Goal: Task Accomplishment & Management: Use online tool/utility

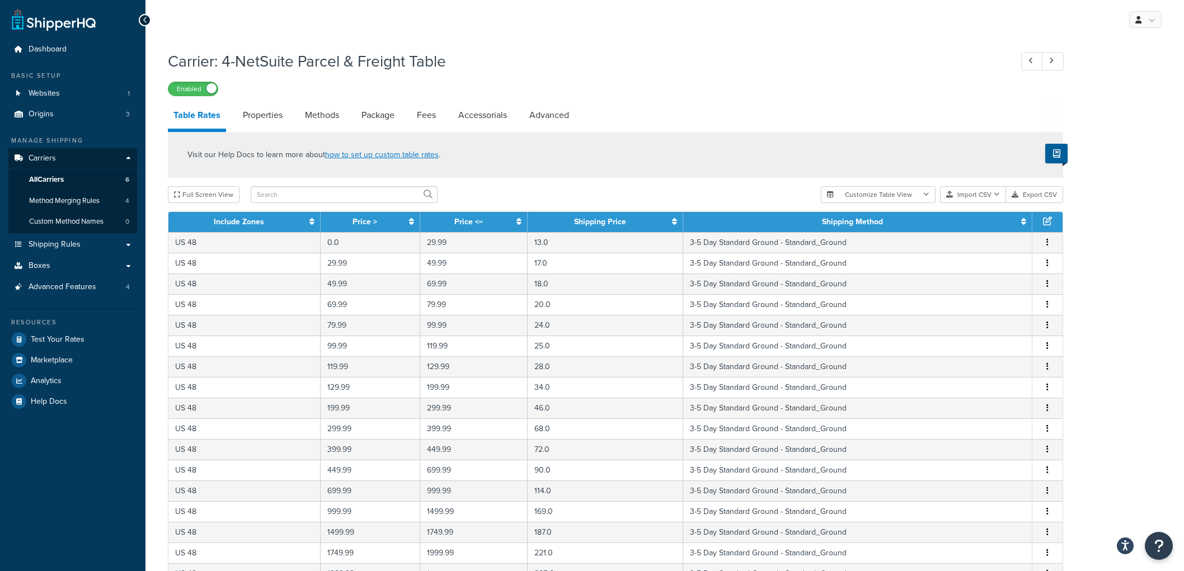
select select "25"
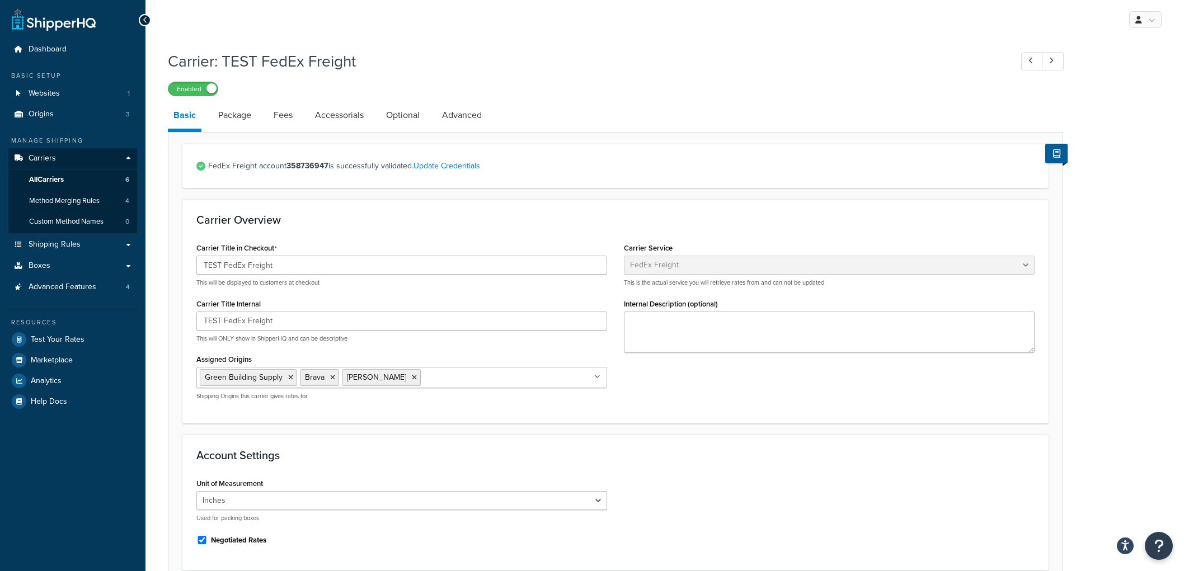
select select "fedExFreight"
click at [87, 332] on link "Test Your Rates" at bounding box center [72, 339] width 129 height 20
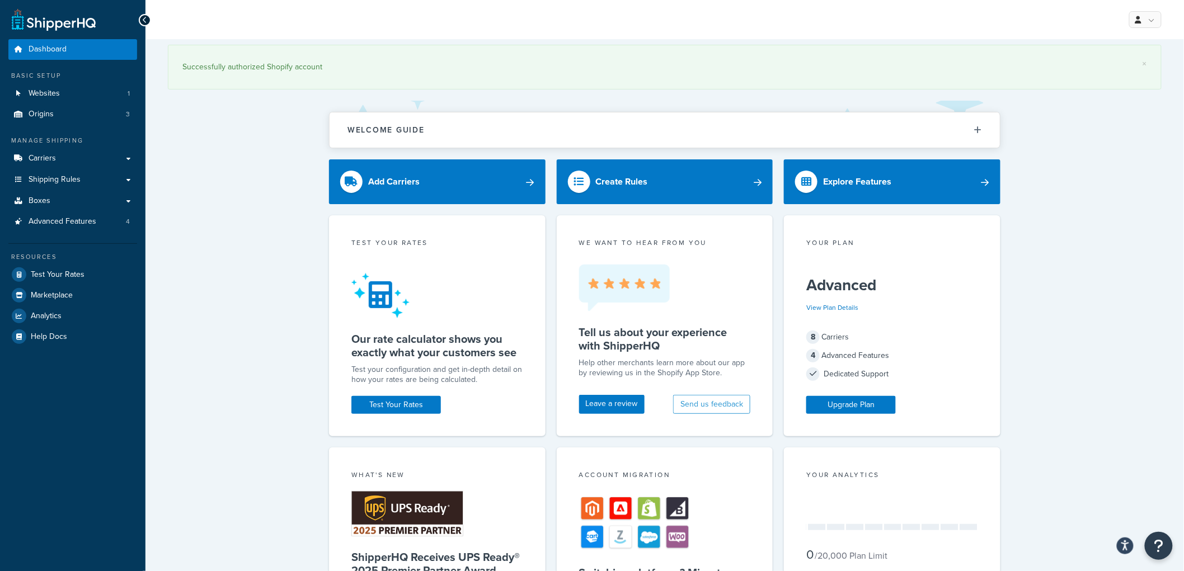
click at [281, 210] on div "× Successfully authorized Shopify account Welcome Guide Recommendations Shipper…" at bounding box center [664, 495] width 1038 height 912
click at [105, 272] on link "Test Your Rates" at bounding box center [72, 275] width 129 height 20
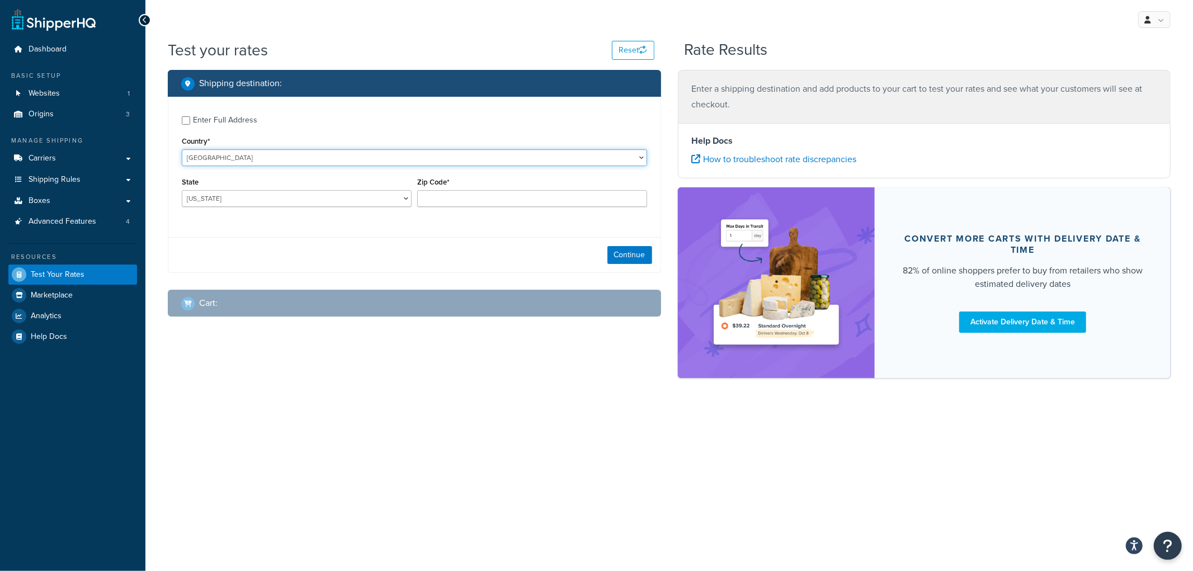
click at [342, 158] on select "United States United Kingdom Afghanistan Åland Islands Albania Algeria American…" at bounding box center [414, 157] width 465 height 17
click at [319, 142] on div "Country* United States United Kingdom Afghanistan Åland Islands Albania Algeria…" at bounding box center [414, 150] width 465 height 32
click at [288, 199] on select "Alabama Alaska American Samoa Arizona Arkansas Armed Forces Americas Armed Forc…" at bounding box center [297, 198] width 230 height 17
select select "NE"
click at [182, 191] on select "Alabama Alaska American Samoa Arizona Arkansas Armed Forces Americas Armed Forc…" at bounding box center [297, 198] width 230 height 17
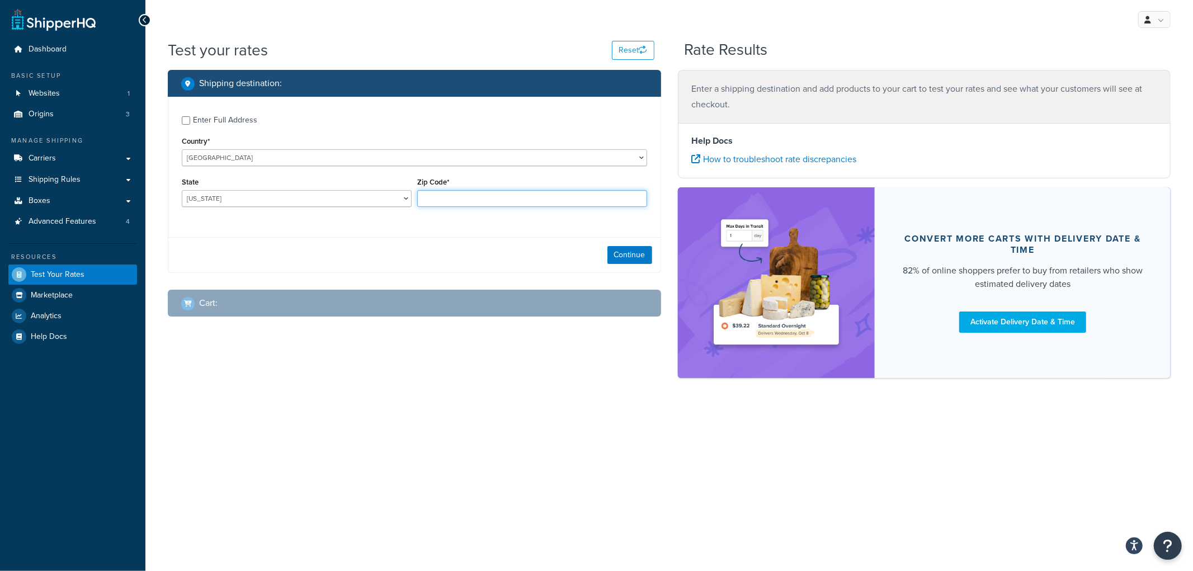
click at [484, 195] on input "Zip Code*" at bounding box center [532, 198] width 230 height 17
type input "69331"
click at [237, 120] on div "Enter Full Address" at bounding box center [225, 120] width 64 height 16
click at [190, 120] on input "Enter Full Address" at bounding box center [186, 120] width 8 height 8
checkbox input "true"
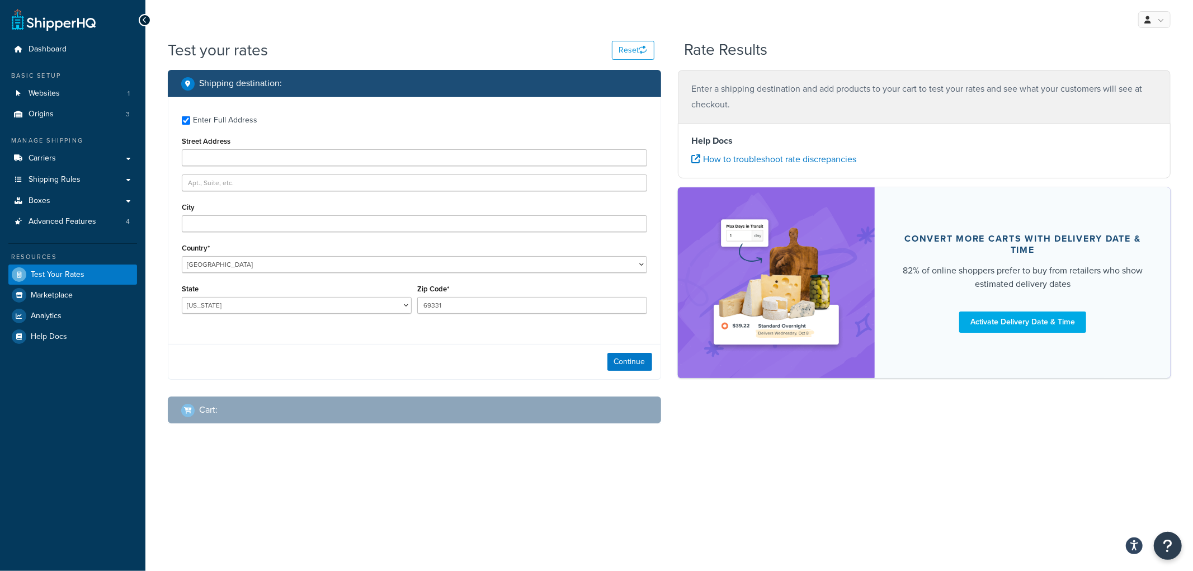
click at [241, 166] on div "Enter Full Address Street Address City Country* United States United Kingdom Af…" at bounding box center [414, 216] width 492 height 239
click at [241, 159] on input "Street Address" at bounding box center [414, 157] width 465 height 17
type input "100 Rd 118"
click at [305, 108] on div "Enter Full Address Street Address 100 Rd 118 City Country* United States United…" at bounding box center [414, 216] width 492 height 239
click at [268, 232] on div "Enter Full Address Street Address 100 Rd 118 City Country* United States United…" at bounding box center [414, 216] width 492 height 239
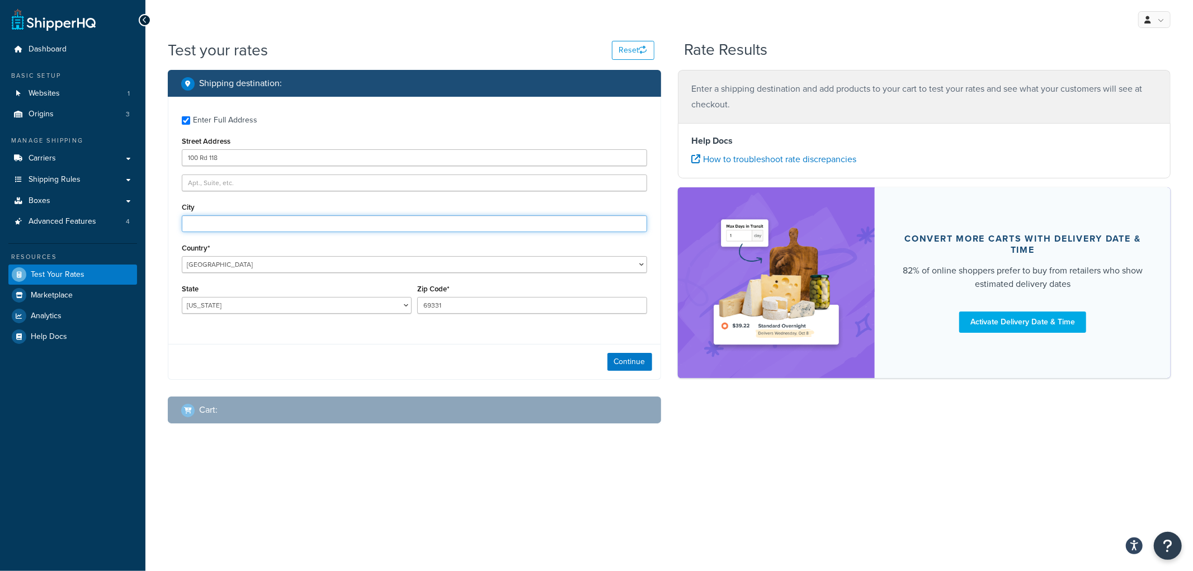
click at [268, 230] on input "City" at bounding box center [414, 223] width 465 height 17
type input "Angora"
click at [379, 112] on label "Enter Full Address" at bounding box center [420, 119] width 454 height 18
click at [190, 116] on input "Enter Full Address" at bounding box center [186, 120] width 8 height 8
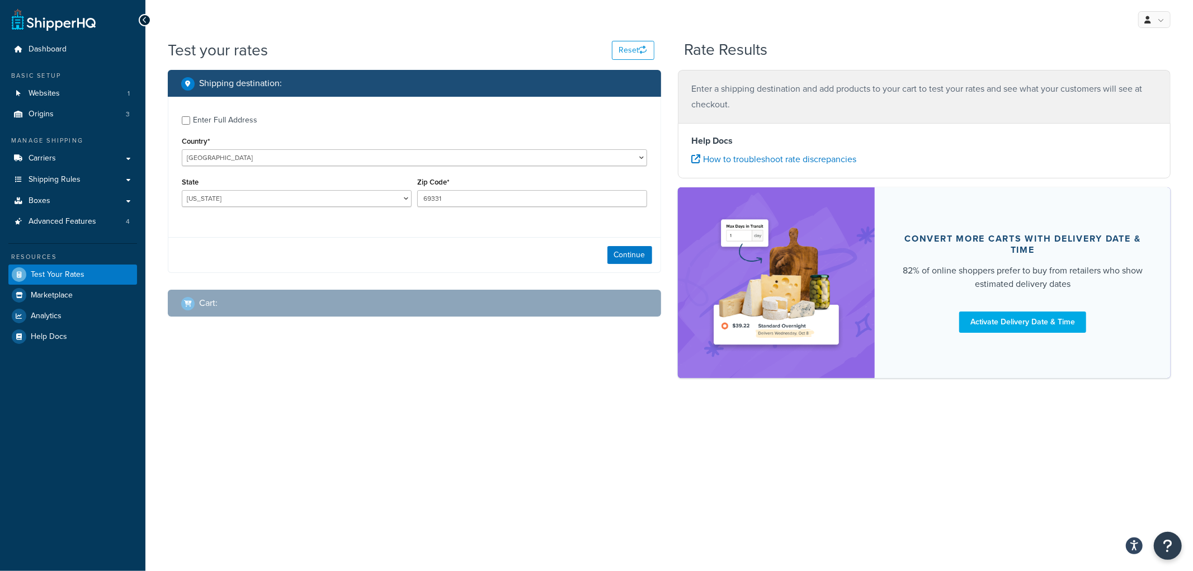
click at [378, 114] on label "Enter Full Address" at bounding box center [420, 119] width 454 height 18
click at [190, 116] on input "Enter Full Address" at bounding box center [186, 120] width 8 height 8
checkbox input "true"
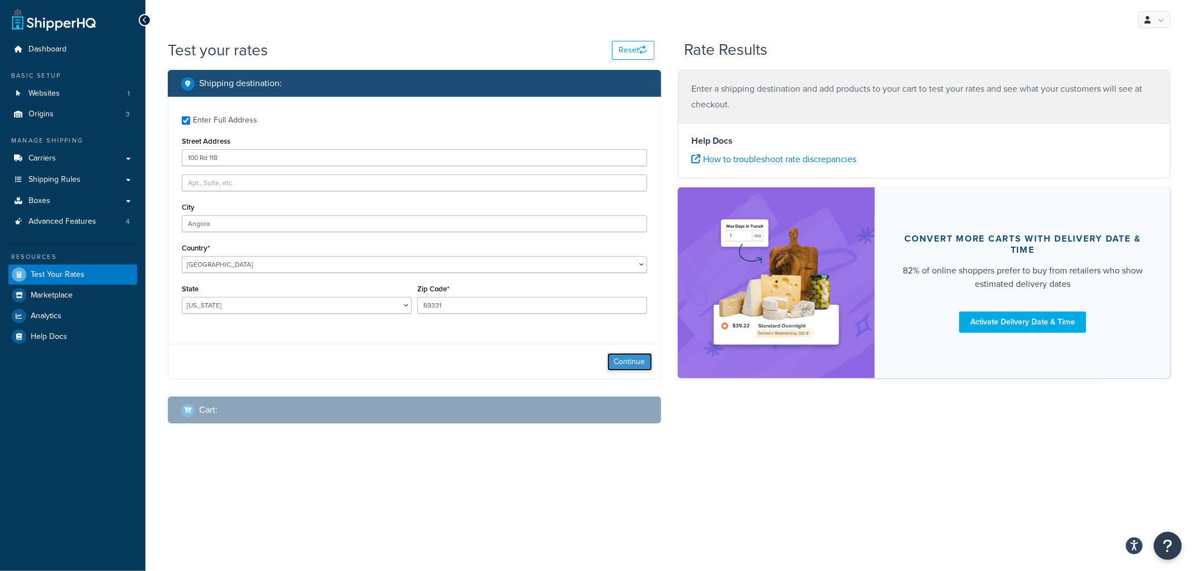
click at [625, 360] on button "Continue" at bounding box center [629, 362] width 45 height 18
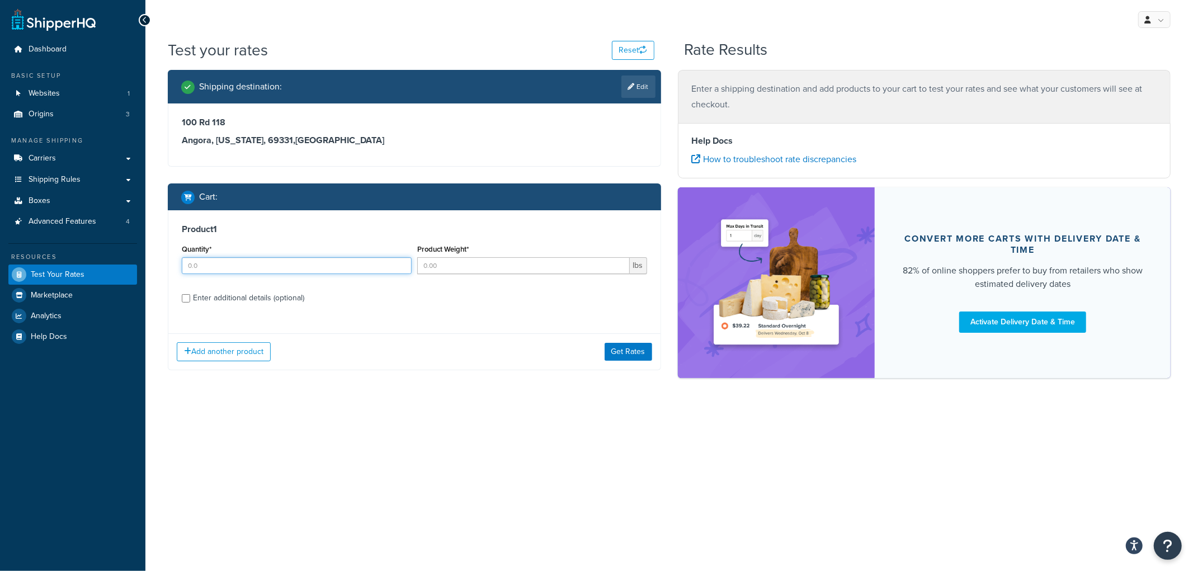
click at [276, 258] on input "Quantity*" at bounding box center [297, 265] width 230 height 17
type input "8"
click at [461, 271] on input "Product Weight*" at bounding box center [523, 265] width 213 height 17
type input "40"
click at [265, 299] on div "Enter additional details (optional)" at bounding box center [248, 298] width 111 height 16
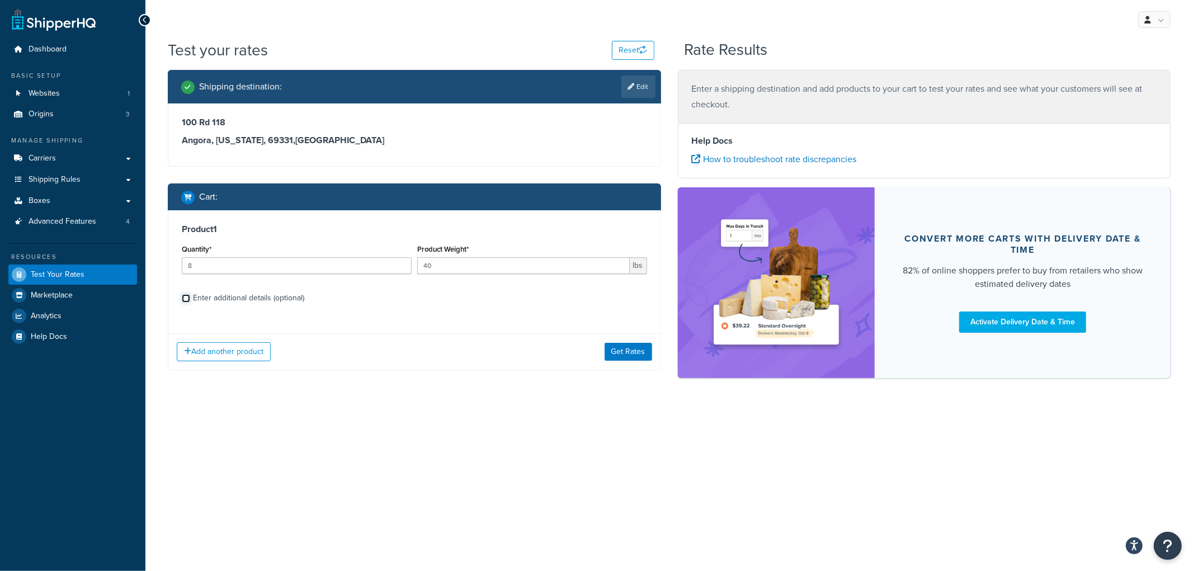
click at [190, 299] on input "Enter additional details (optional)" at bounding box center [186, 298] width 8 height 8
checkbox input "true"
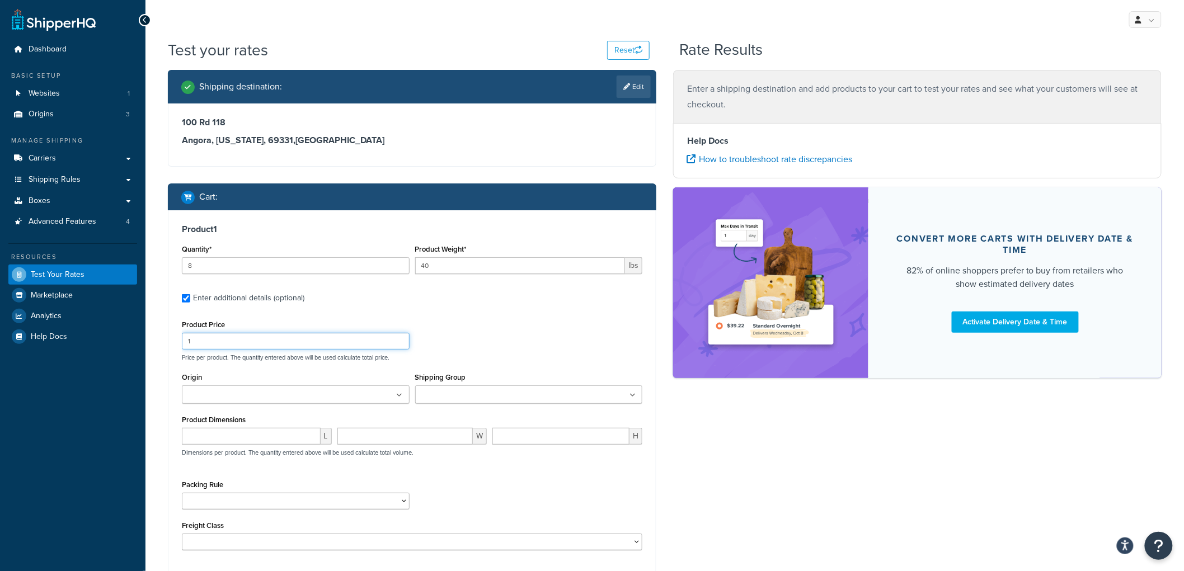
click at [244, 333] on input "1" at bounding box center [296, 341] width 228 height 17
type input "100"
click at [498, 398] on input "Shipping Group" at bounding box center [467, 395] width 99 height 12
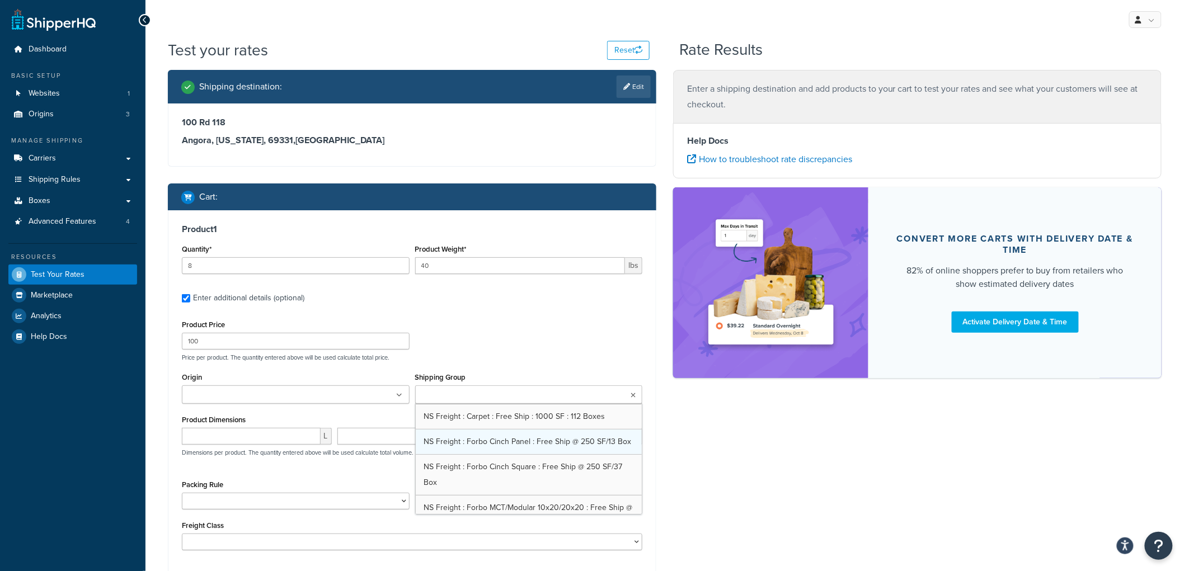
scroll to position [373, 0]
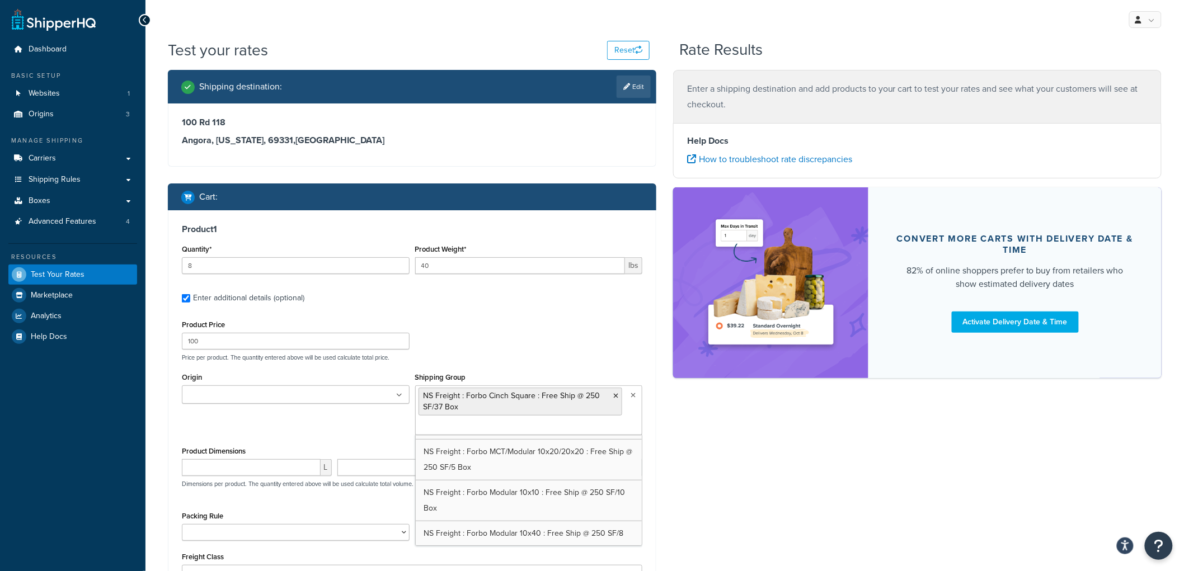
click at [699, 439] on div "Shipping destination : Edit 100 Rd 118 Angora, Nebraska, 69331 , United States …" at bounding box center [664, 364] width 1010 height 588
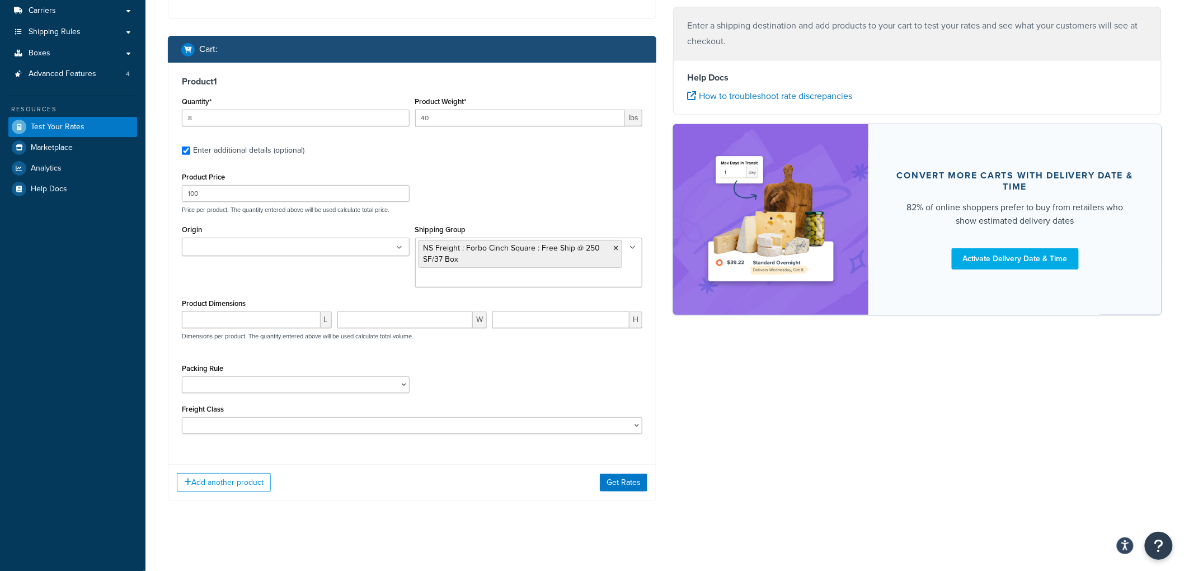
scroll to position [152, 0]
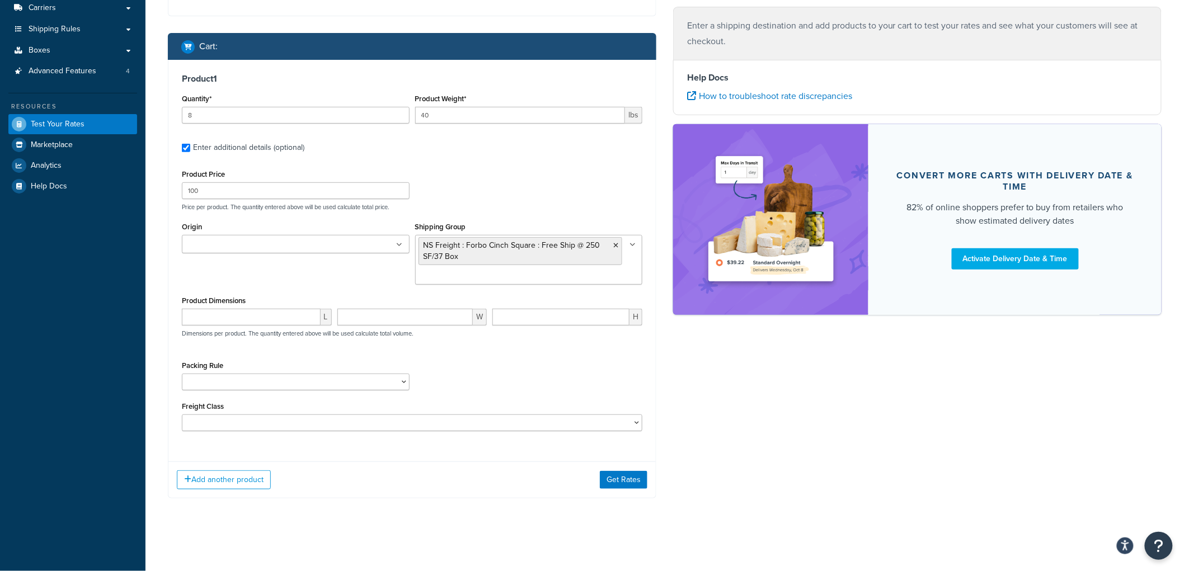
click at [264, 239] on input "Origin" at bounding box center [234, 245] width 99 height 12
click at [740, 422] on div "Shipping destination : Edit 100 Rd 118 Angora, Nebraska, 69331 , United States …" at bounding box center [664, 217] width 1010 height 596
click at [638, 481] on button "Get Rates" at bounding box center [624, 480] width 48 height 18
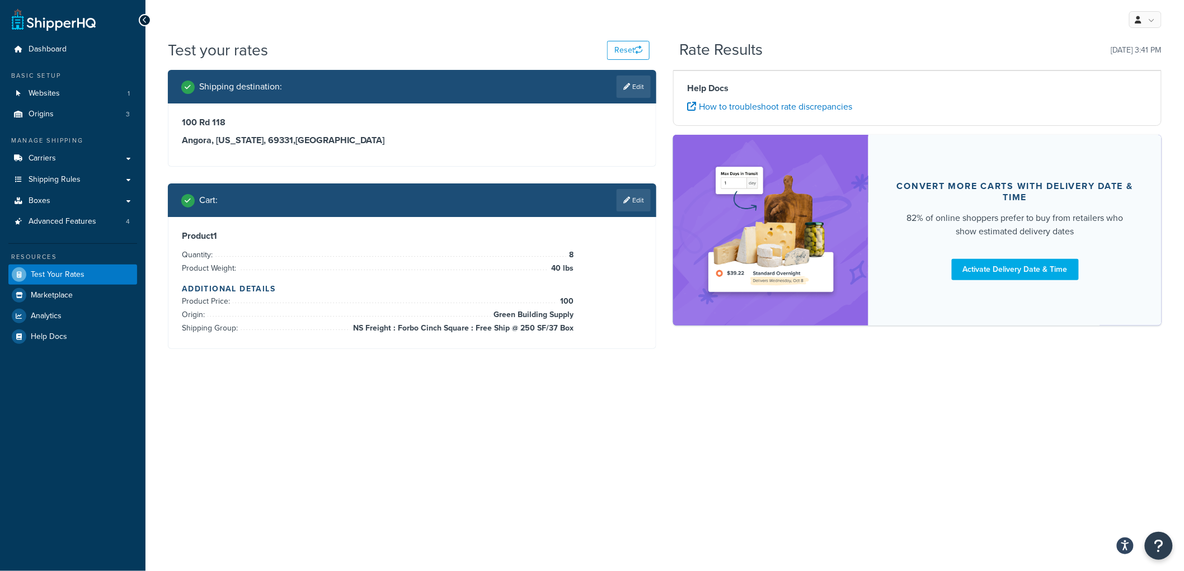
scroll to position [0, 0]
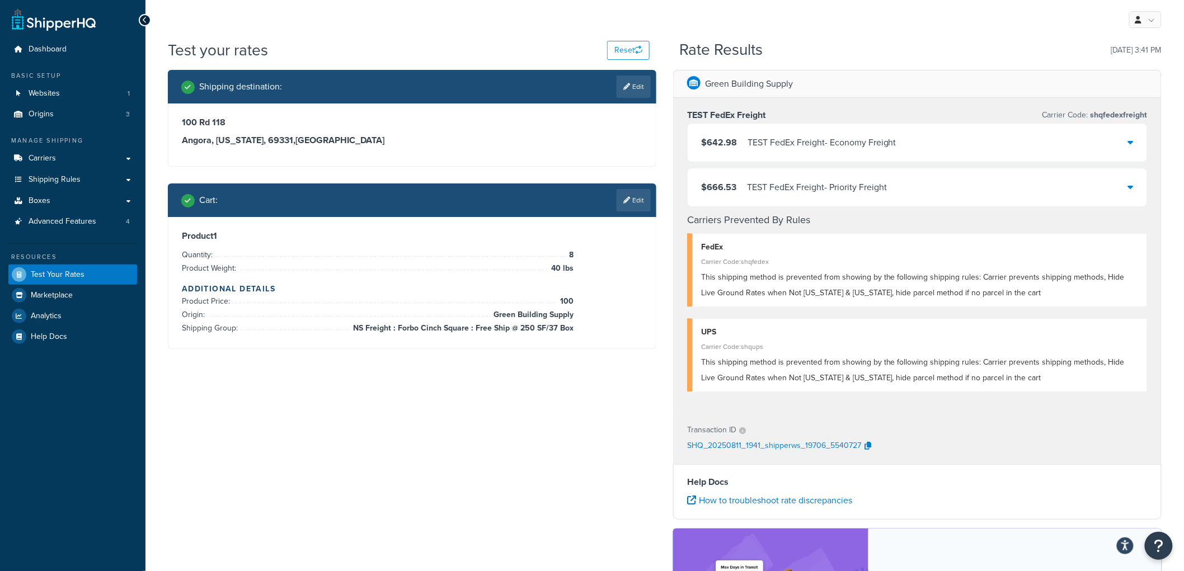
click at [793, 145] on div "TEST FedEx Freight - Economy Freight" at bounding box center [821, 143] width 149 height 16
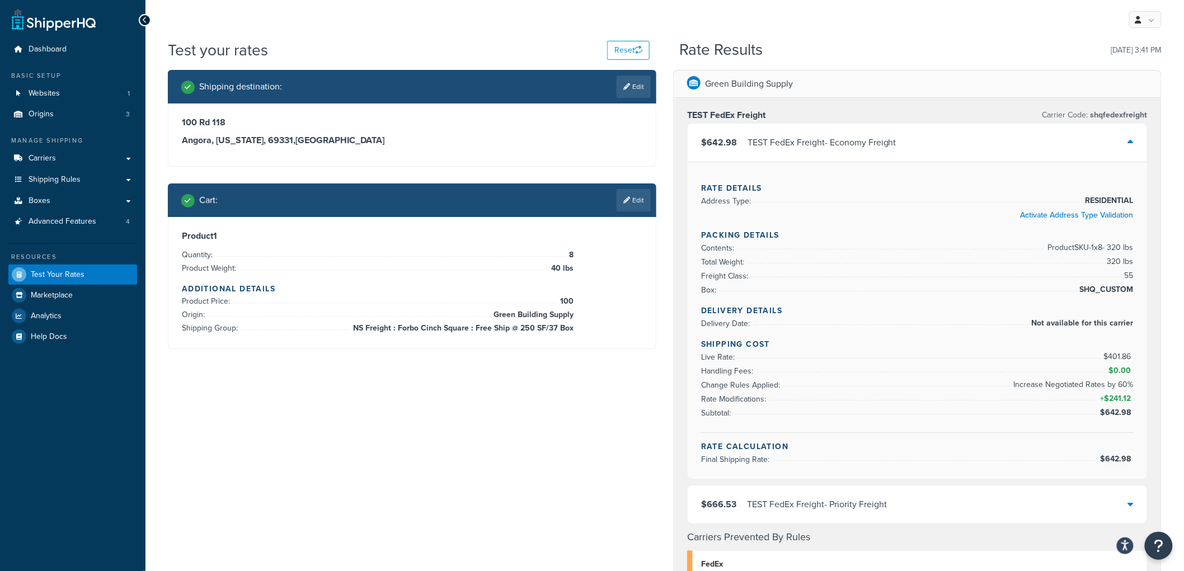
click at [793, 145] on div "TEST FedEx Freight - Economy Freight" at bounding box center [821, 143] width 149 height 16
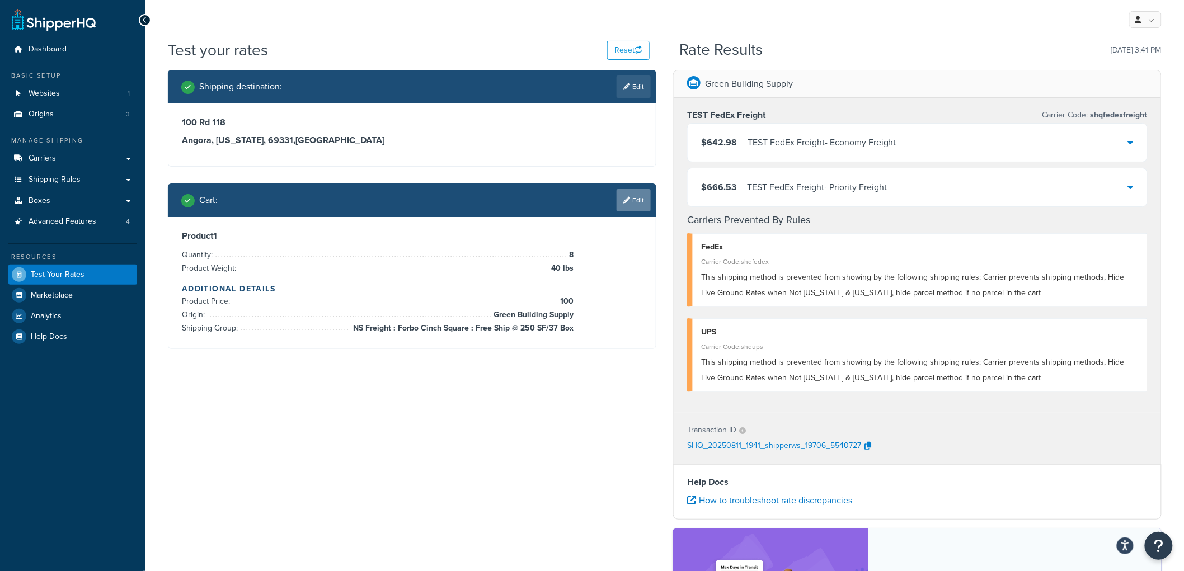
click at [633, 194] on link "Edit" at bounding box center [633, 200] width 34 height 22
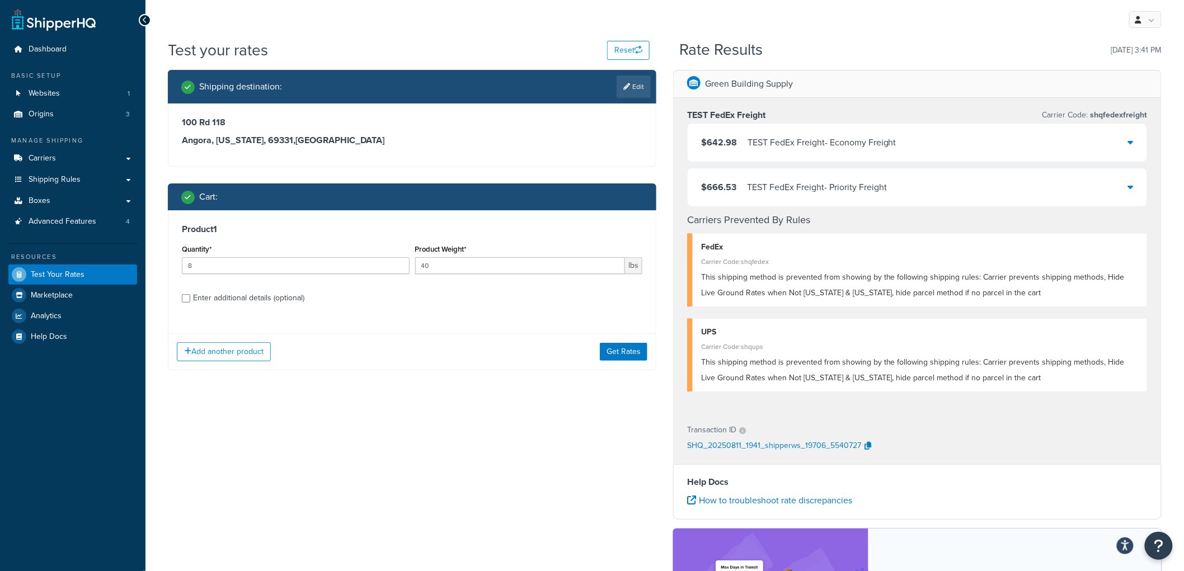
click at [211, 300] on div "Enter additional details (optional)" at bounding box center [248, 298] width 111 height 16
click at [190, 300] on input "Enter additional details (optional)" at bounding box center [186, 298] width 8 height 8
checkbox input "true"
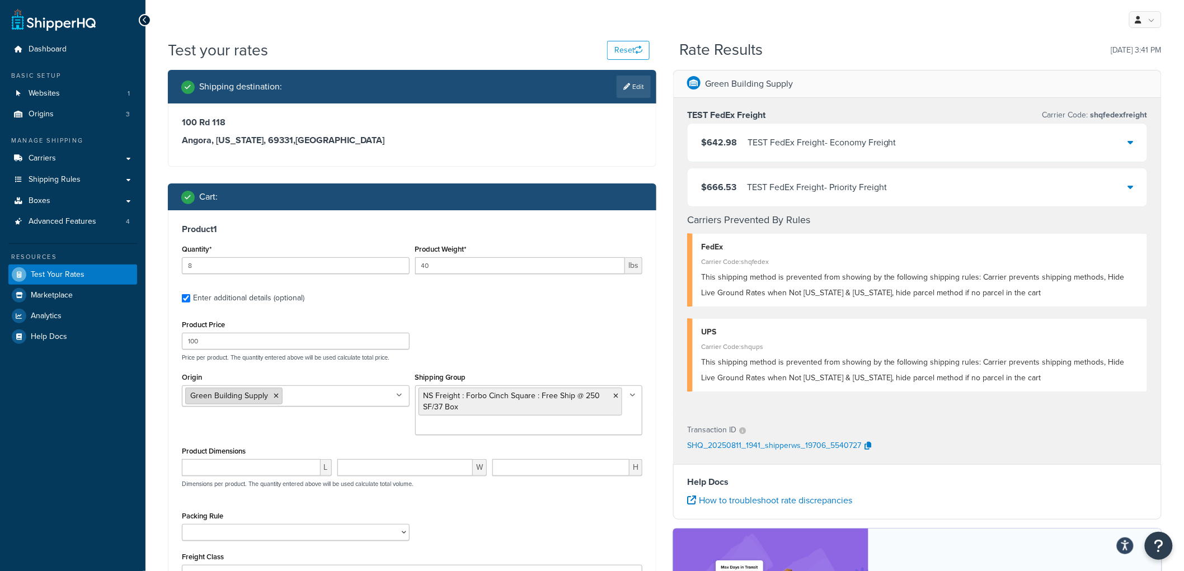
click at [271, 399] on li "Green Building Supply" at bounding box center [233, 396] width 97 height 17
click at [275, 395] on icon at bounding box center [276, 396] width 5 height 7
click at [279, 394] on ul at bounding box center [296, 394] width 228 height 18
click at [513, 312] on div "Product 1 Quantity* 8 Product Weight* 40 lbs Enter additional details (optional…" at bounding box center [411, 406] width 487 height 393
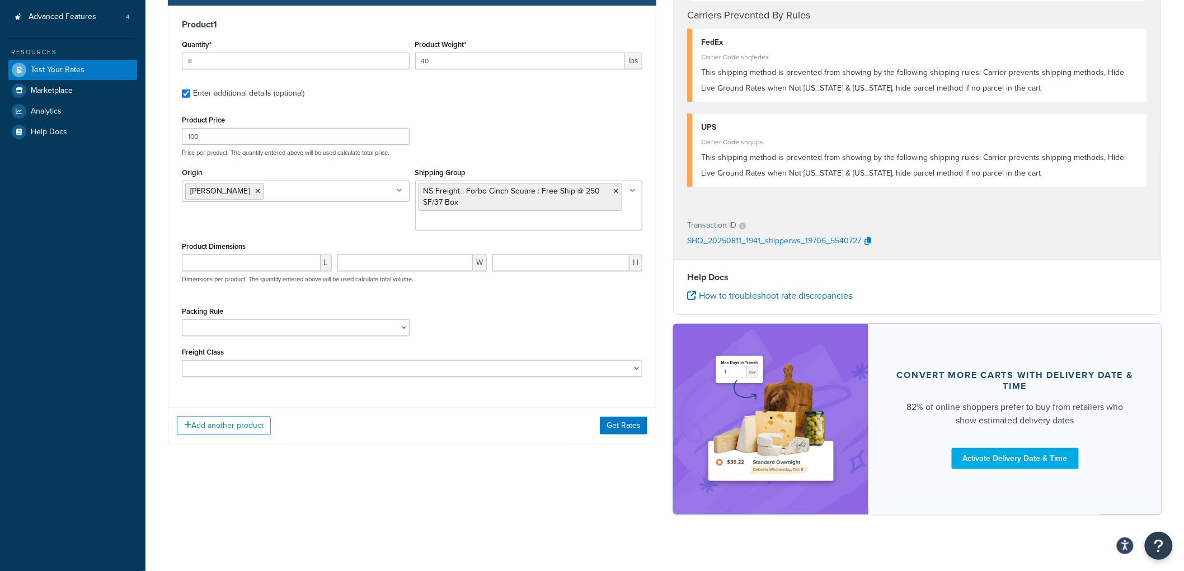
scroll to position [216, 0]
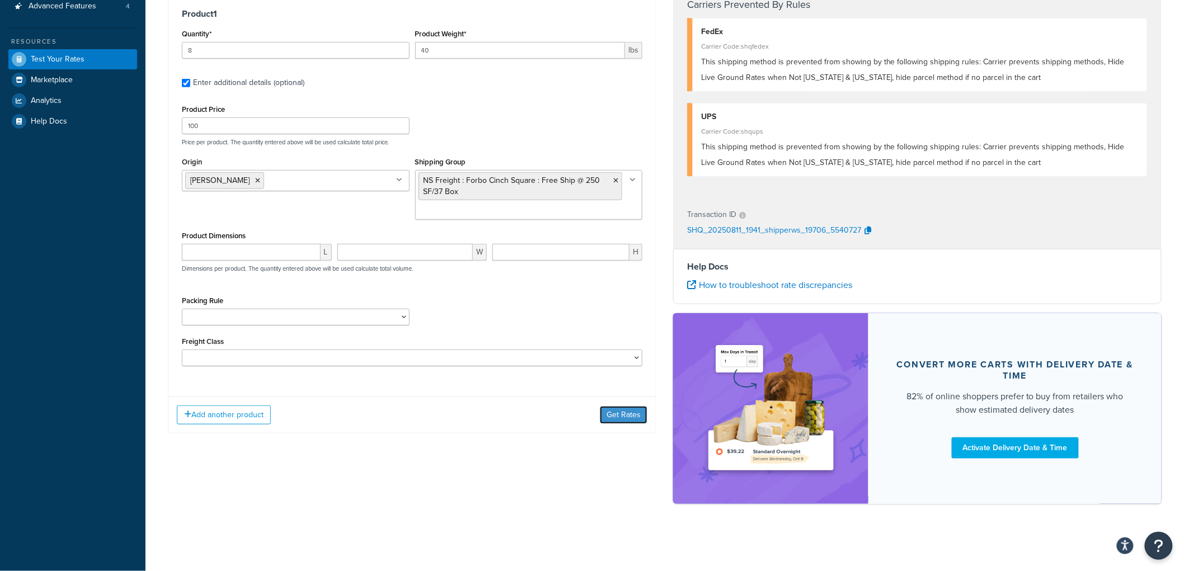
click at [614, 410] on button "Get Rates" at bounding box center [624, 415] width 48 height 18
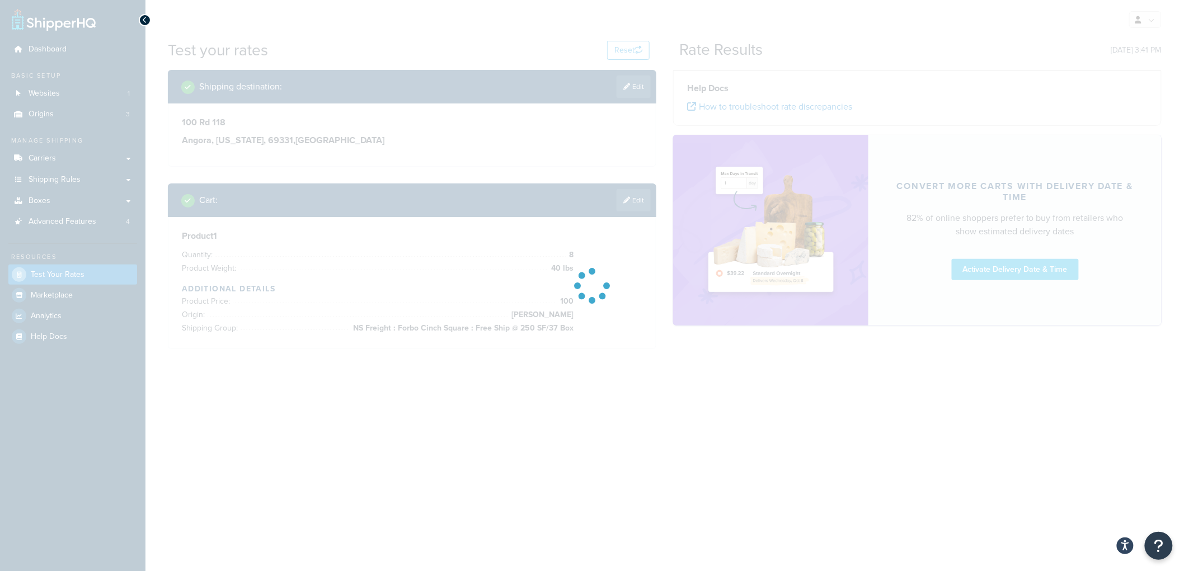
scroll to position [0, 0]
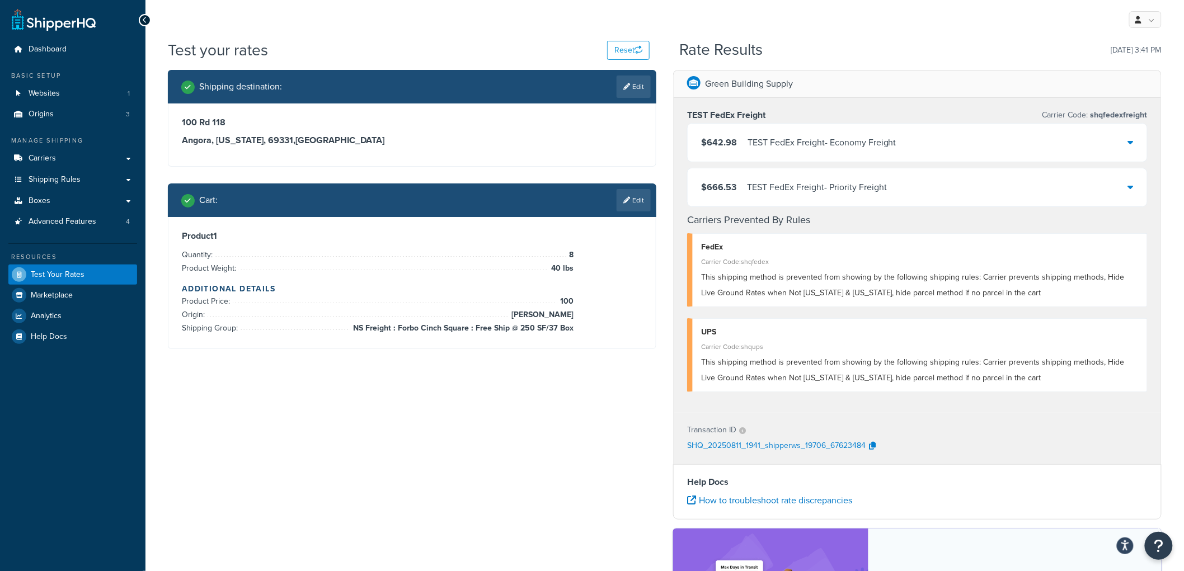
drag, startPoint x: 1170, startPoint y: 48, endPoint x: 1131, endPoint y: 49, distance: 39.2
click at [1131, 49] on div "Test your rates Reset Rate Results 08/11/2025, 3:41 PM Shipping destination : E…" at bounding box center [664, 398] width 1038 height 719
click at [1131, 49] on p "08/11/2025, 3:41 PM" at bounding box center [1136, 51] width 50 height 16
drag, startPoint x: 166, startPoint y: 42, endPoint x: 285, endPoint y: 54, distance: 119.8
click at [285, 54] on div "Test your rates Reset Rate Results 08/11/2025, 3:41 PM Shipping destination : E…" at bounding box center [664, 398] width 1038 height 719
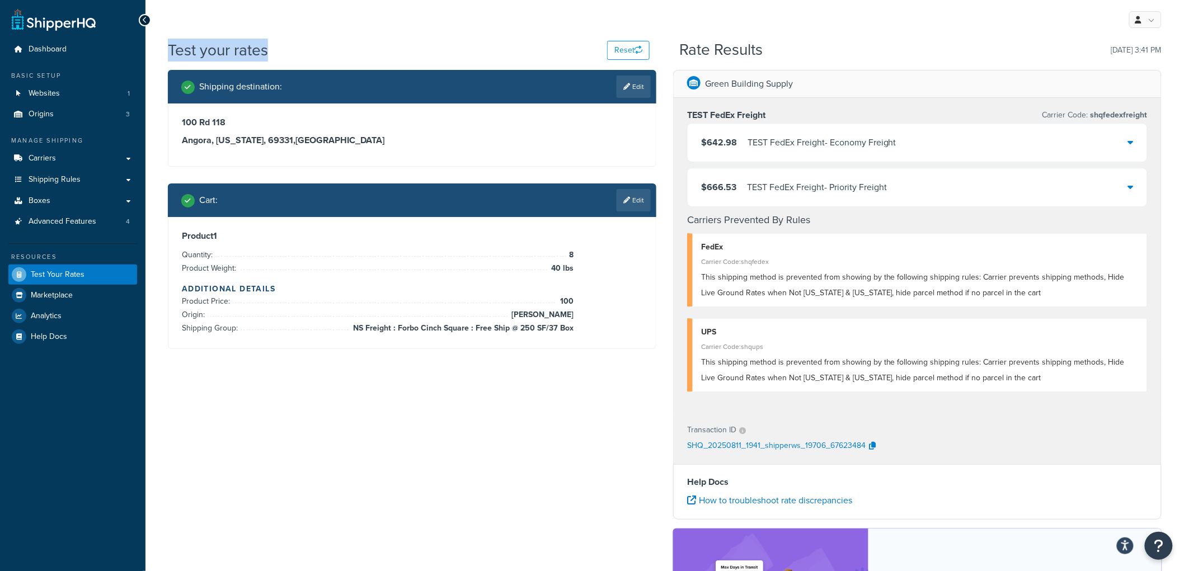
click at [285, 54] on div "Test your rates Reset" at bounding box center [409, 50] width 482 height 22
click at [631, 198] on link "Edit" at bounding box center [633, 200] width 34 height 22
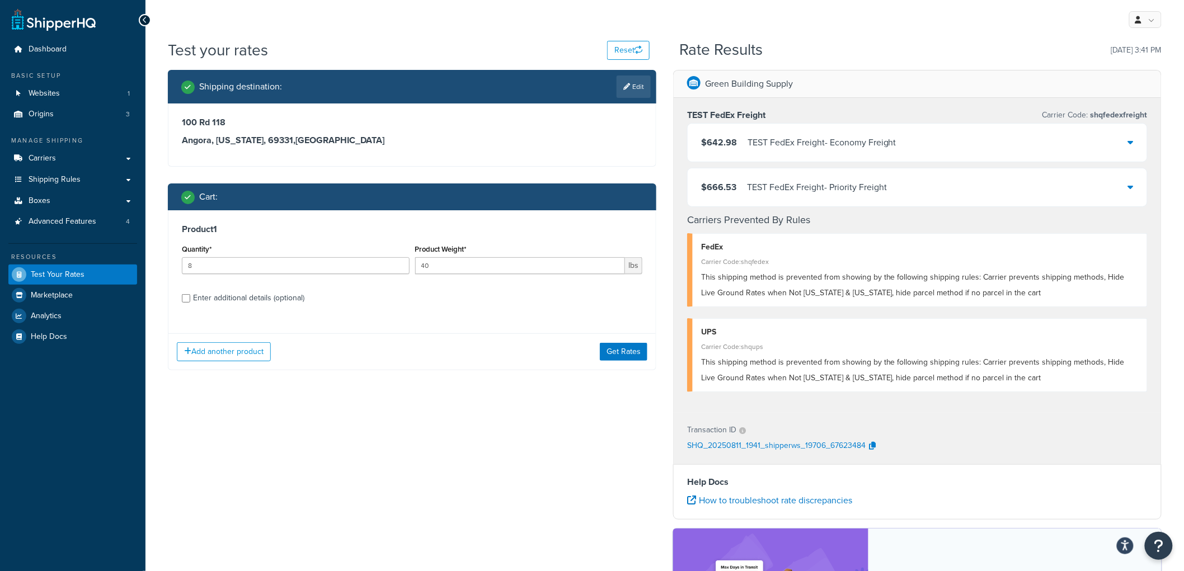
click at [258, 297] on div "Enter additional details (optional)" at bounding box center [248, 298] width 111 height 16
click at [190, 297] on input "Enter additional details (optional)" at bounding box center [186, 298] width 8 height 8
checkbox input "true"
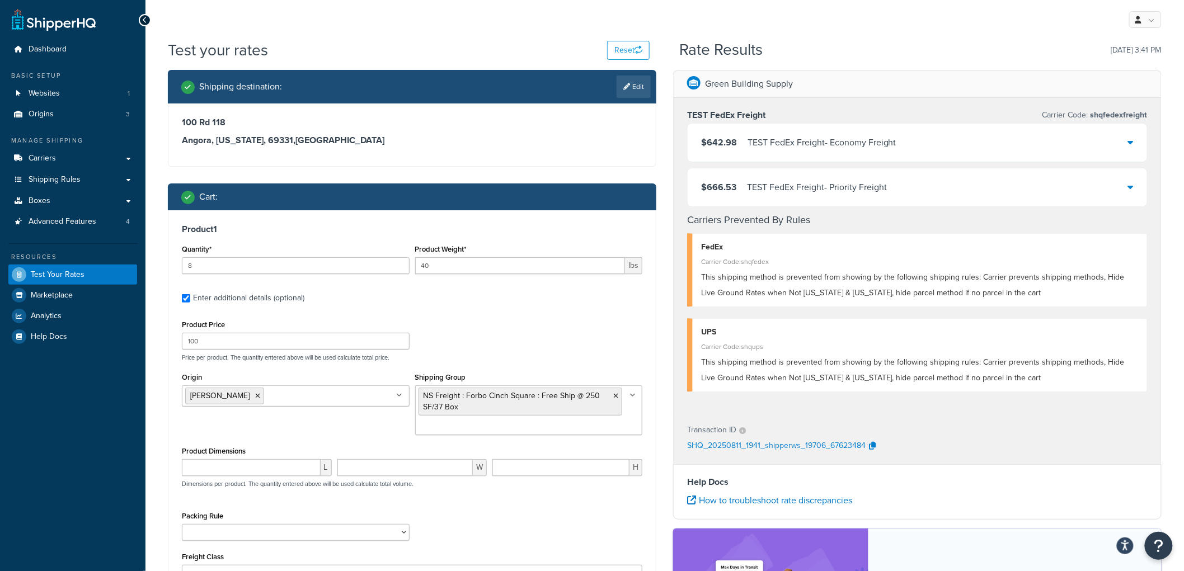
drag, startPoint x: 793, startPoint y: 143, endPoint x: 795, endPoint y: 149, distance: 6.5
click at [795, 144] on div "TEST FedEx Freight - Economy Freight" at bounding box center [821, 143] width 149 height 16
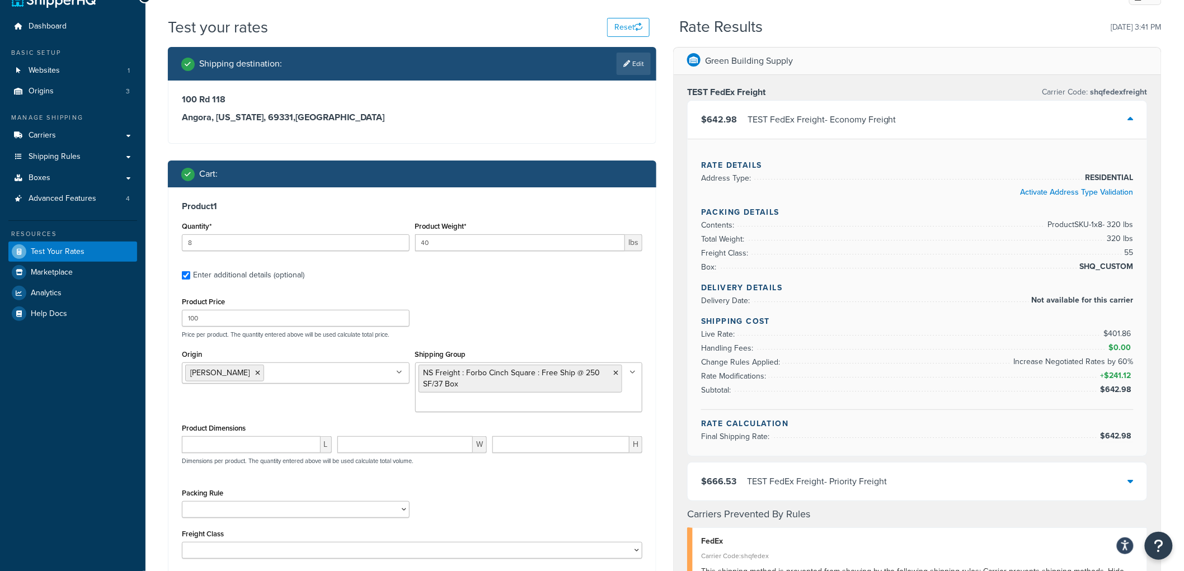
scroll to position [62, 0]
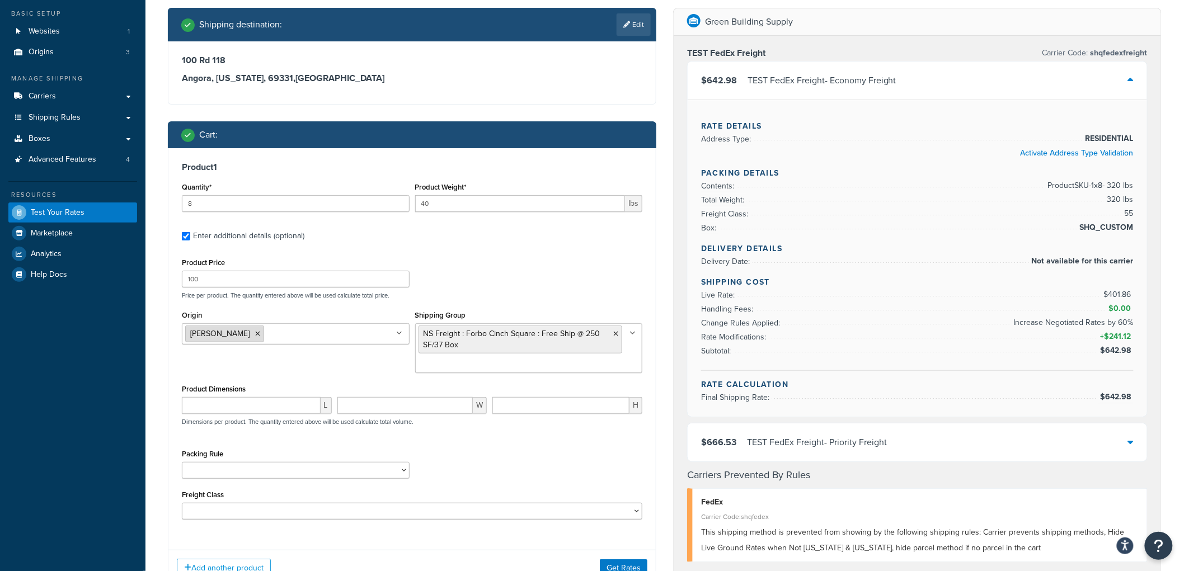
click at [220, 333] on li "[PERSON_NAME]" at bounding box center [224, 334] width 79 height 17
click at [255, 333] on icon at bounding box center [257, 334] width 5 height 7
click at [238, 334] on input "Origin" at bounding box center [234, 333] width 99 height 12
click at [467, 288] on div "Product Price 100 Price per product. The quantity entered above will be used ca…" at bounding box center [412, 277] width 466 height 44
click at [608, 565] on button "Get Rates" at bounding box center [624, 568] width 48 height 18
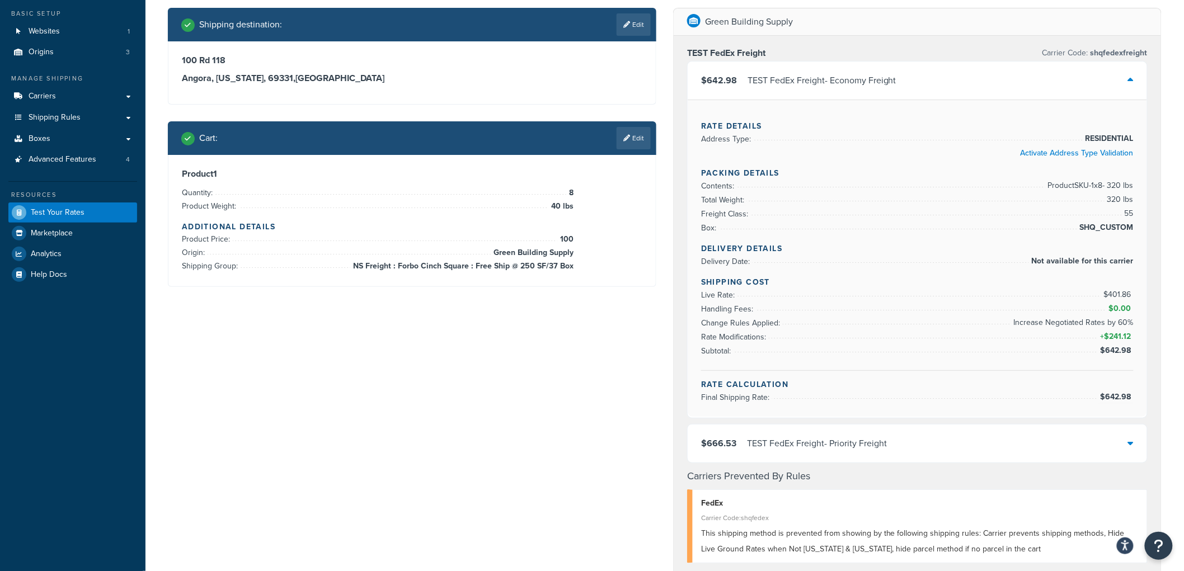
scroll to position [0, 0]
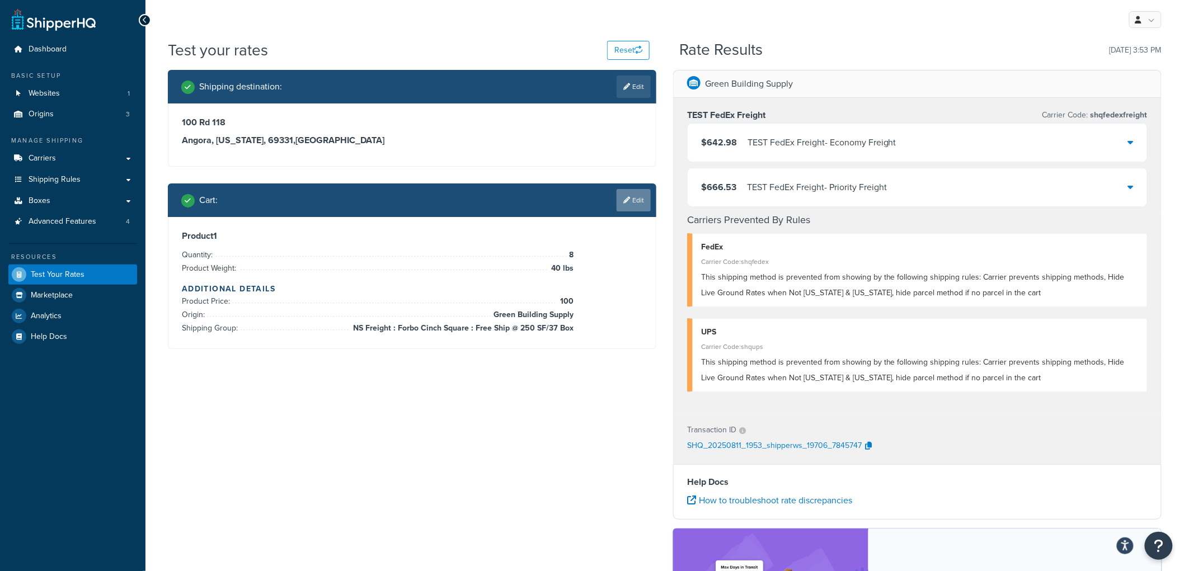
click at [621, 199] on link "Edit" at bounding box center [633, 200] width 34 height 22
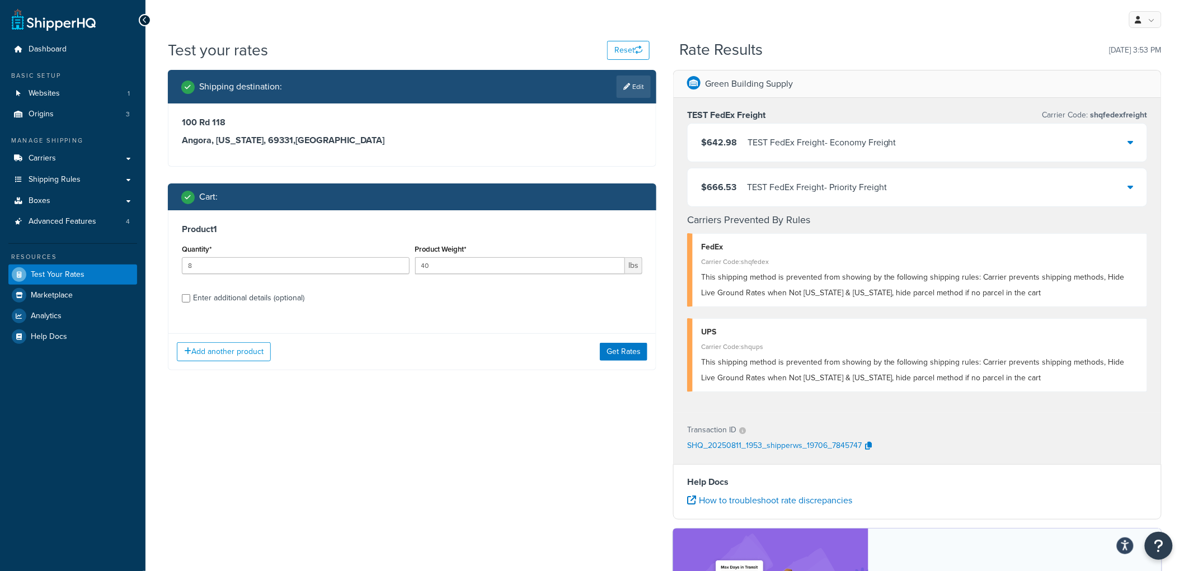
click at [263, 293] on div "Enter additional details (optional)" at bounding box center [248, 298] width 111 height 16
click at [190, 294] on input "Enter additional details (optional)" at bounding box center [186, 298] width 8 height 8
checkbox input "true"
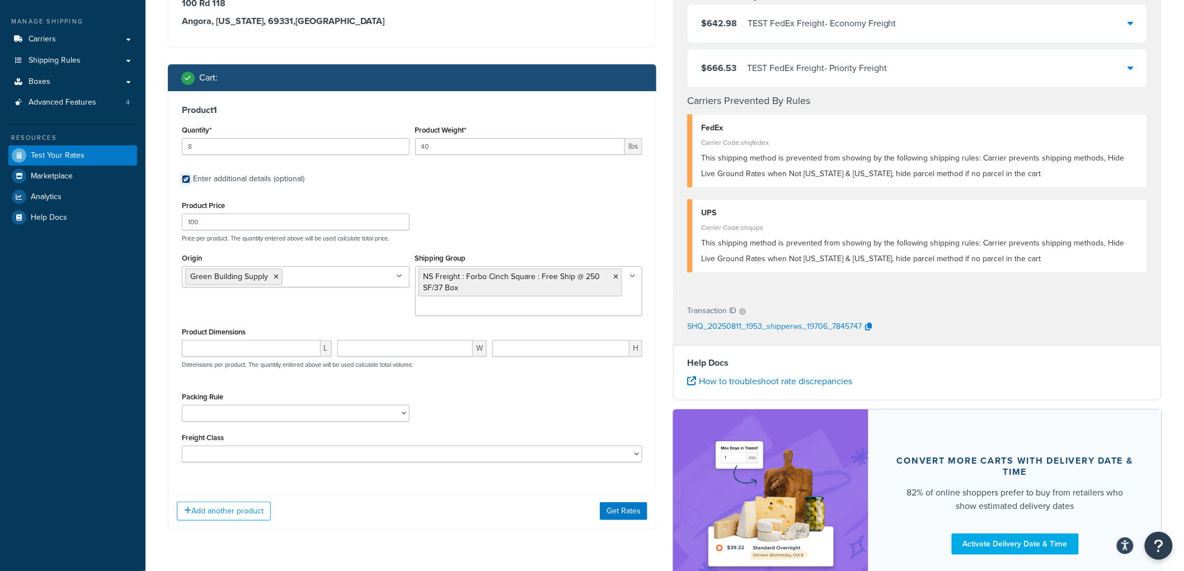
scroll to position [124, 0]
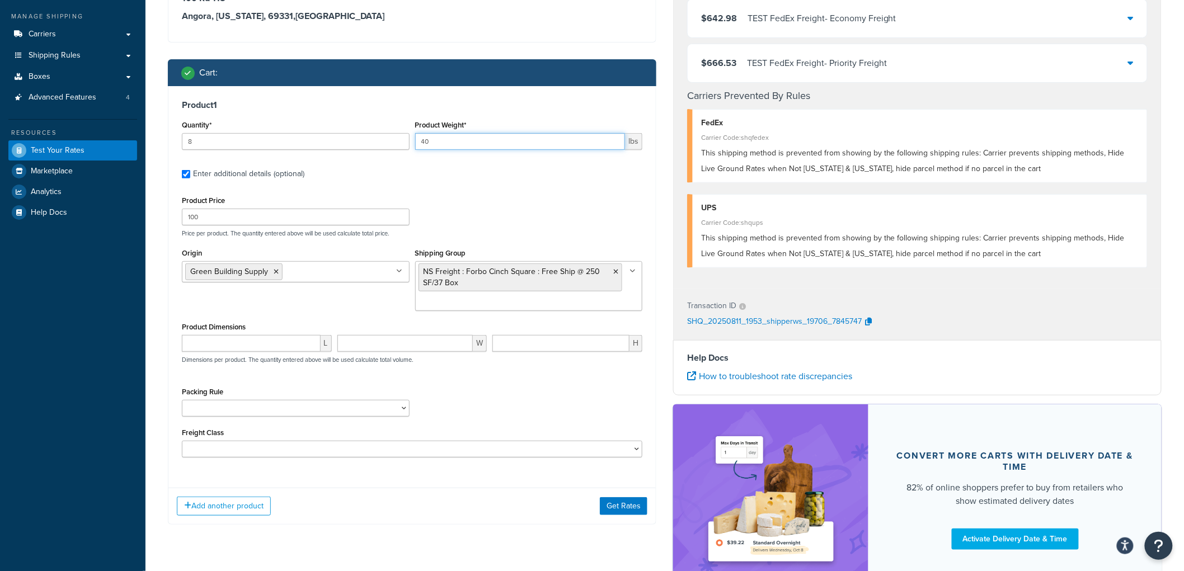
drag, startPoint x: 427, startPoint y: 141, endPoint x: 412, endPoint y: 138, distance: 15.4
click at [412, 138] on div "Product Weight* 40 lbs" at bounding box center [528, 137] width 233 height 41
click at [451, 142] on input "40" at bounding box center [520, 141] width 210 height 17
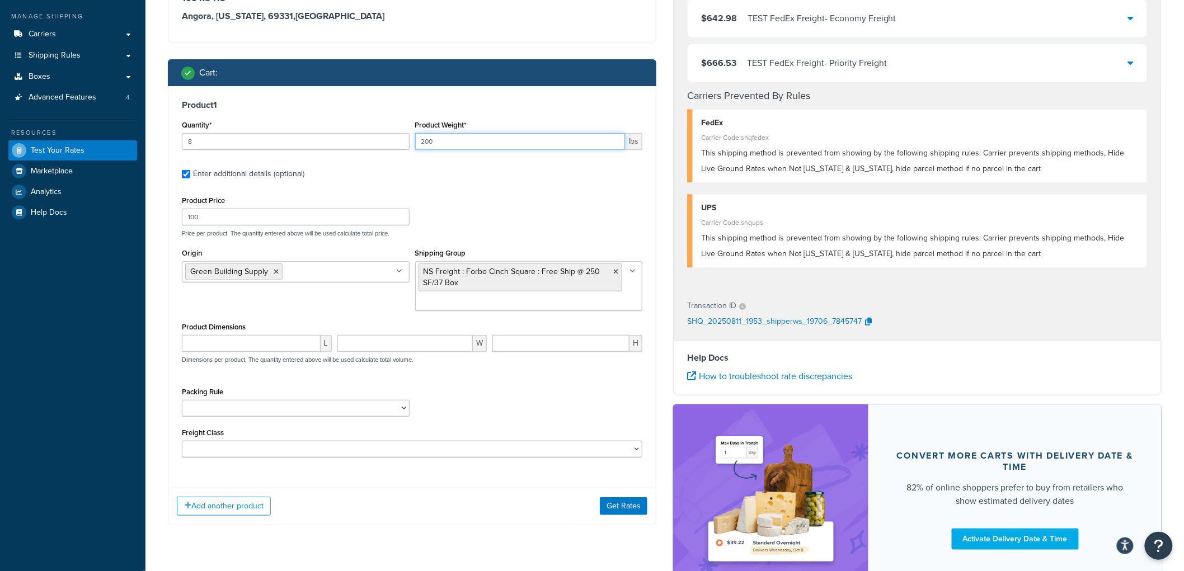
type input "200"
click at [511, 194] on div "Product Price 100 Price per product. The quantity entered above will be used ca…" at bounding box center [412, 215] width 466 height 44
click at [636, 512] on button "Get Rates" at bounding box center [624, 506] width 48 height 18
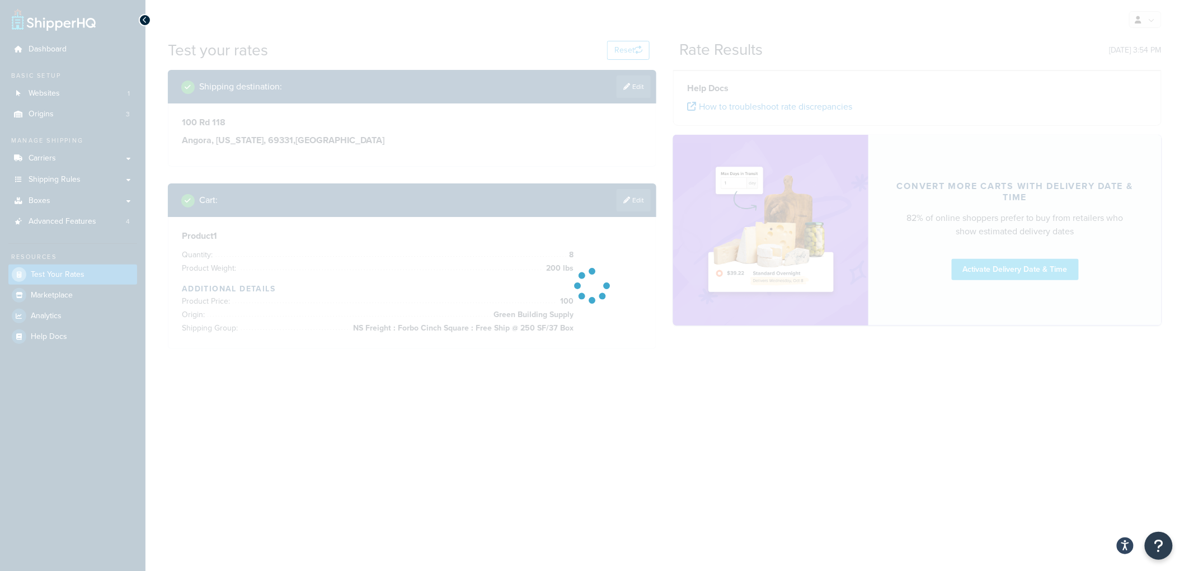
scroll to position [0, 0]
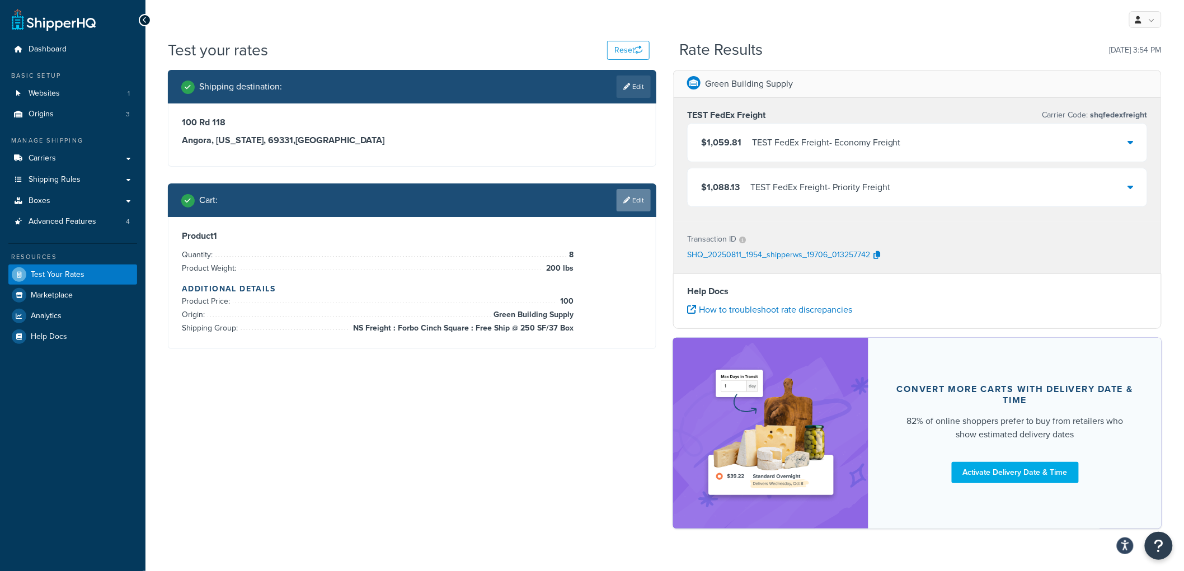
click at [621, 202] on link "Edit" at bounding box center [633, 200] width 34 height 22
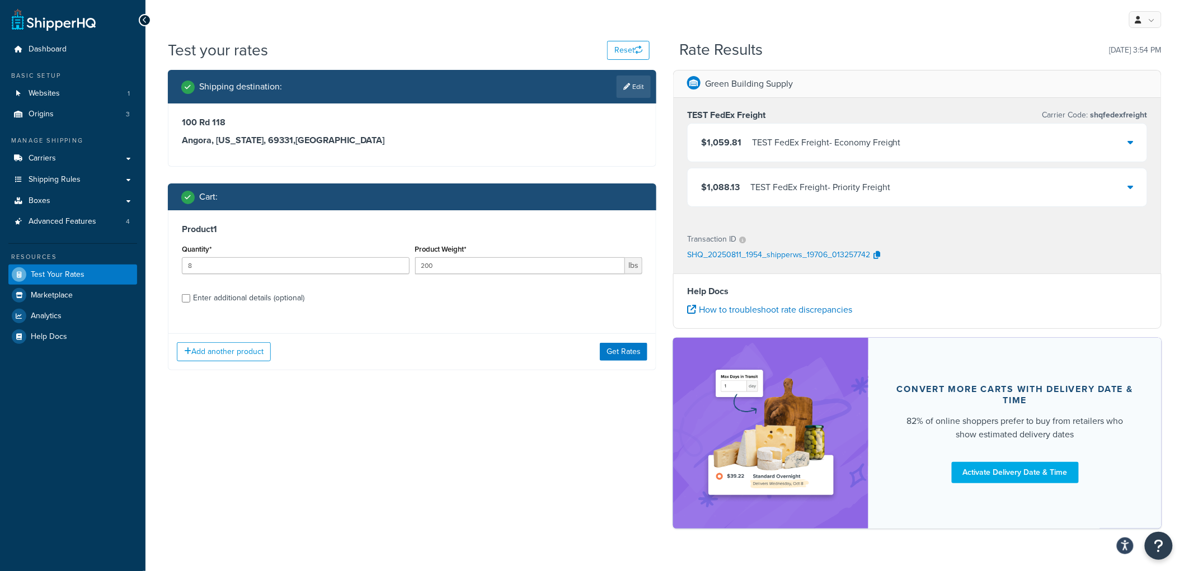
click at [231, 298] on div "Enter additional details (optional)" at bounding box center [248, 298] width 111 height 16
click at [190, 298] on input "Enter additional details (optional)" at bounding box center [186, 298] width 8 height 8
checkbox input "true"
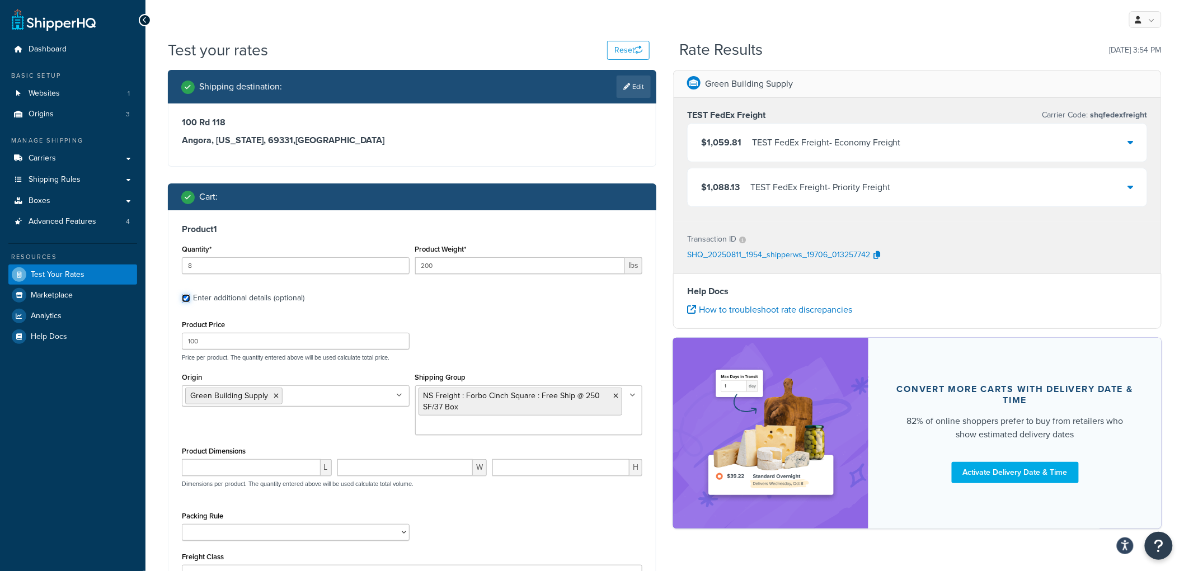
scroll to position [25, 0]
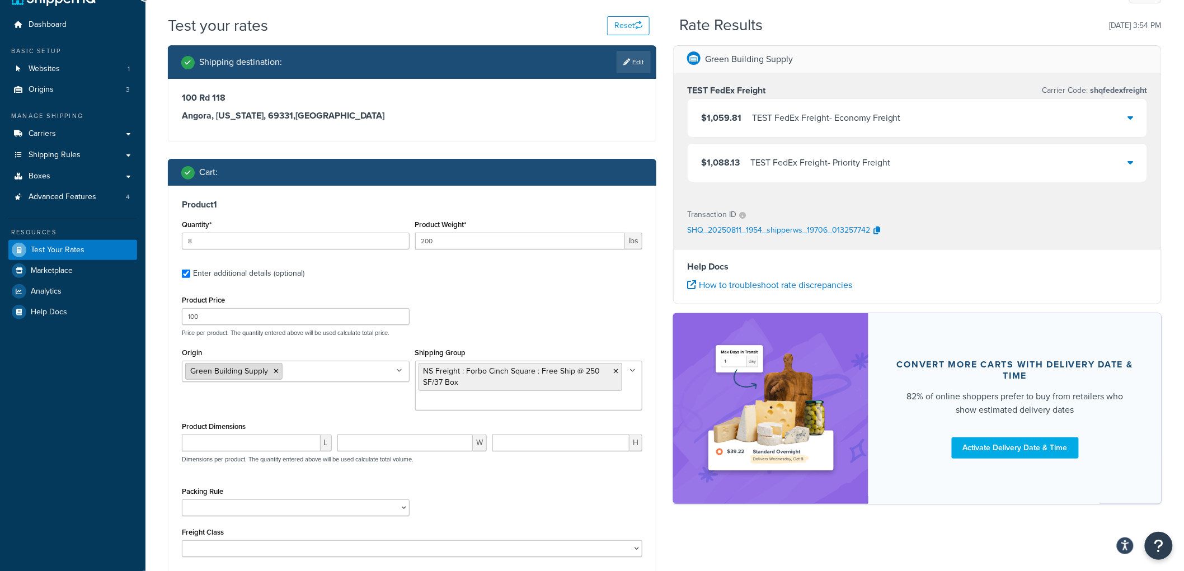
click at [275, 368] on icon at bounding box center [276, 371] width 5 height 7
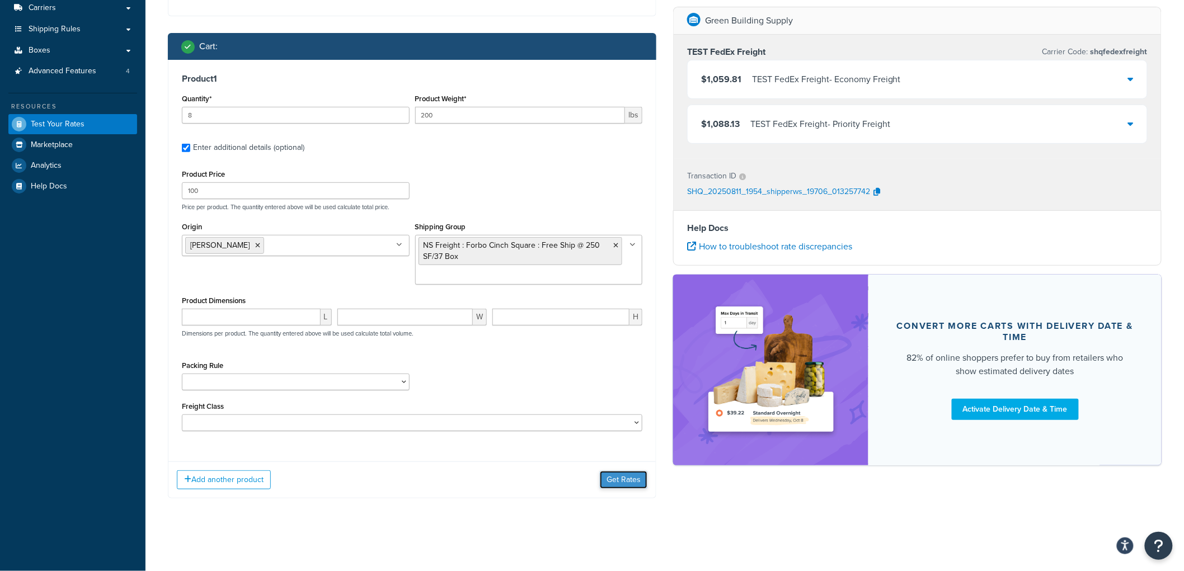
click at [637, 485] on button "Get Rates" at bounding box center [624, 480] width 48 height 18
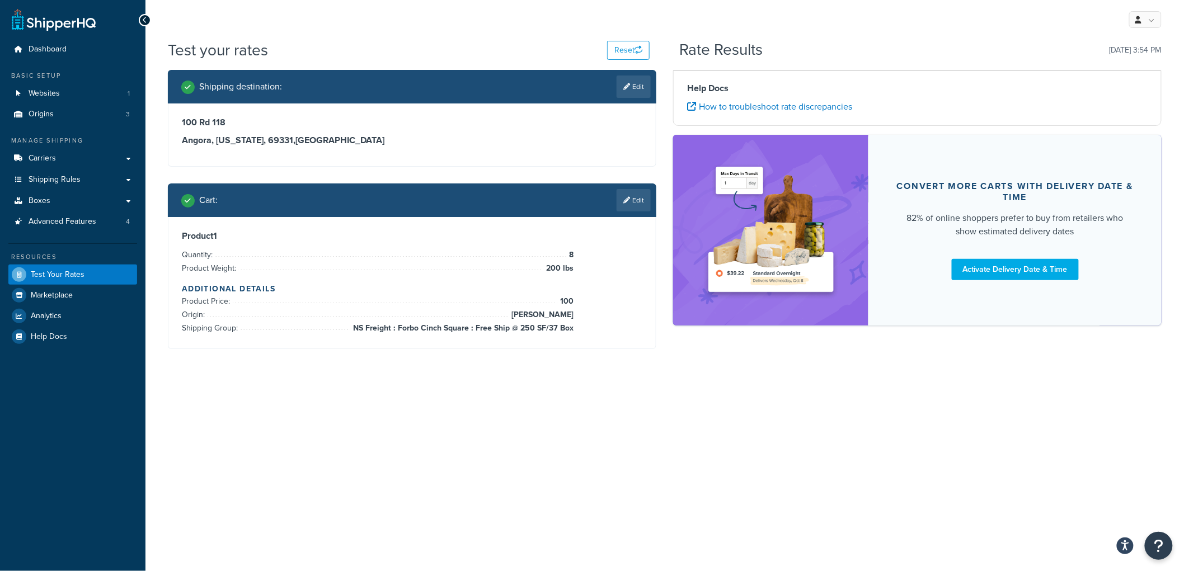
scroll to position [0, 0]
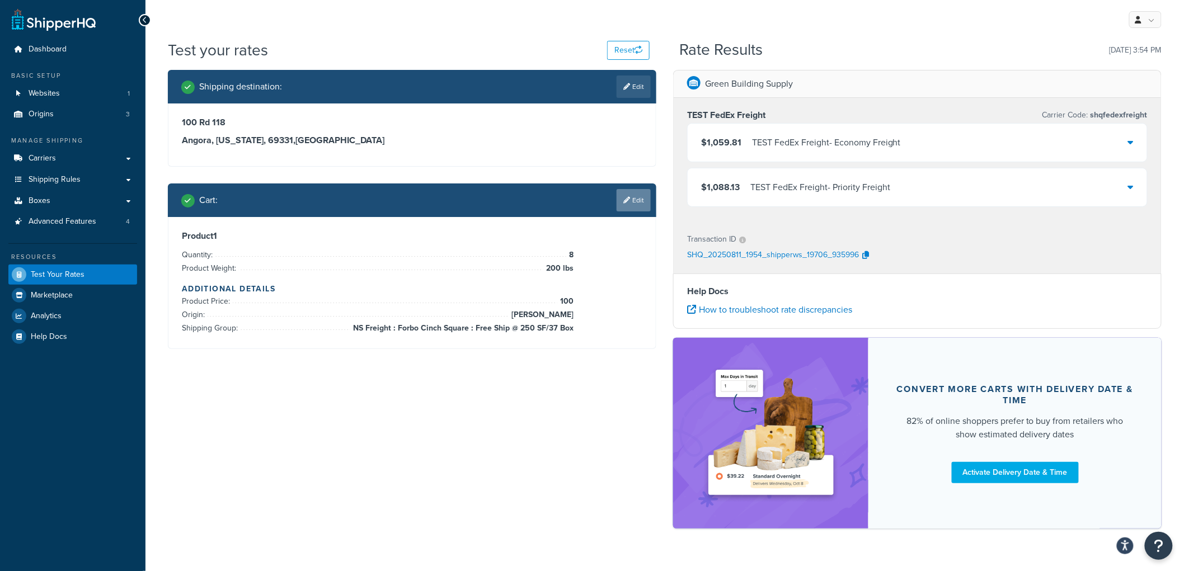
click at [634, 198] on link "Edit" at bounding box center [633, 200] width 34 height 22
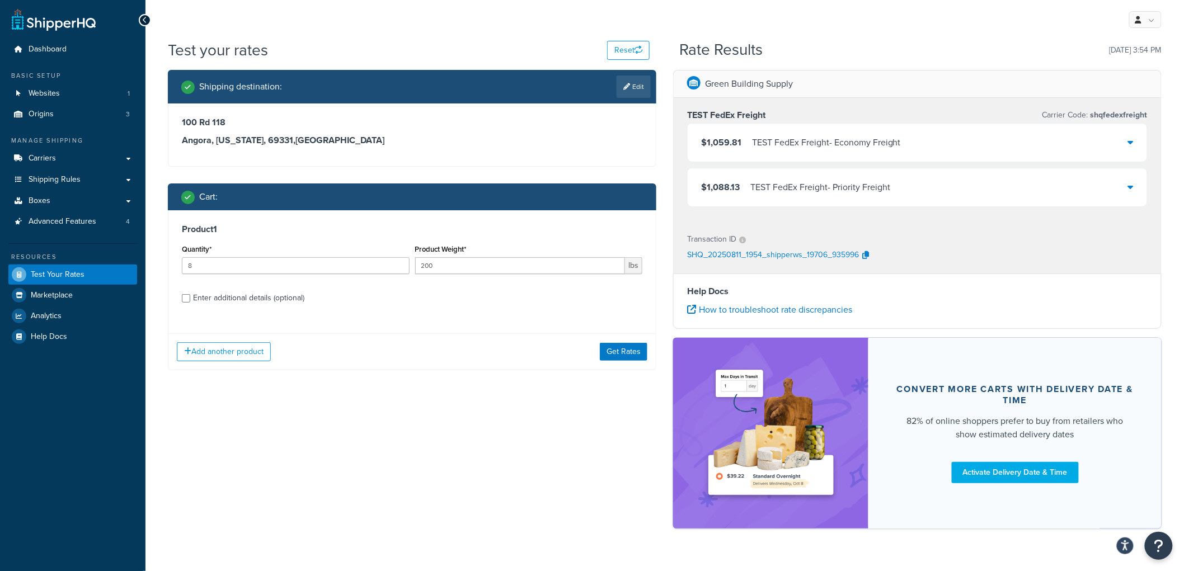
click at [250, 300] on div "Enter additional details (optional)" at bounding box center [248, 298] width 111 height 16
click at [190, 300] on input "Enter additional details (optional)" at bounding box center [186, 298] width 8 height 8
checkbox input "true"
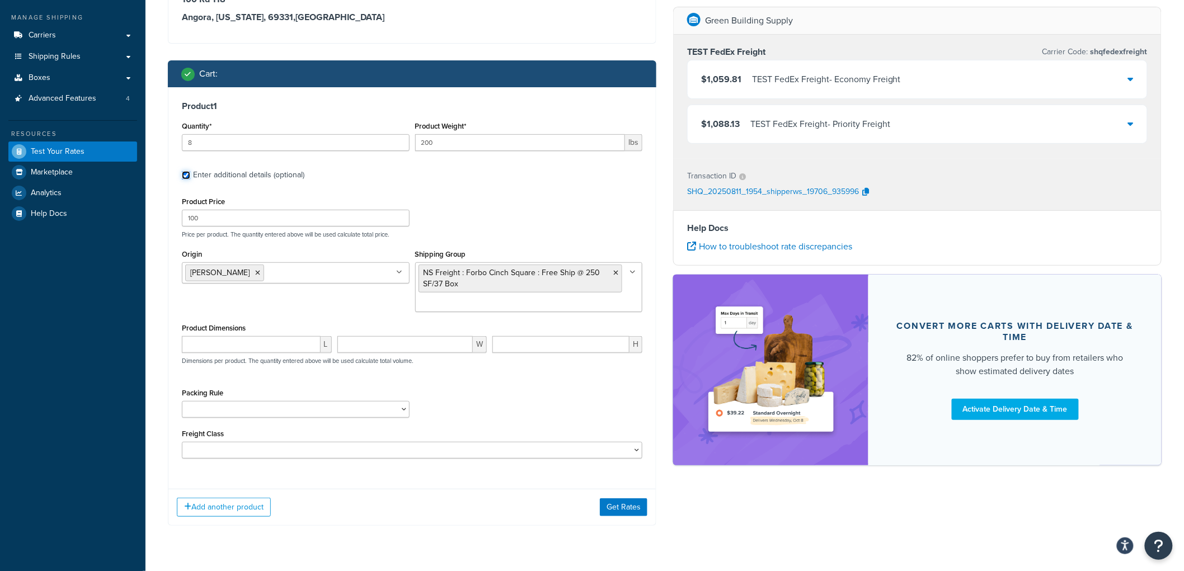
scroll to position [124, 0]
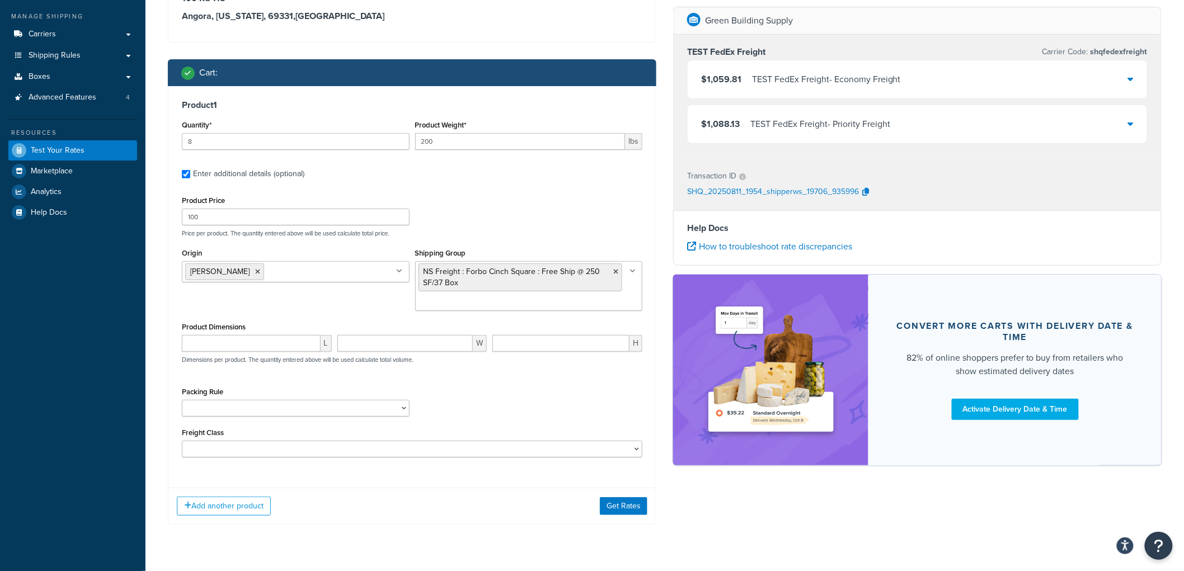
click at [340, 271] on ul "[PERSON_NAME]" at bounding box center [296, 271] width 228 height 21
click at [556, 209] on div "Product Price 100 Price per product. The quantity entered above will be used ca…" at bounding box center [412, 215] width 466 height 44
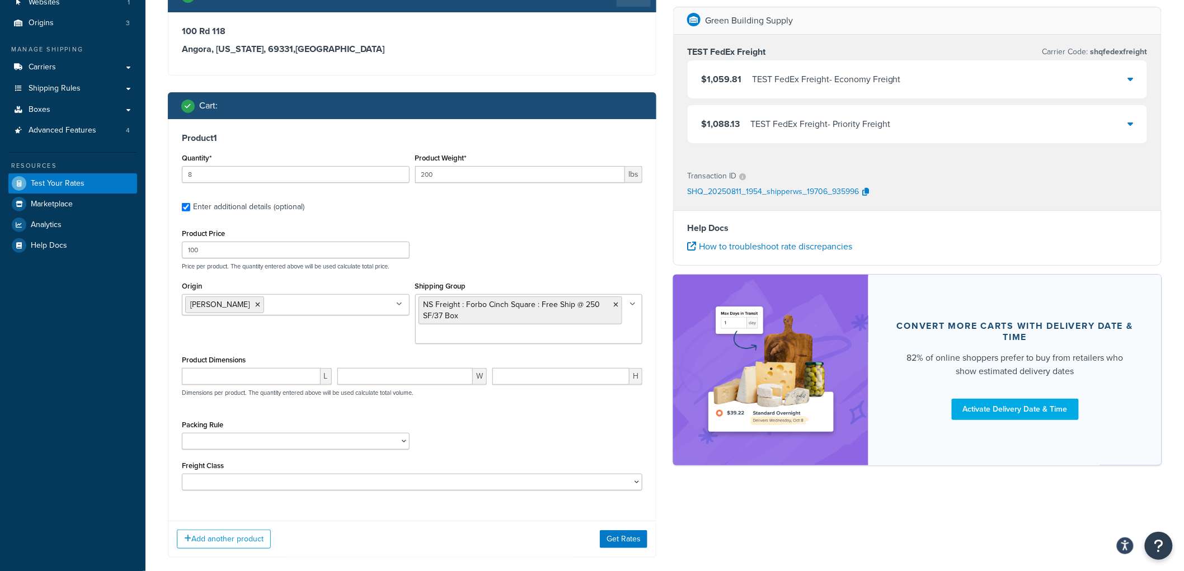
scroll to position [62, 0]
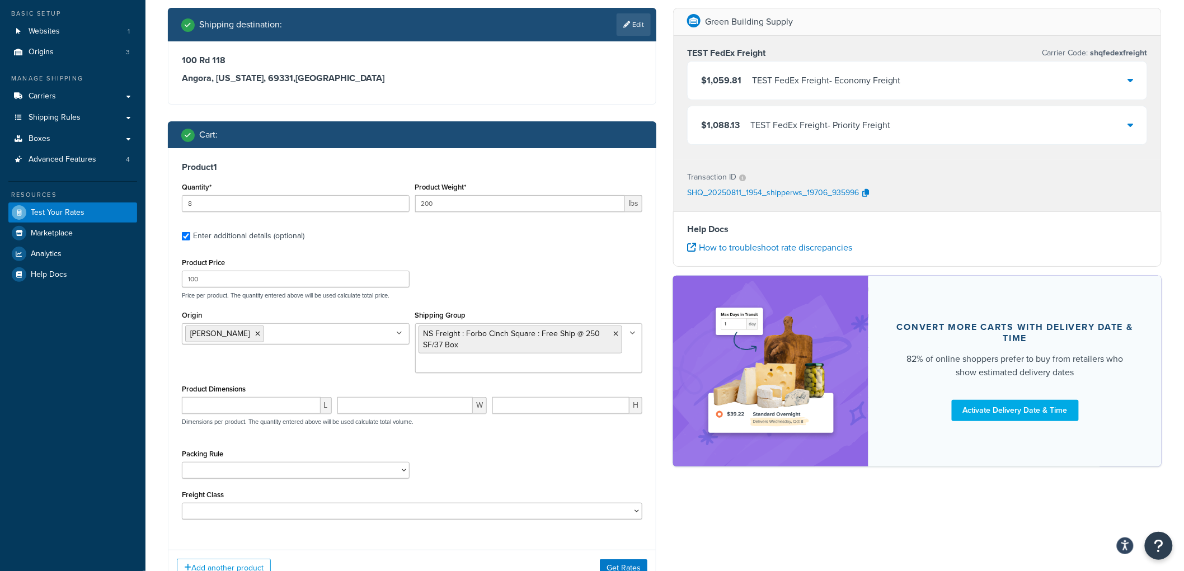
click at [961, 77] on div "$1,059.81 TEST FedEx Freight - Economy Freight" at bounding box center [916, 81] width 459 height 38
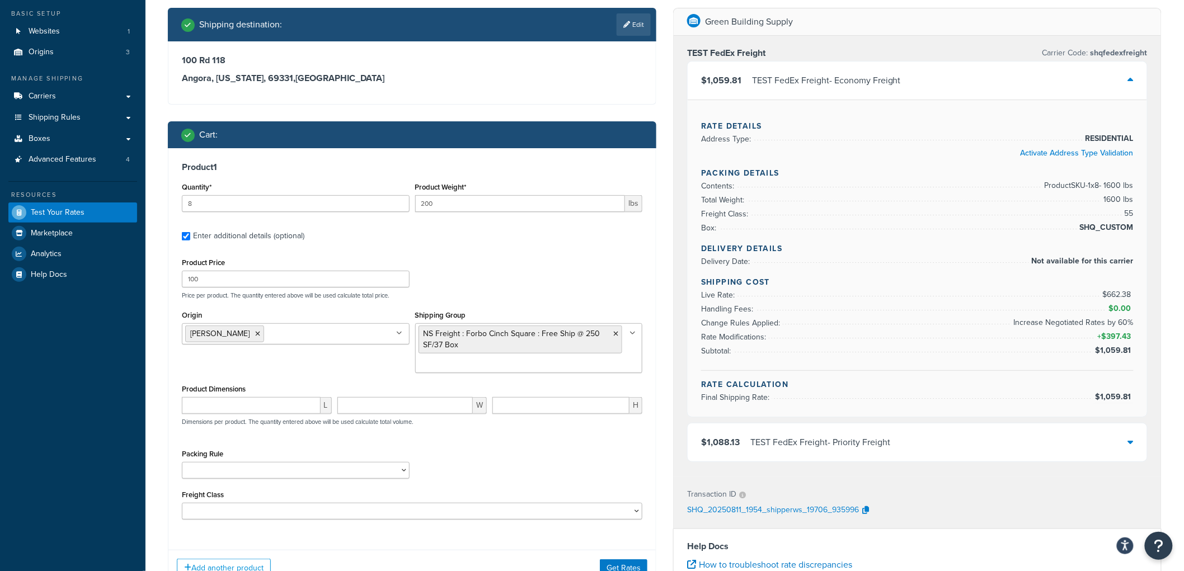
click at [1117, 197] on span "1600 lbs" at bounding box center [1117, 199] width 32 height 13
drag, startPoint x: 218, startPoint y: 401, endPoint x: 227, endPoint y: 403, distance: 9.1
click at [224, 403] on input "number" at bounding box center [251, 405] width 139 height 17
type input "48"
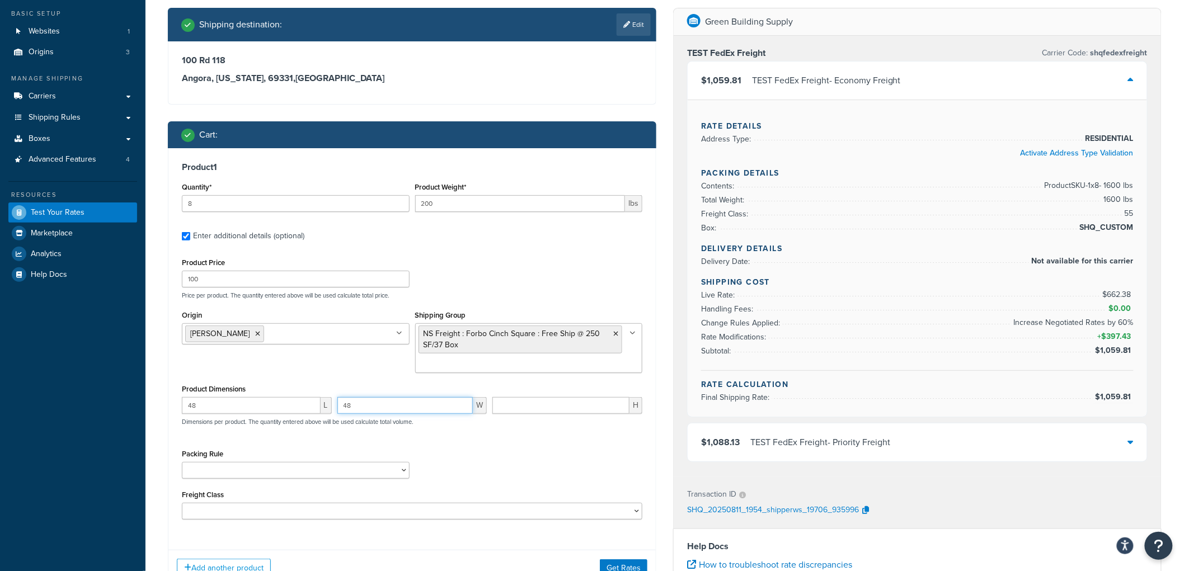
type input "48"
click at [630, 569] on button "Get Rates" at bounding box center [624, 568] width 48 height 18
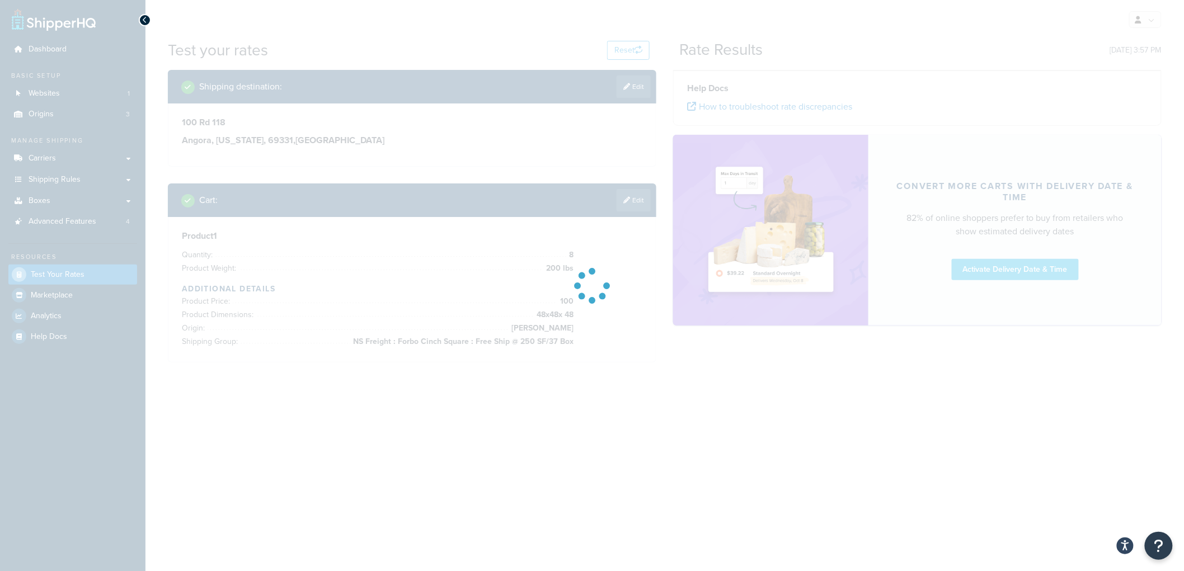
scroll to position [0, 0]
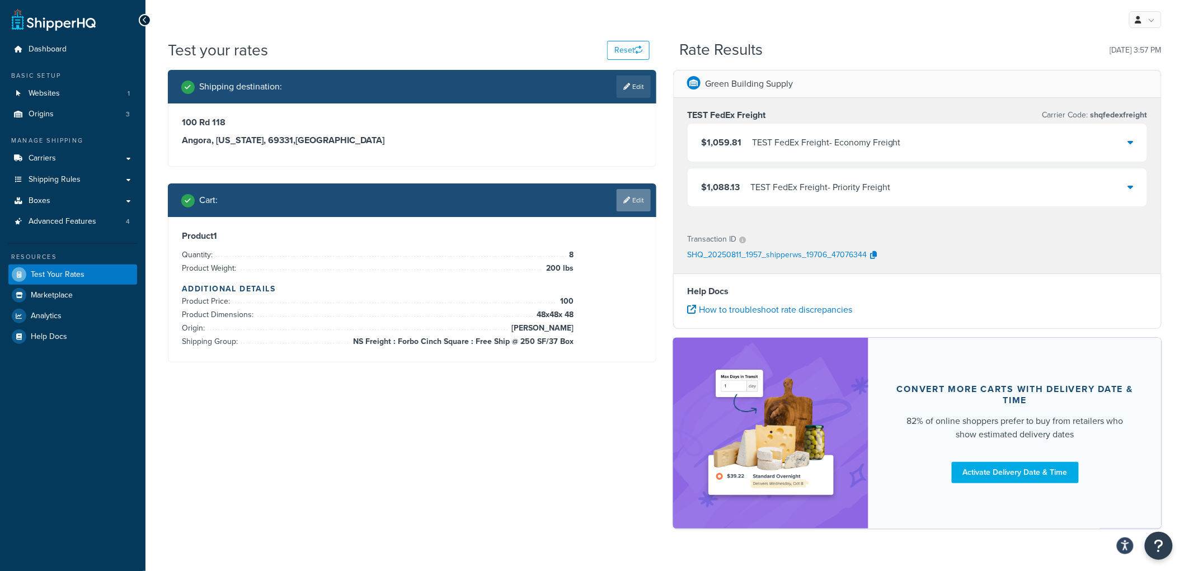
click at [639, 205] on link "Edit" at bounding box center [633, 200] width 34 height 22
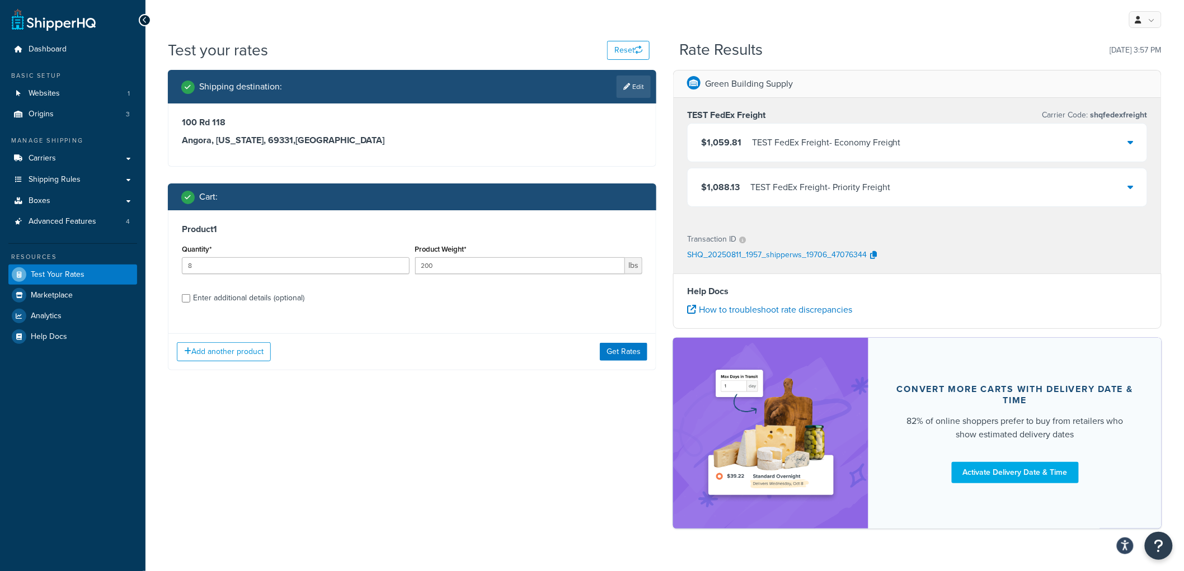
click at [242, 304] on div "Enter additional details (optional)" at bounding box center [248, 298] width 111 height 16
click at [190, 303] on input "Enter additional details (optional)" at bounding box center [186, 298] width 8 height 8
checkbox input "true"
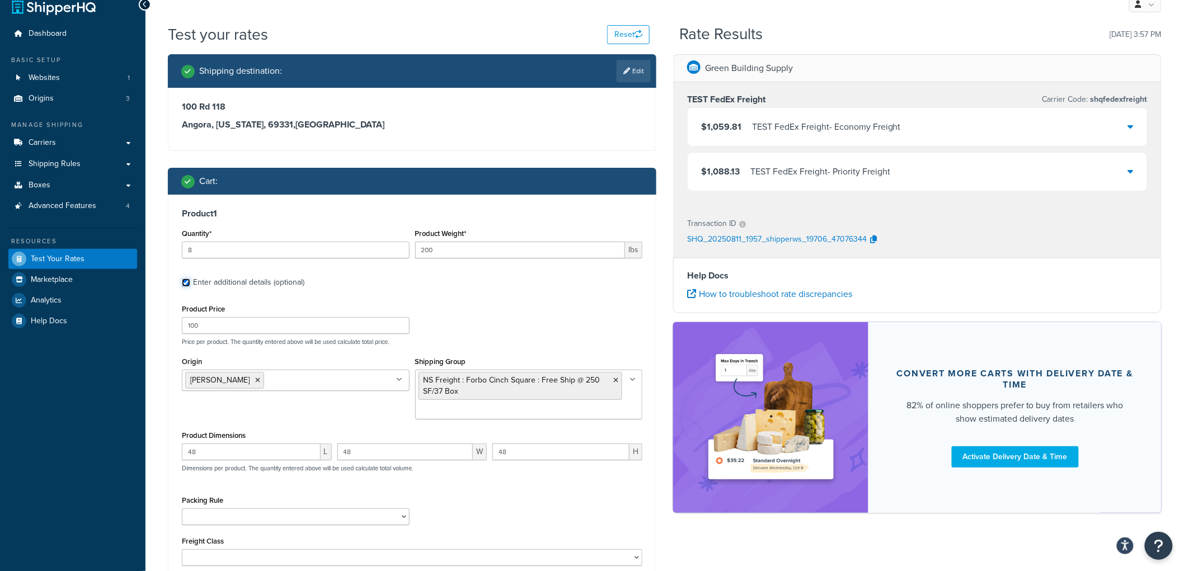
scroll to position [25, 0]
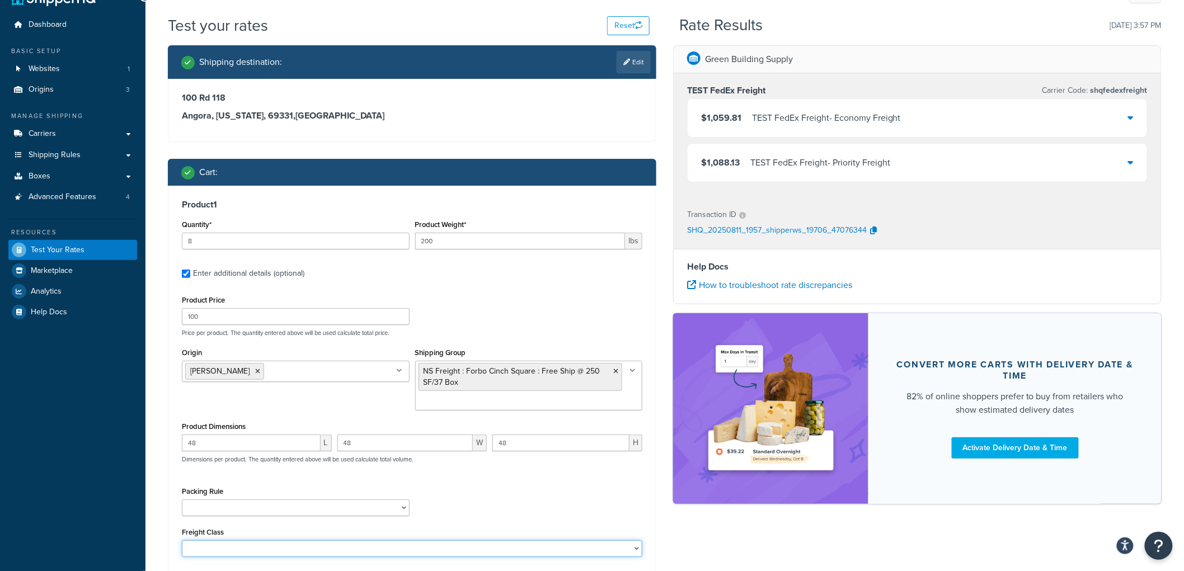
click at [217, 545] on select "50 55 60 65 70 77.5 85 92.5 100 110 125 150 175 200 250 300 400 500" at bounding box center [412, 548] width 460 height 17
select select "55"
click at [182, 541] on select "50 55 60 65 70 77.5 85 92.5 100 110 125 150 175 200 250 300 400 500" at bounding box center [412, 548] width 460 height 17
click at [338, 179] on div "Cart :" at bounding box center [415, 172] width 469 height 16
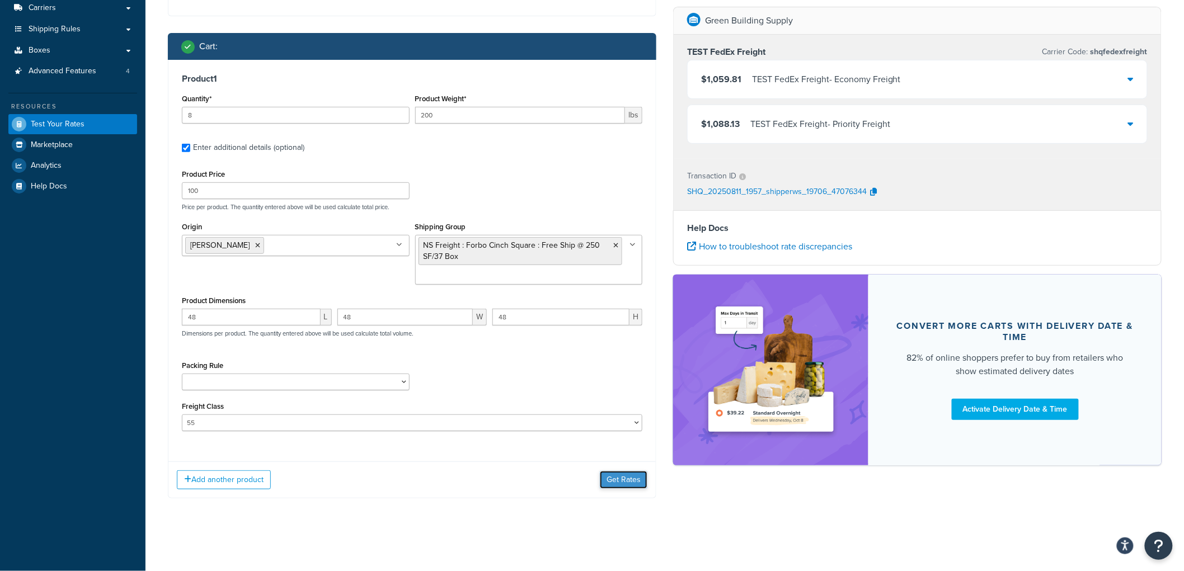
click at [624, 479] on button "Get Rates" at bounding box center [624, 480] width 48 height 18
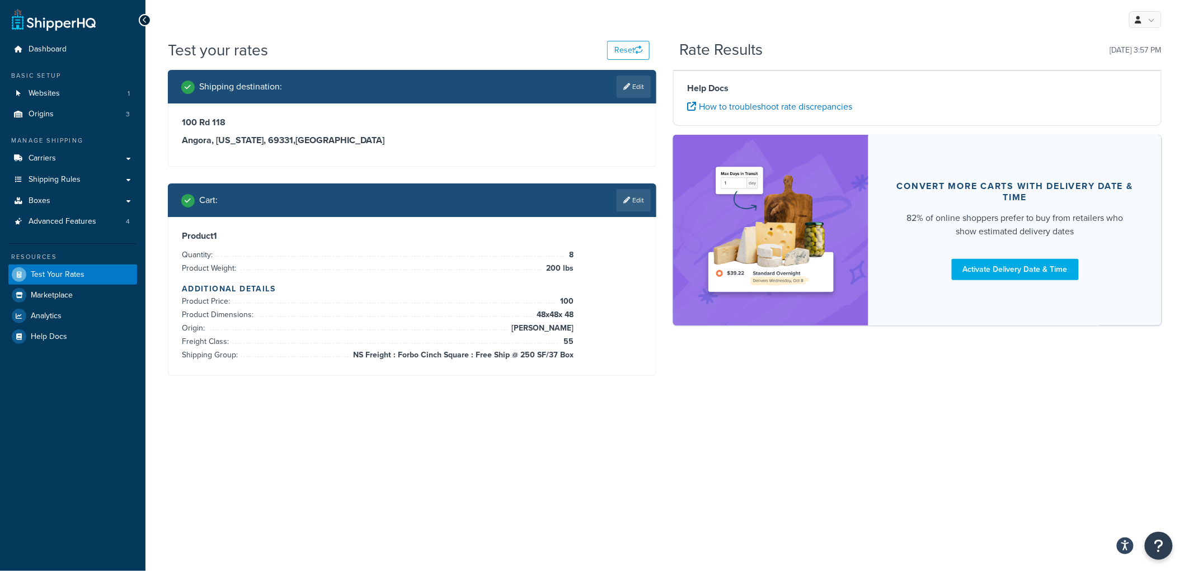
scroll to position [0, 0]
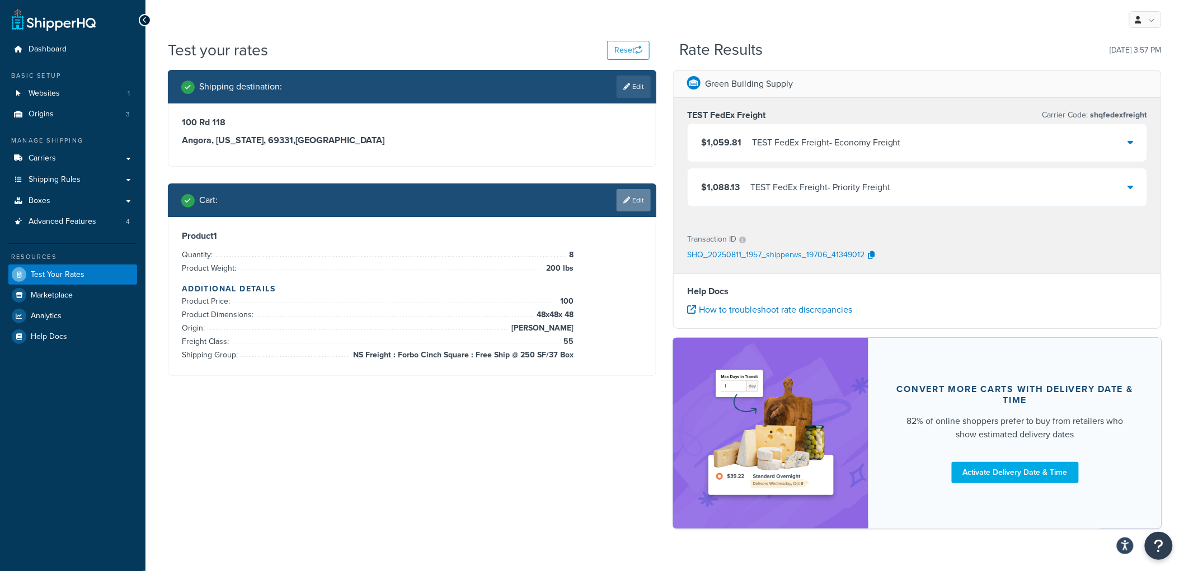
click at [647, 189] on link "Edit" at bounding box center [633, 200] width 34 height 22
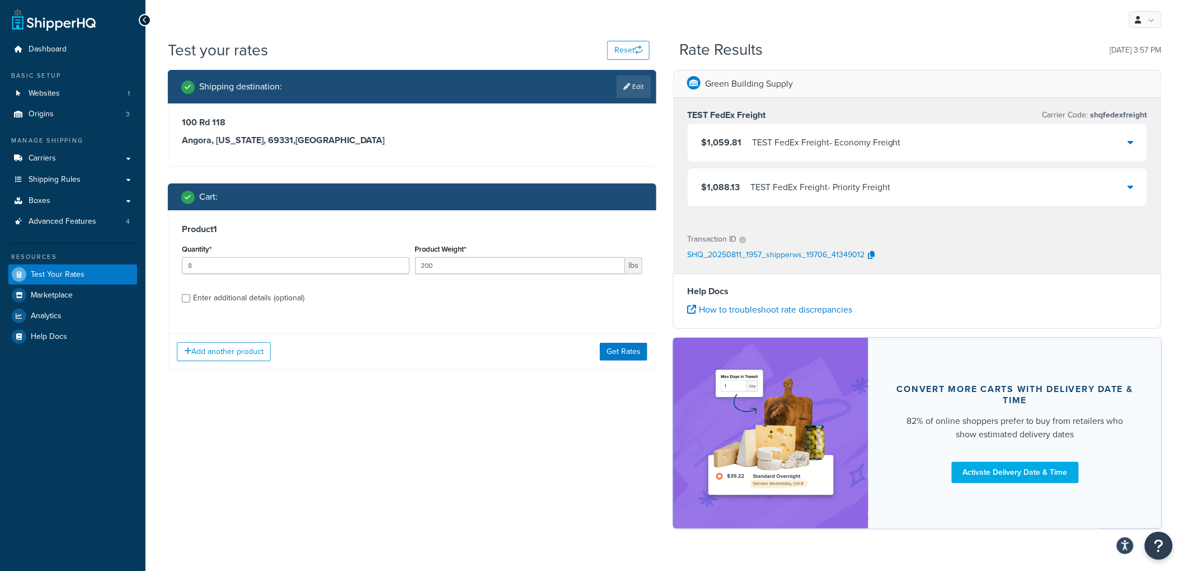
click at [230, 304] on div "Enter additional details (optional)" at bounding box center [248, 298] width 111 height 16
click at [190, 303] on input "Enter additional details (optional)" at bounding box center [186, 298] width 8 height 8
checkbox input "true"
select select "55"
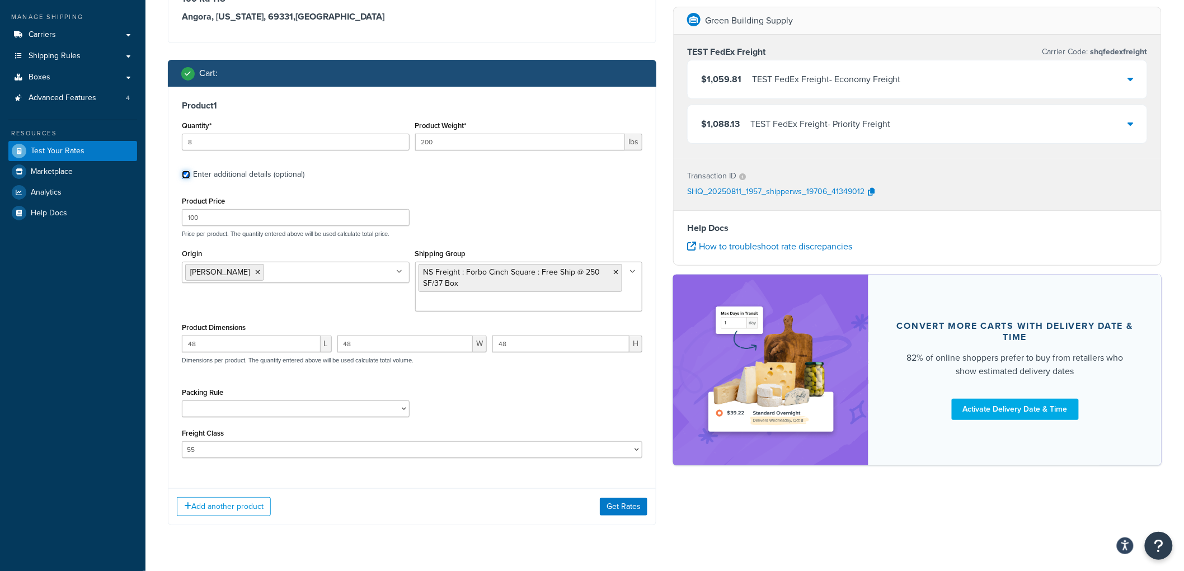
scroll to position [124, 0]
click at [378, 410] on select "Carpet Roll GBS Boxed Flooring Quietwalk Some packing rule" at bounding box center [296, 408] width 228 height 17
click at [459, 400] on div "Packing Rule Carpet Roll GBS Boxed Flooring Quietwalk Some packing rule" at bounding box center [412, 404] width 466 height 41
click at [1065, 78] on div "$1,059.81 TEST FedEx Freight - Economy Freight" at bounding box center [916, 79] width 459 height 38
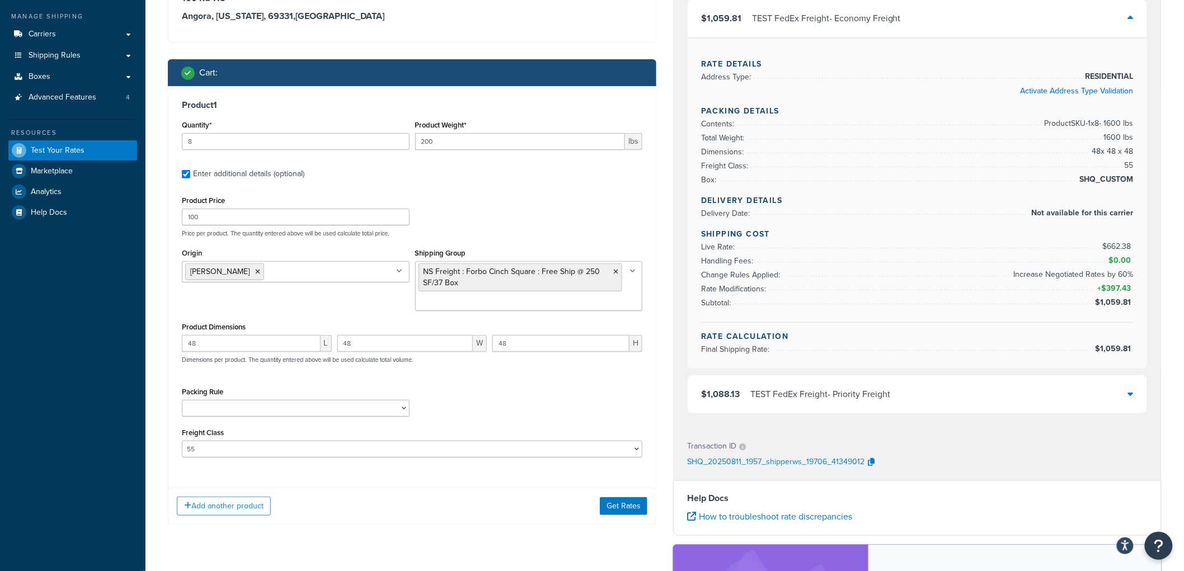
click at [1118, 248] on span "$662.38" at bounding box center [1117, 247] width 31 height 12
click at [1117, 247] on span "$662.38" at bounding box center [1117, 247] width 31 height 12
drag, startPoint x: 1126, startPoint y: 277, endPoint x: 1109, endPoint y: 275, distance: 17.0
click at [1109, 275] on span "Increase Negotiated Rates by 60%" at bounding box center [1072, 274] width 122 height 13
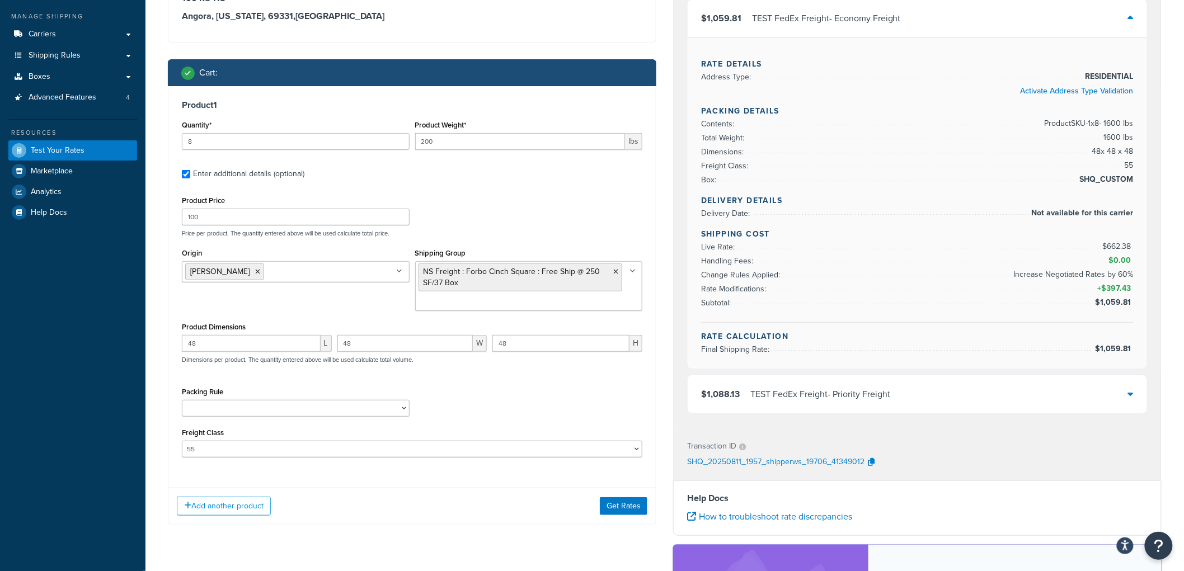
click at [1120, 245] on span "$662.38" at bounding box center [1117, 247] width 31 height 12
click at [1167, 247] on div "Green Building Supply TEST FedEx Freight Carrier Code: shqfedexfreight $1,059.8…" at bounding box center [916, 346] width 505 height 801
drag, startPoint x: 205, startPoint y: 142, endPoint x: 133, endPoint y: 131, distance: 72.9
click at [133, 131] on div "Dashboard Basic Setup Websites 1 Origins 3 Manage Shipping Carriers Carriers Al…" at bounding box center [592, 339] width 1184 height 927
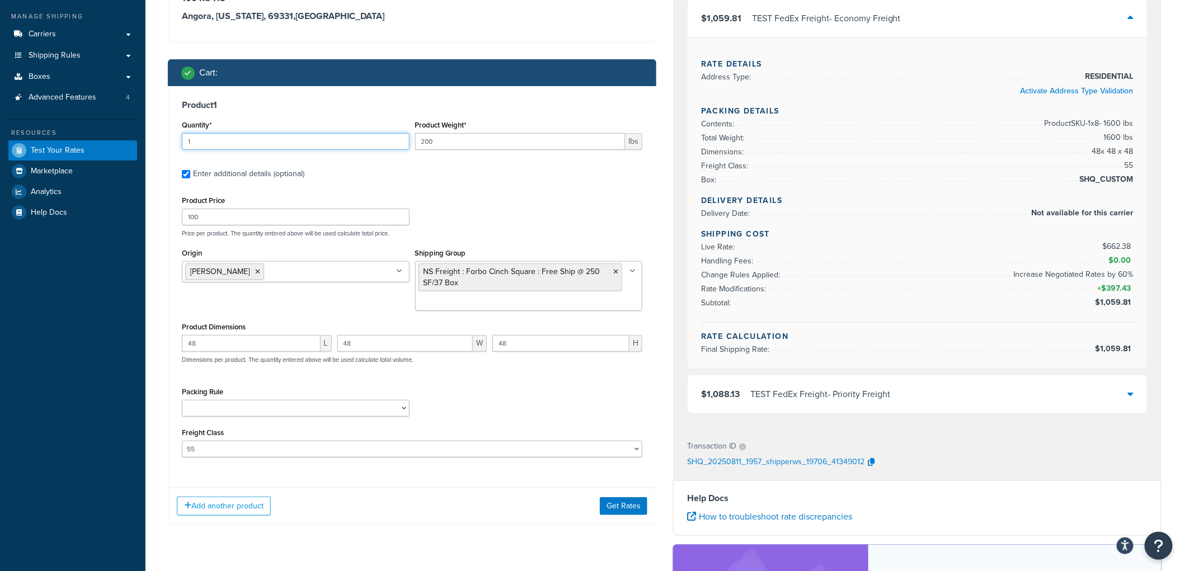
type input "1"
click at [442, 145] on input "200" at bounding box center [520, 141] width 210 height 17
type input "2"
type input "1600"
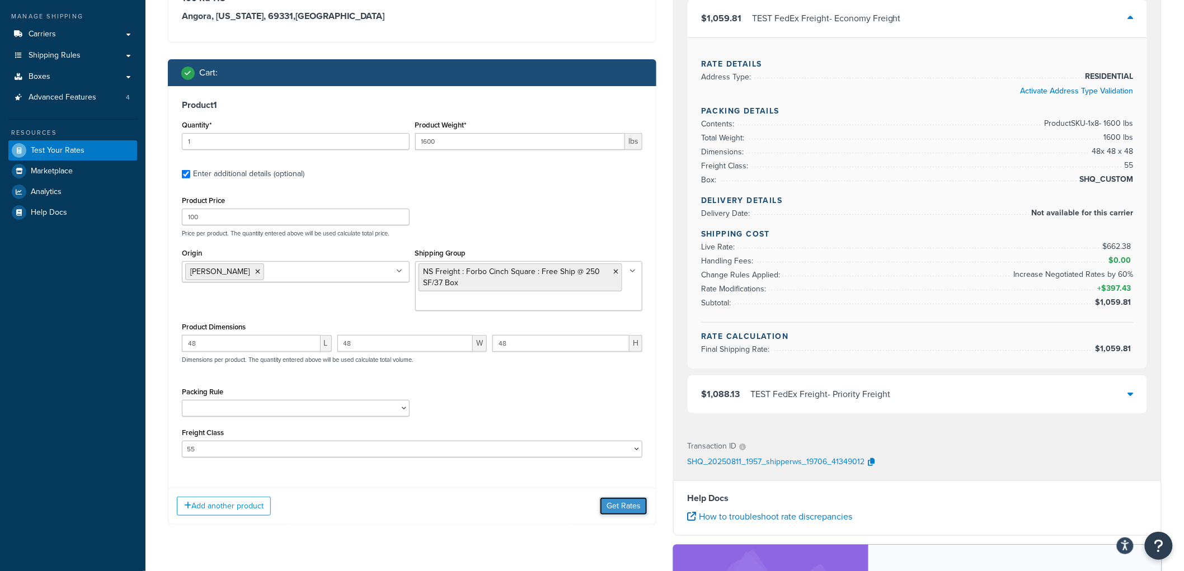
click at [626, 505] on button "Get Rates" at bounding box center [624, 506] width 48 height 18
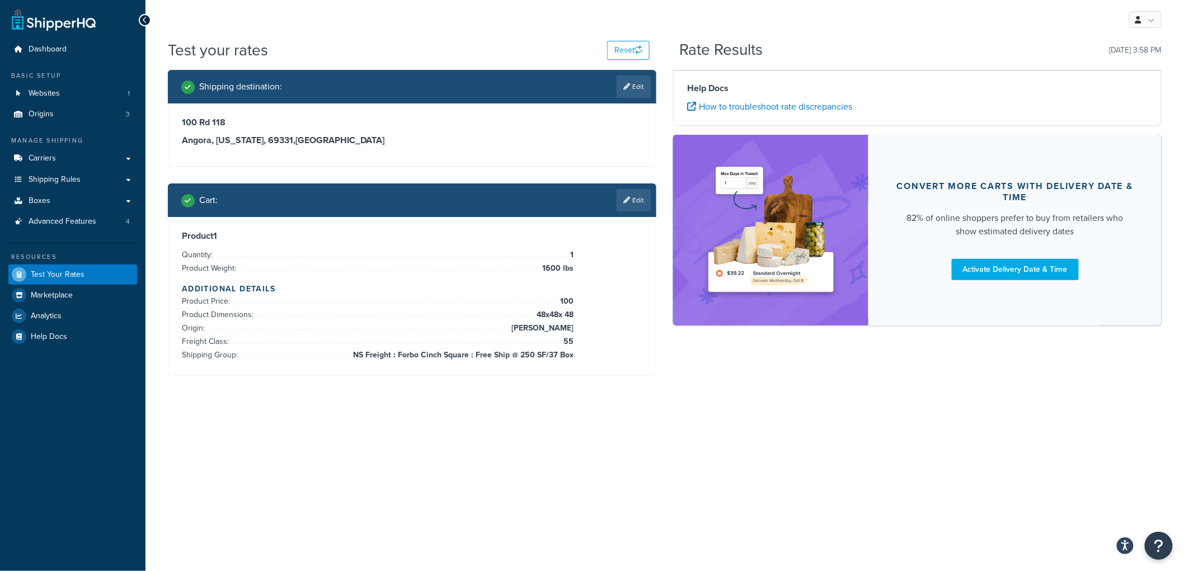
scroll to position [0, 0]
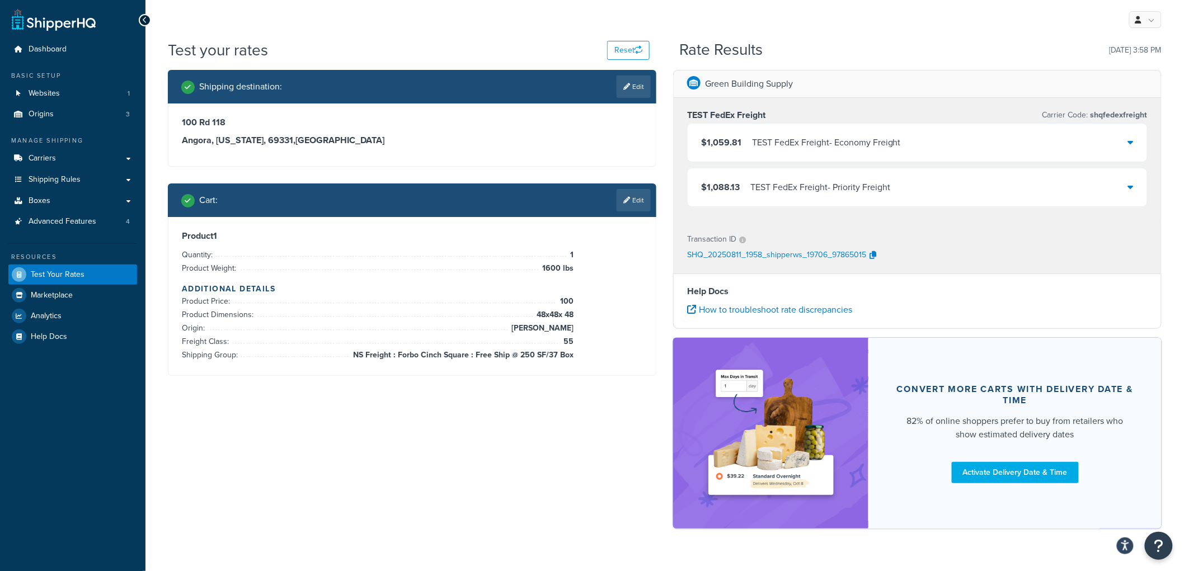
drag, startPoint x: 804, startPoint y: 144, endPoint x: 811, endPoint y: 142, distance: 7.1
click at [805, 144] on div "TEST FedEx Freight - Economy Freight" at bounding box center [826, 143] width 149 height 16
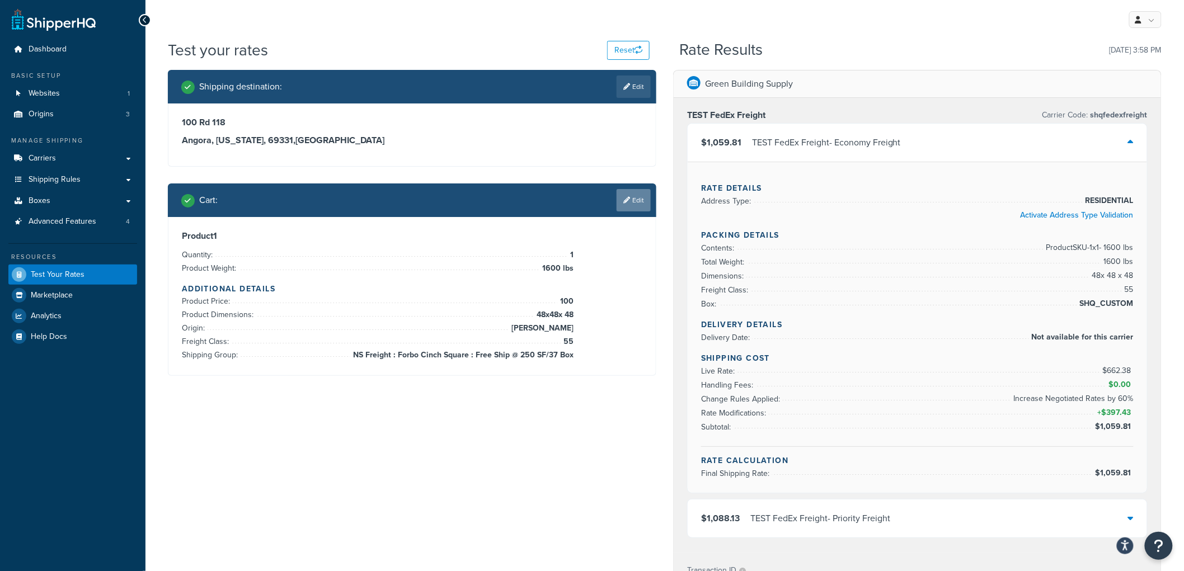
click at [635, 198] on link "Edit" at bounding box center [633, 200] width 34 height 22
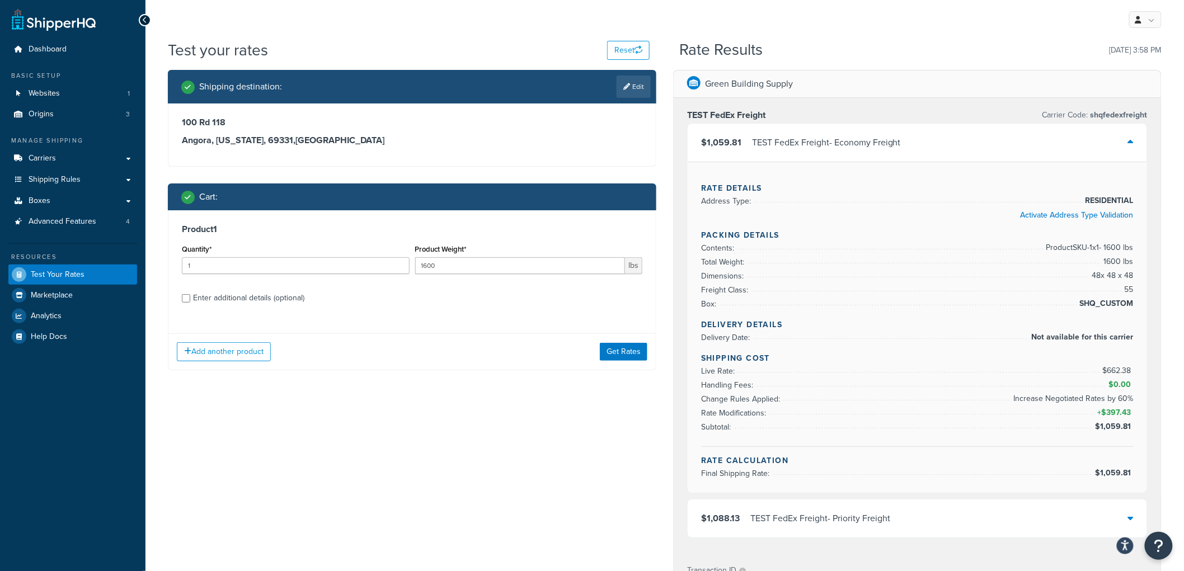
click at [229, 279] on div "Quantity* 1" at bounding box center [295, 262] width 233 height 41
click at [215, 299] on div "Enter additional details (optional)" at bounding box center [248, 298] width 111 height 16
click at [190, 299] on input "Enter additional details (optional)" at bounding box center [186, 298] width 8 height 8
checkbox input "true"
select select "55"
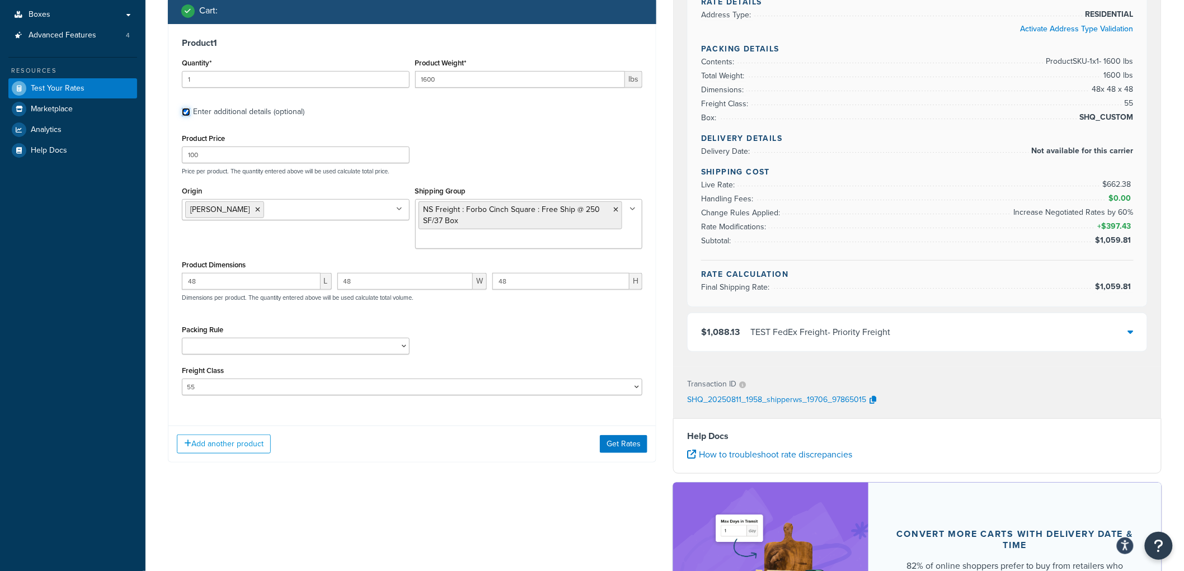
scroll to position [124, 0]
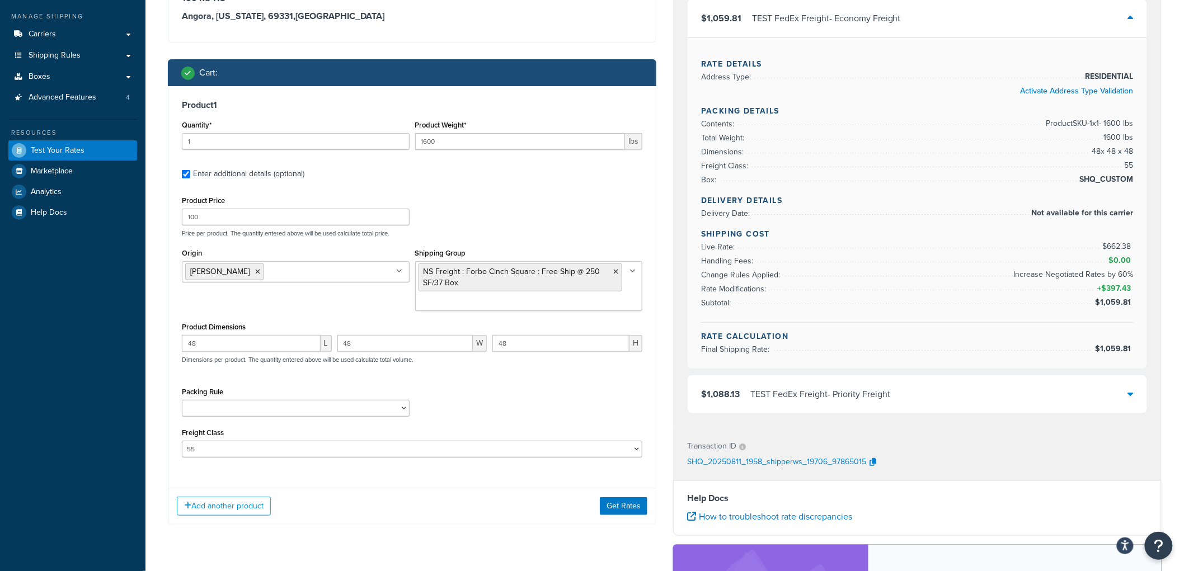
click at [466, 388] on div "Packing Rule Carpet Roll GBS Boxed Flooring Quietwalk Some packing rule" at bounding box center [412, 404] width 466 height 41
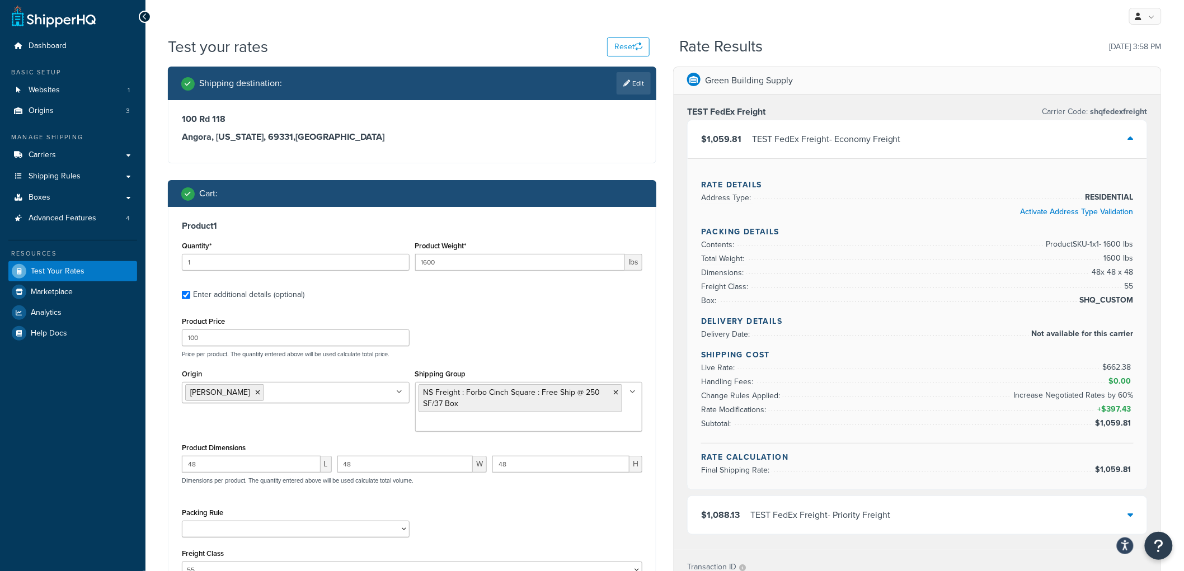
scroll to position [0, 0]
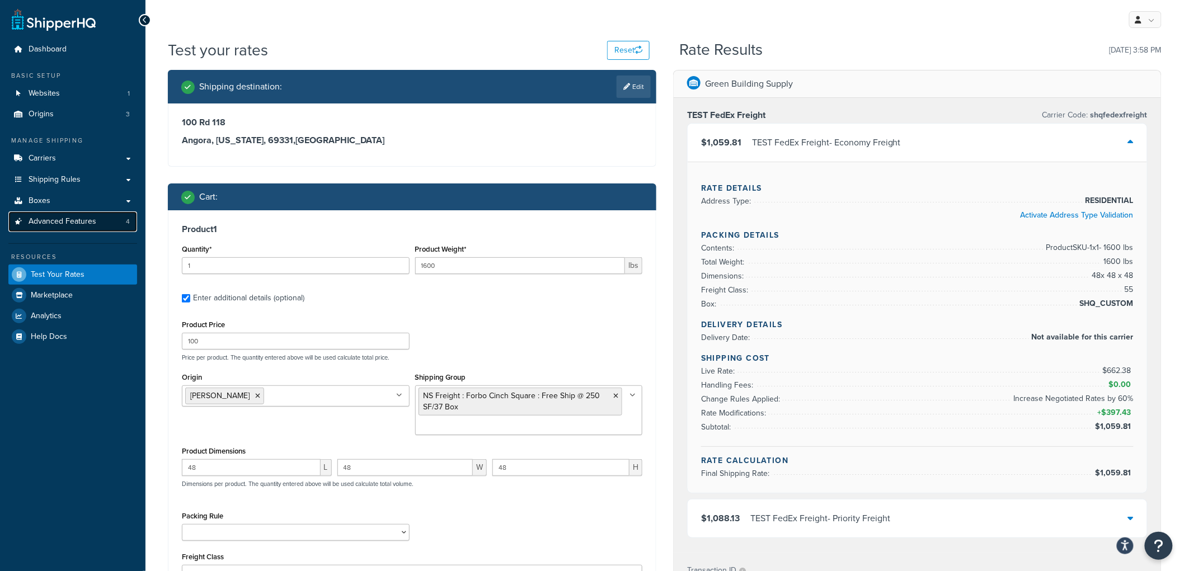
click at [96, 225] on link "Advanced Features 4" at bounding box center [72, 221] width 129 height 21
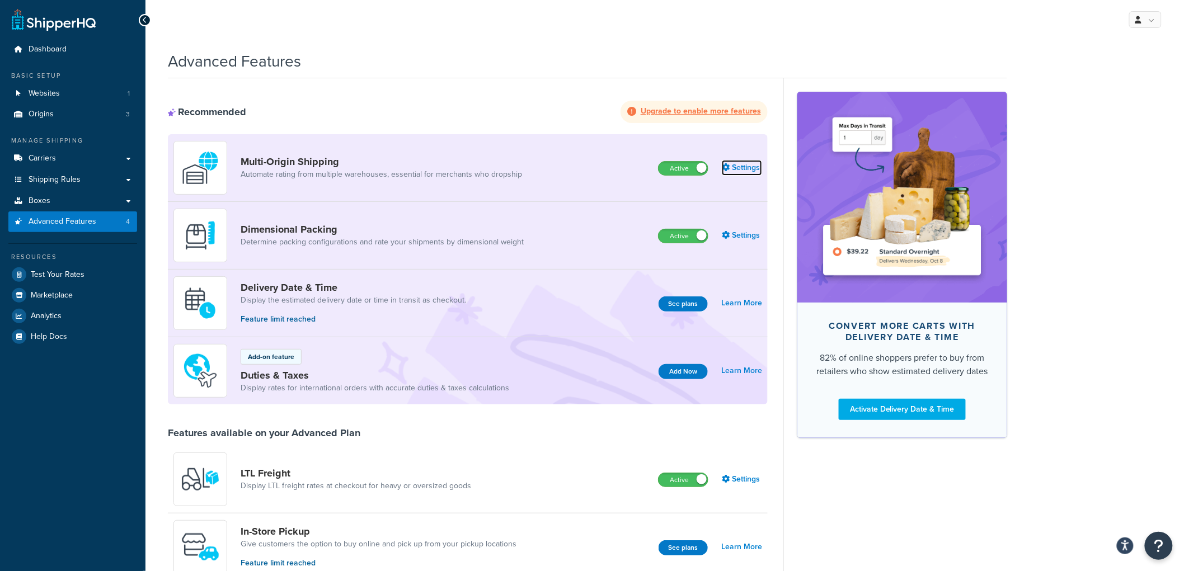
click at [747, 169] on link "Settings" at bounding box center [742, 168] width 40 height 16
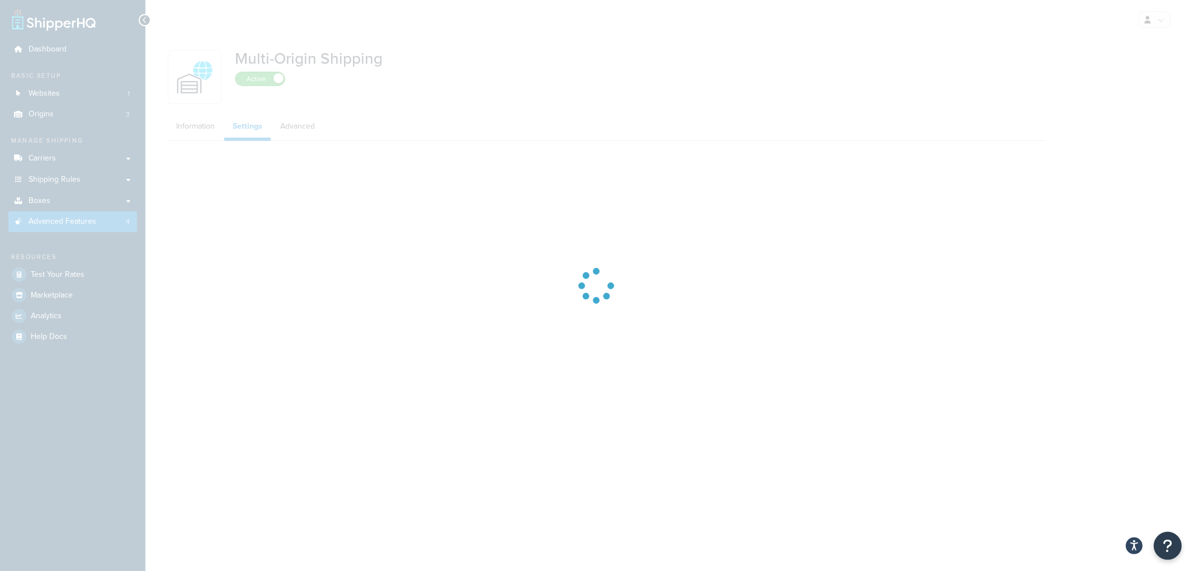
select select "false"
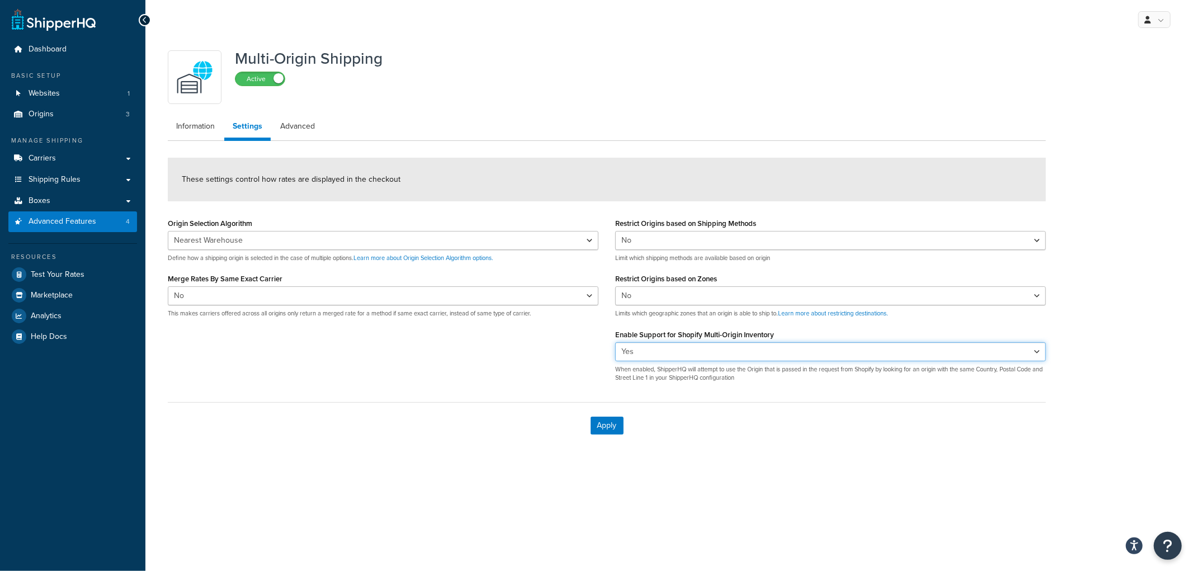
click at [719, 350] on select "Yes No" at bounding box center [830, 351] width 431 height 19
click at [615, 342] on select "Yes No" at bounding box center [830, 351] width 431 height 19
click at [590, 347] on div "Origin Selection Algorithm Nearest Warehouse Fewest Warehouses Define how a shi…" at bounding box center [606, 303] width 895 height 176
click at [204, 126] on link "Information" at bounding box center [195, 126] width 55 height 22
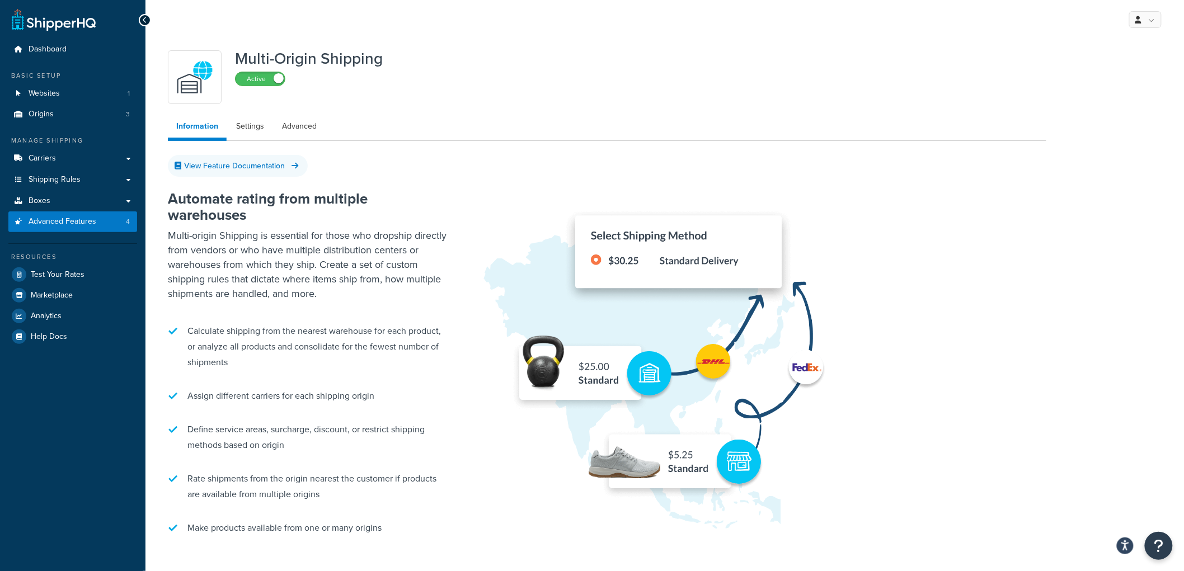
click at [378, 252] on p "Multi-origin Shipping is essential for those who dropship directly from vendors…" at bounding box center [308, 264] width 280 height 73
click at [295, 135] on link "Advanced" at bounding box center [299, 126] width 51 height 22
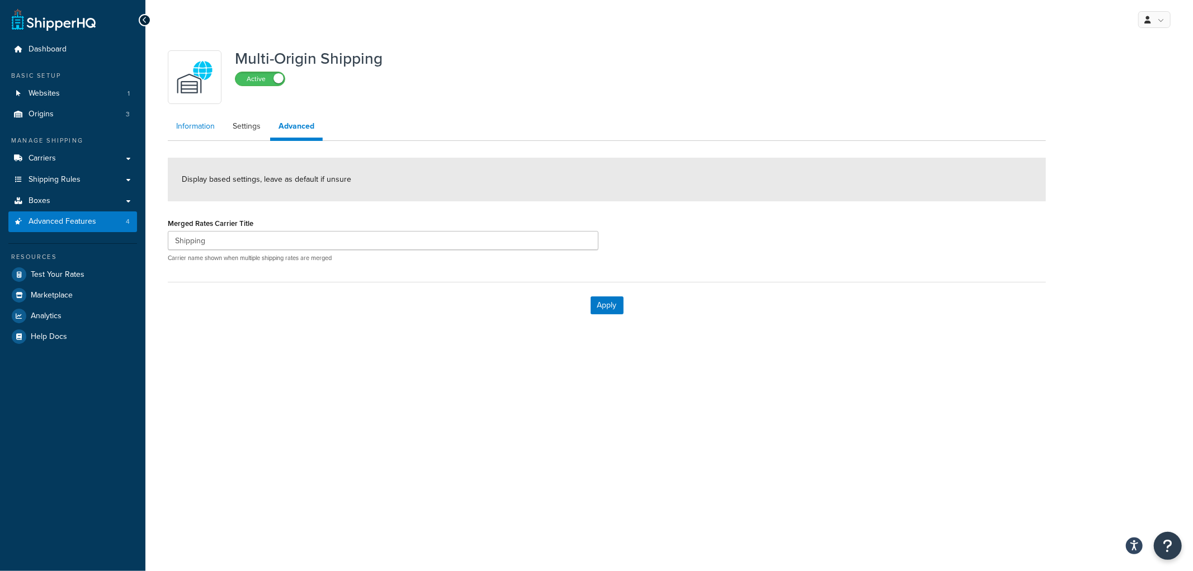
click at [213, 128] on link "Information" at bounding box center [195, 126] width 55 height 22
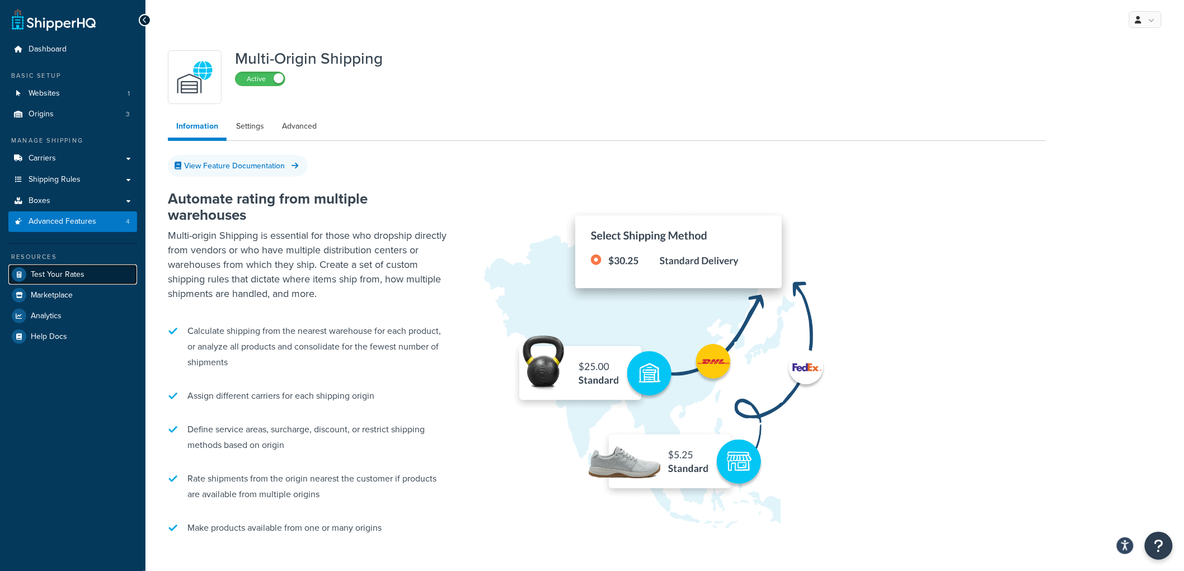
click at [80, 272] on span "Test Your Rates" at bounding box center [58, 275] width 54 height 10
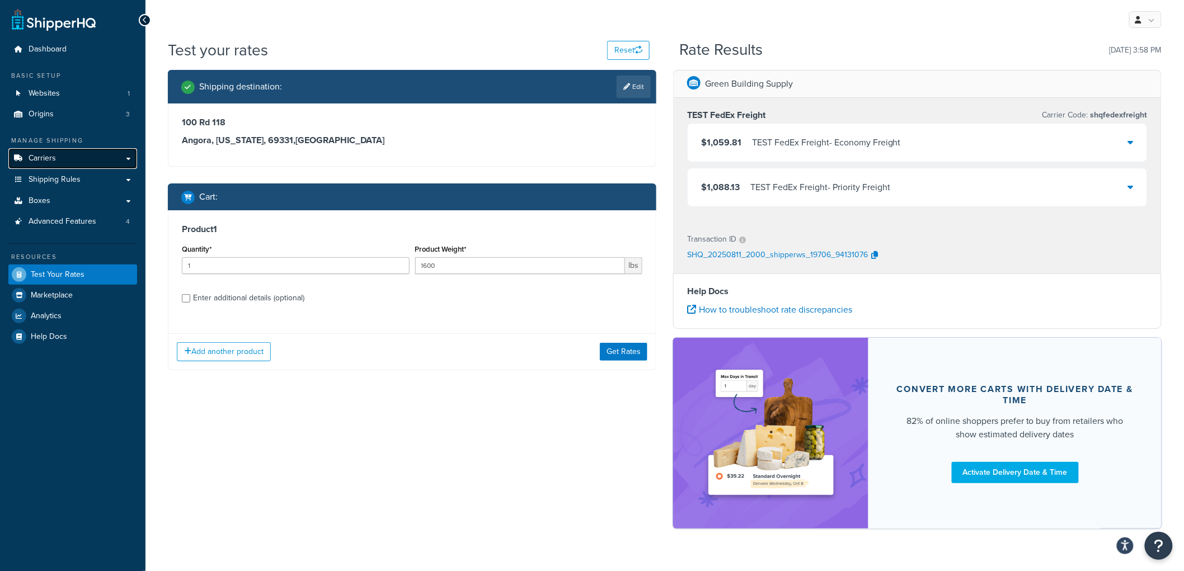
click at [68, 157] on link "Carriers" at bounding box center [72, 158] width 129 height 21
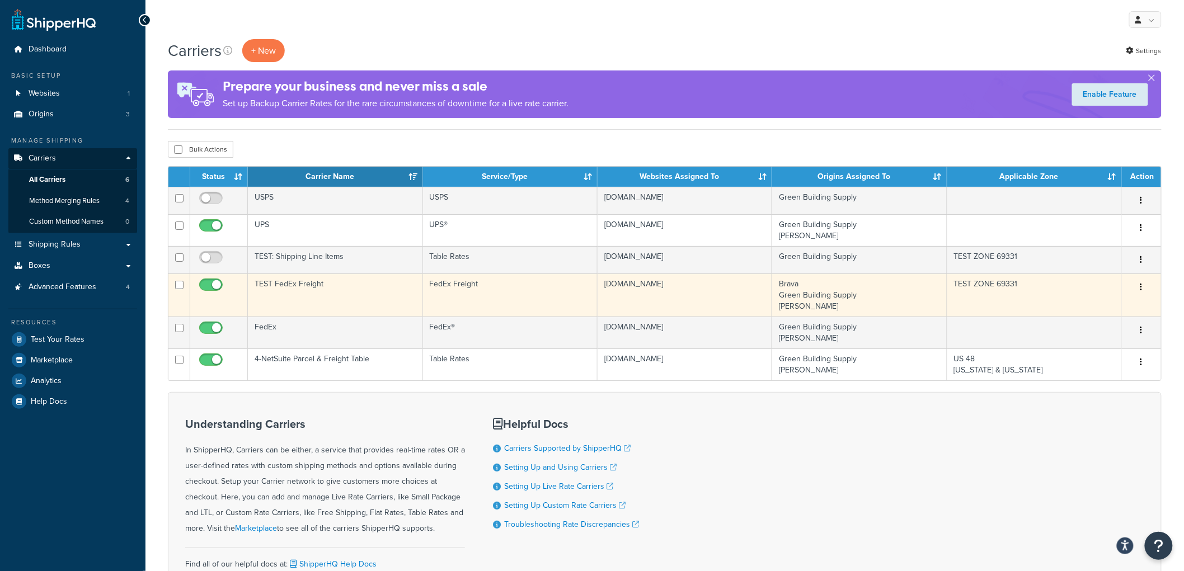
click at [351, 299] on td "TEST FedEx Freight" at bounding box center [335, 295] width 175 height 43
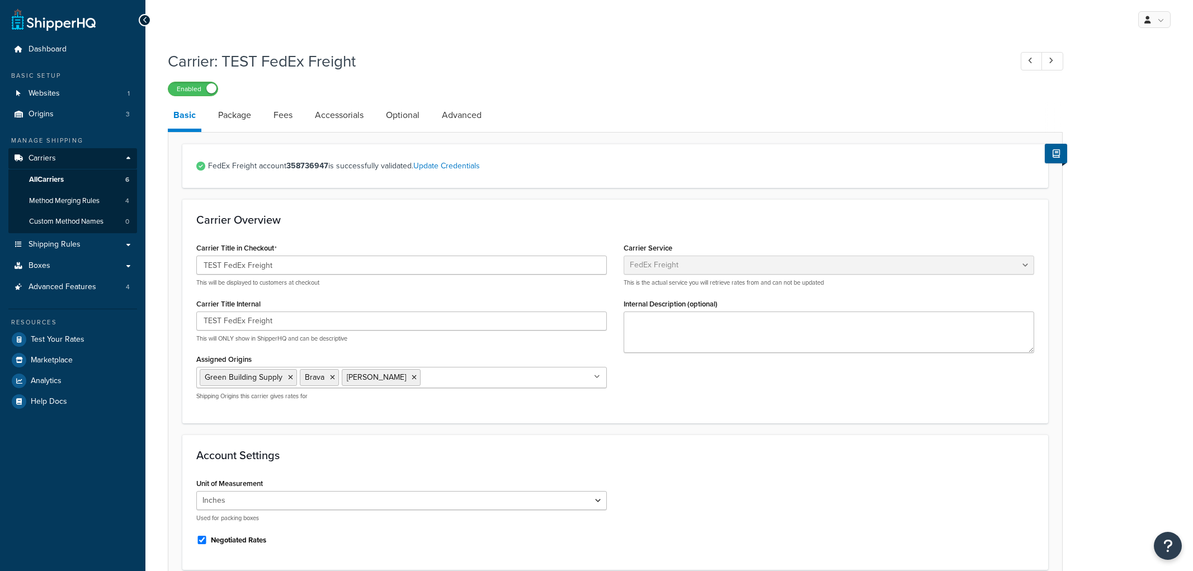
select select "fedExFreight"
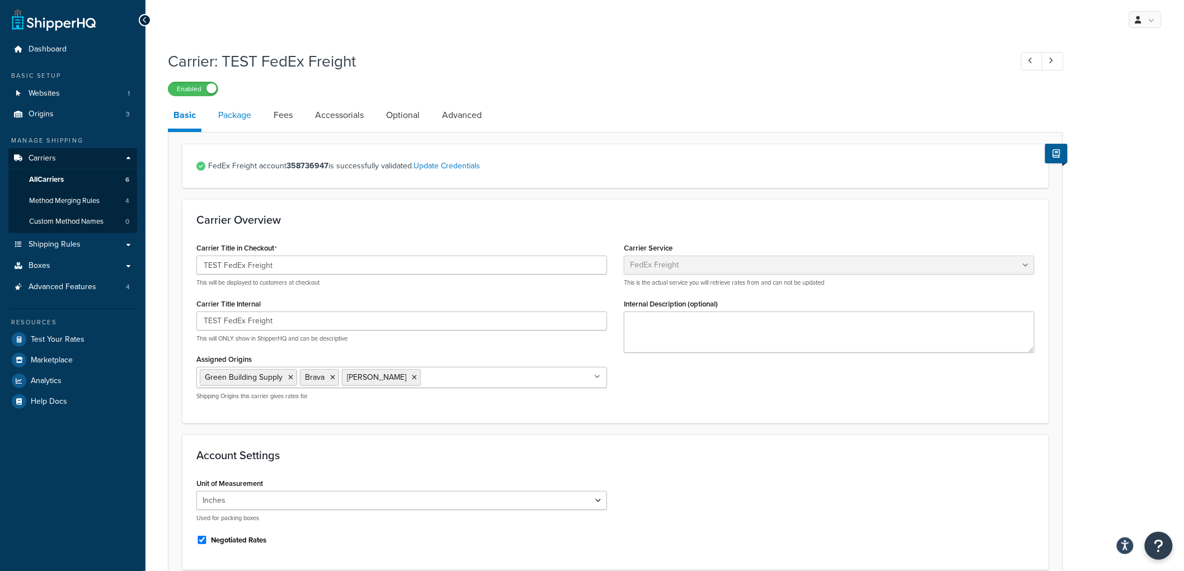
click at [239, 120] on link "Package" at bounding box center [235, 115] width 44 height 27
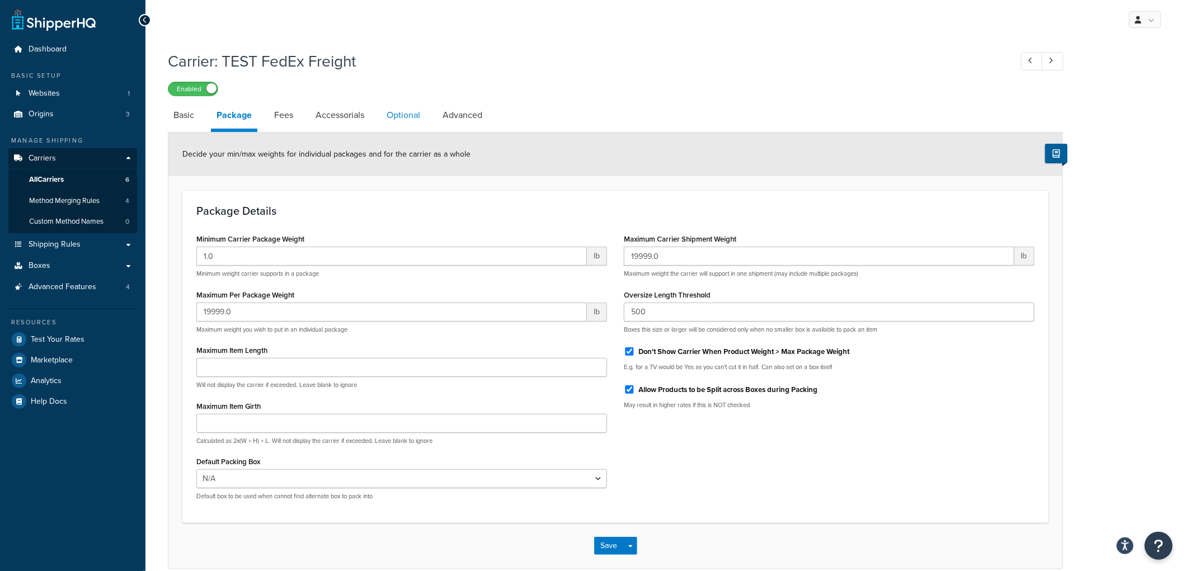
click at [387, 115] on link "Optional" at bounding box center [403, 115] width 45 height 27
select select "55"
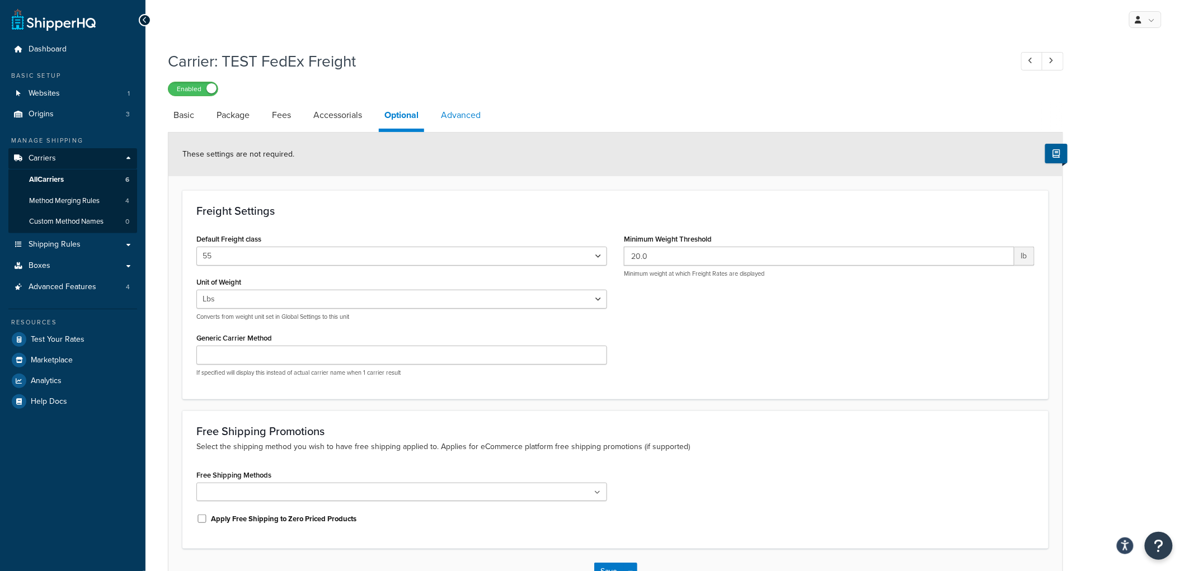
click at [452, 116] on link "Advanced" at bounding box center [460, 115] width 51 height 27
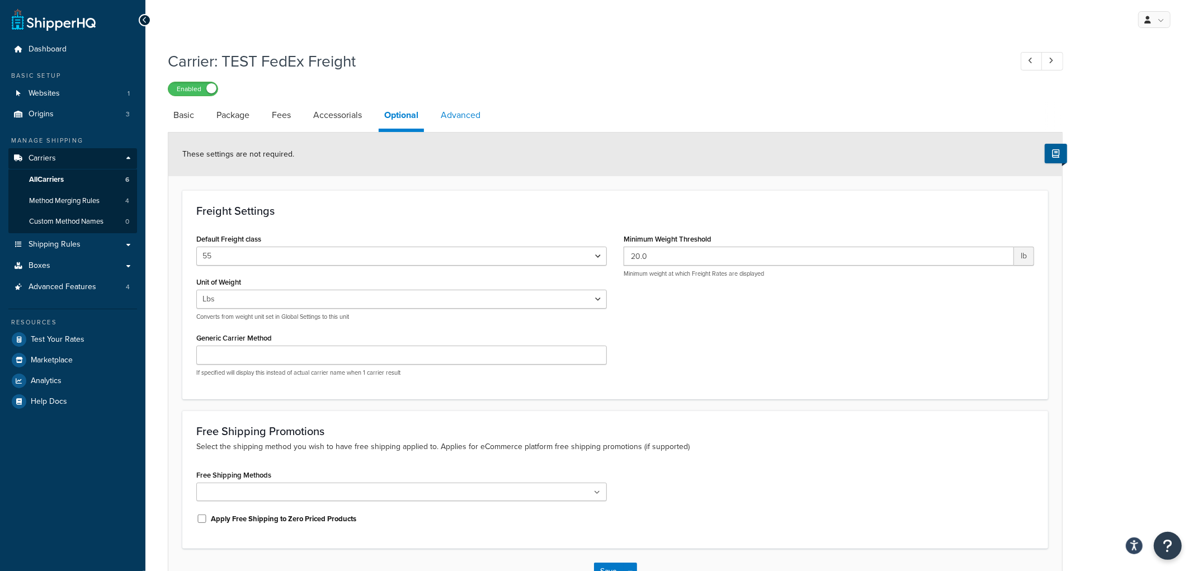
select select "false"
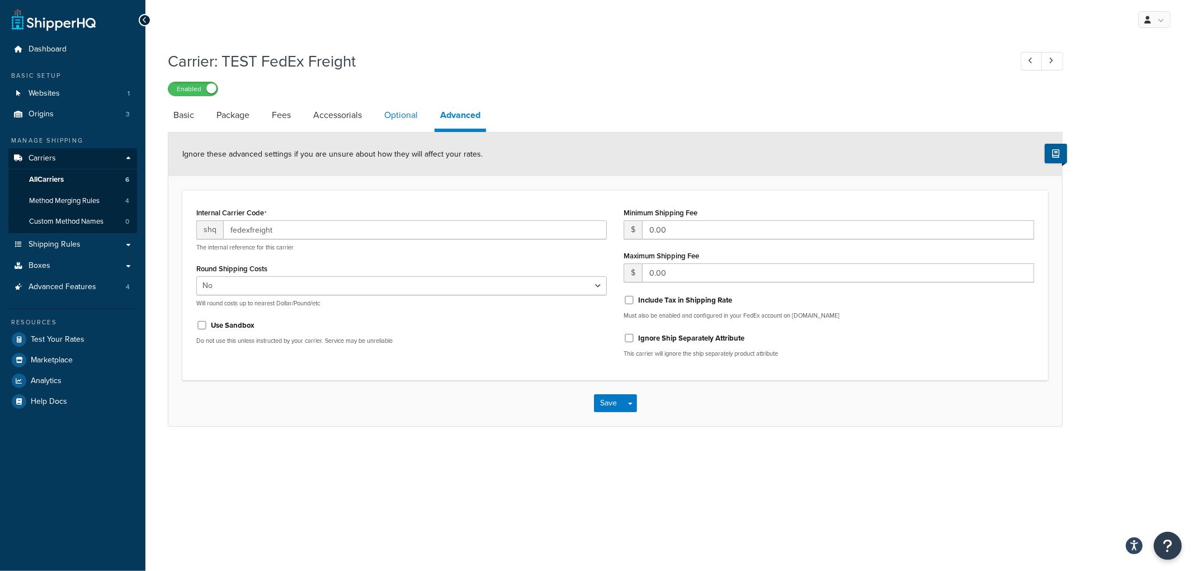
click at [419, 116] on link "Optional" at bounding box center [401, 115] width 45 height 27
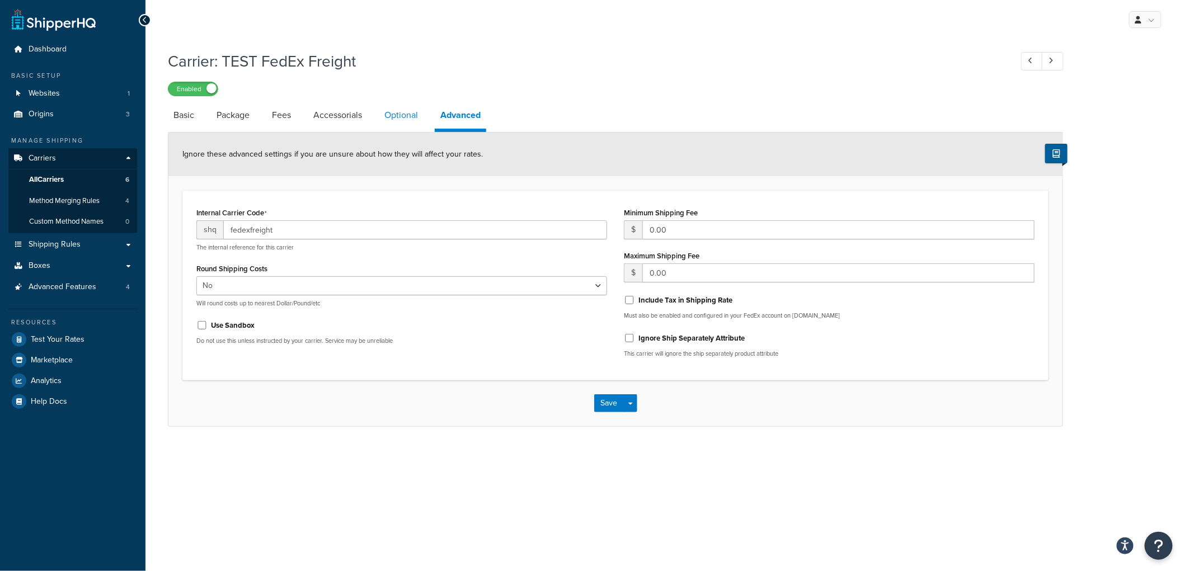
select select "55"
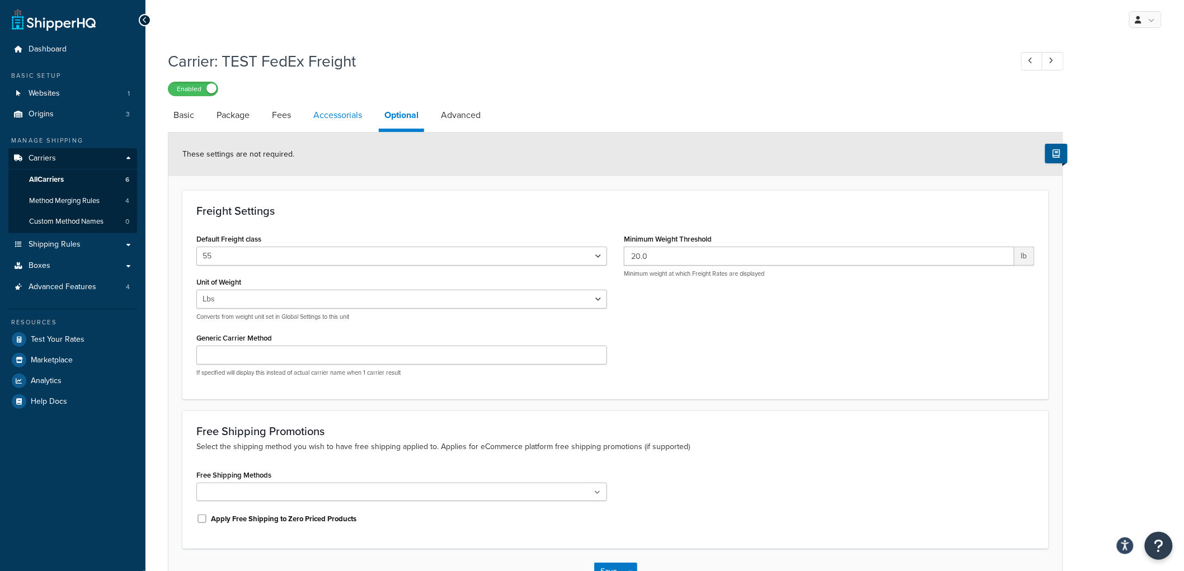
click at [342, 110] on link "Accessorials" at bounding box center [338, 115] width 60 height 27
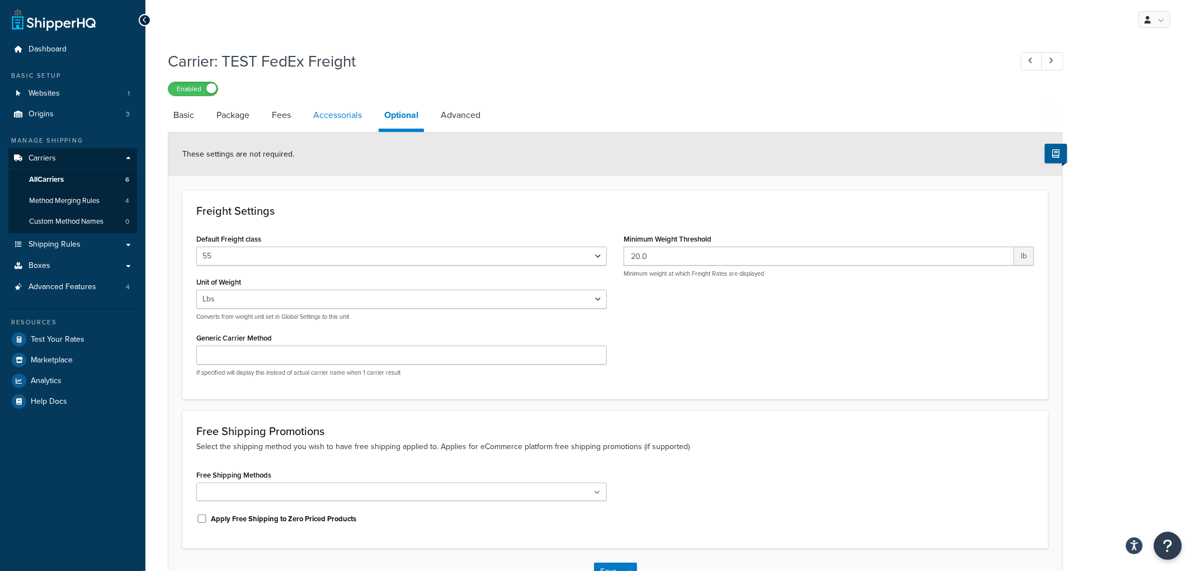
select select "residential"
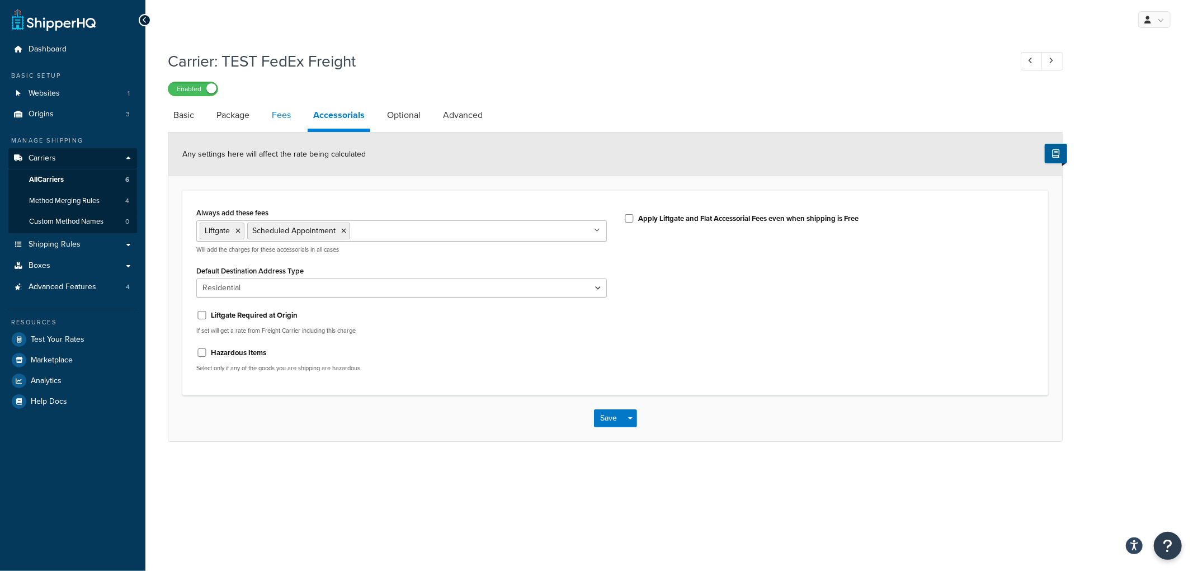
click at [288, 115] on link "Fees" at bounding box center [281, 115] width 30 height 27
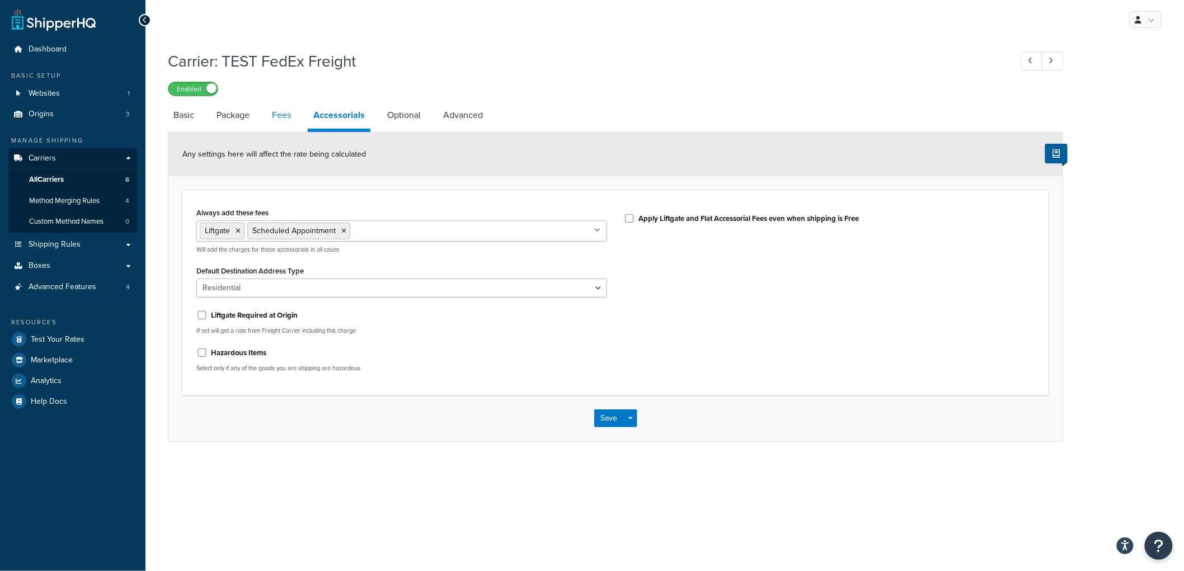
select select "AFTER"
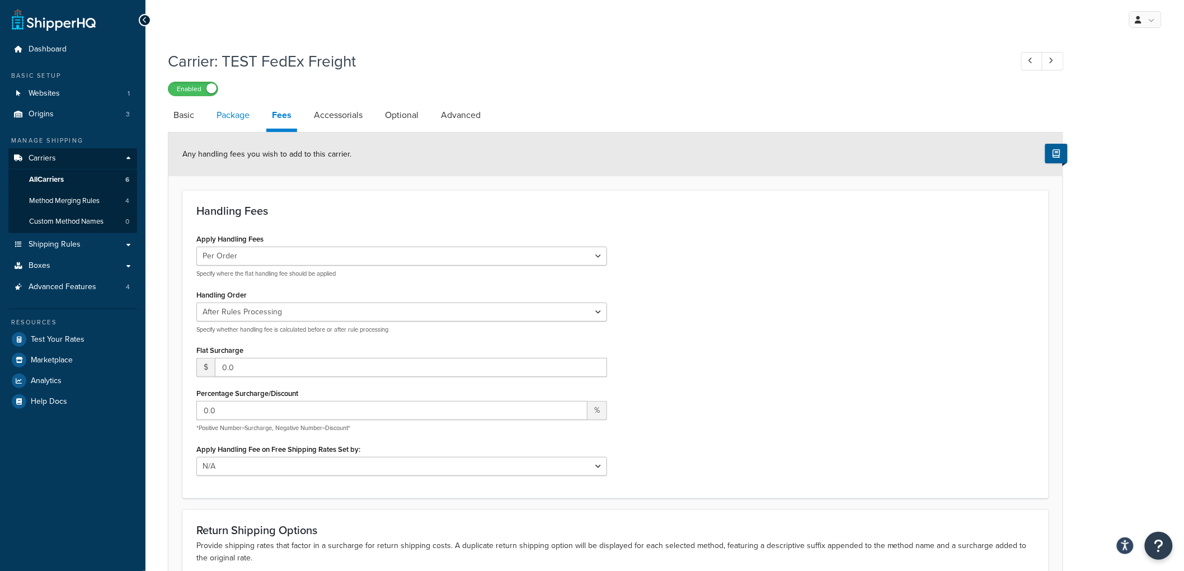
click at [235, 116] on link "Package" at bounding box center [233, 115] width 44 height 27
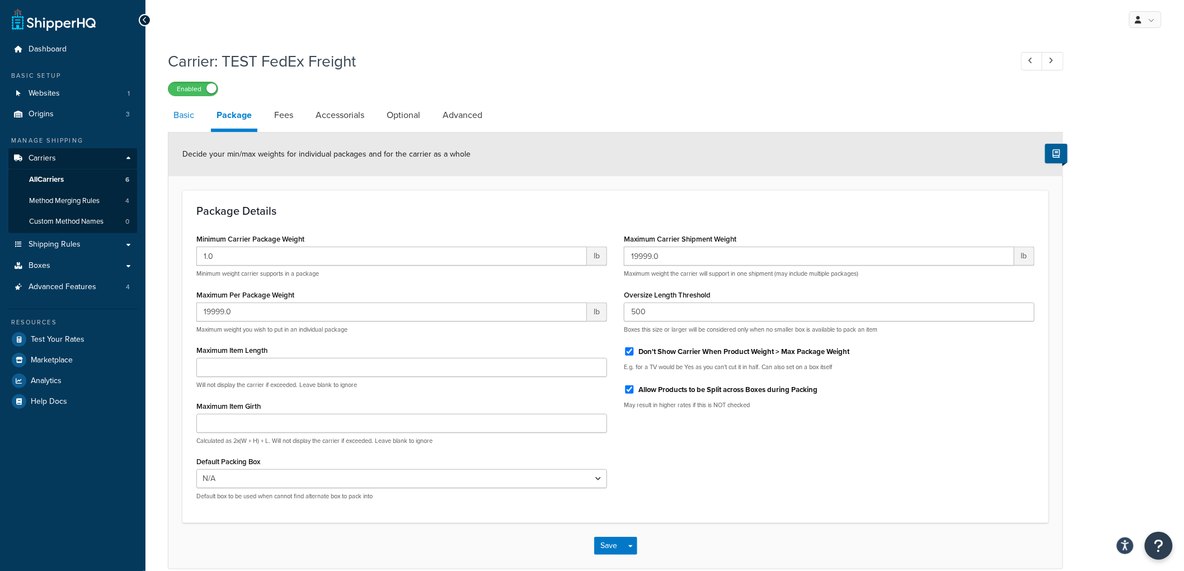
click at [187, 116] on link "Basic" at bounding box center [184, 115] width 32 height 27
select select "fedExFreight"
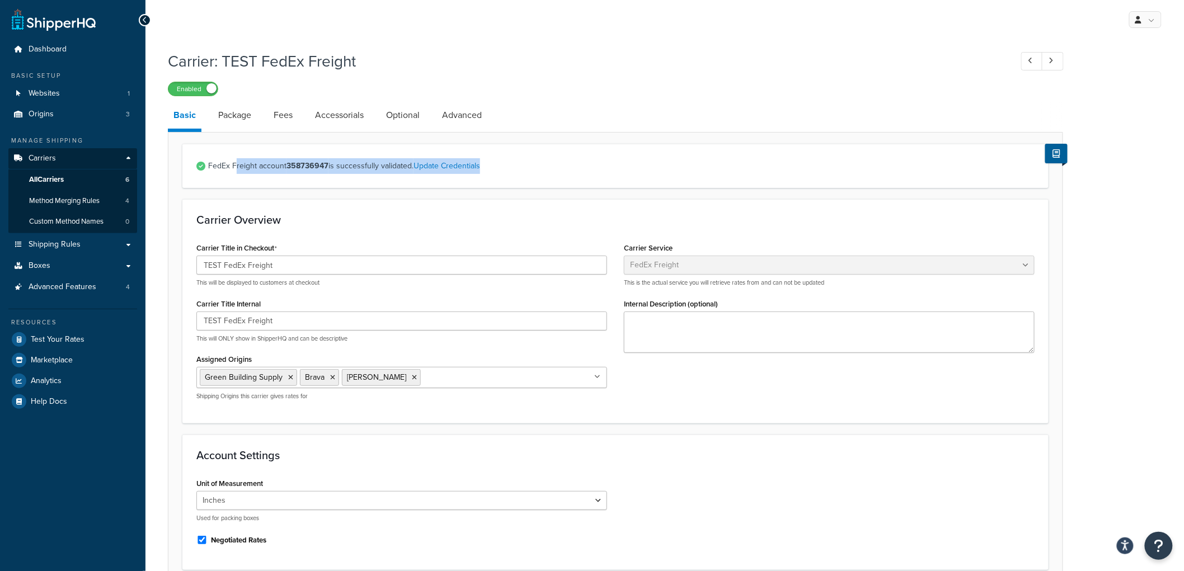
drag, startPoint x: 236, startPoint y: 161, endPoint x: 521, endPoint y: 185, distance: 286.3
click at [511, 187] on div "FedEx Freight account 358736947 is successfully validated. Update Credentials" at bounding box center [615, 166] width 866 height 44
click at [523, 183] on div "FedEx Freight account 358736947 is successfully validated. Update Credentials" at bounding box center [615, 166] width 866 height 44
click at [456, 167] on link "Update Credentials" at bounding box center [446, 166] width 67 height 12
select select "PALLET"
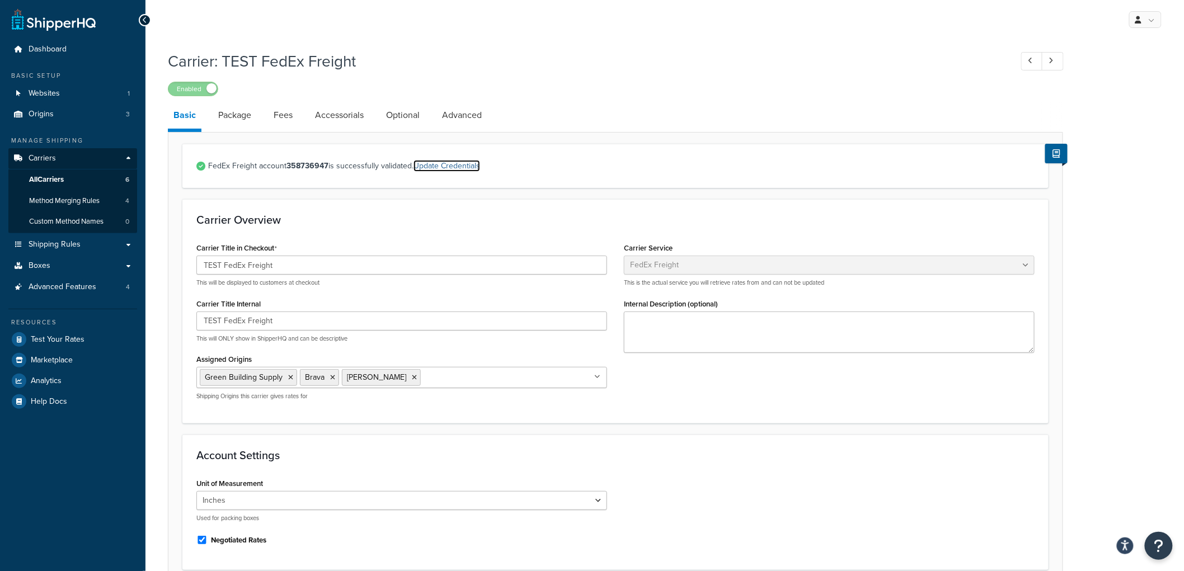
select select "US"
select select "IA"
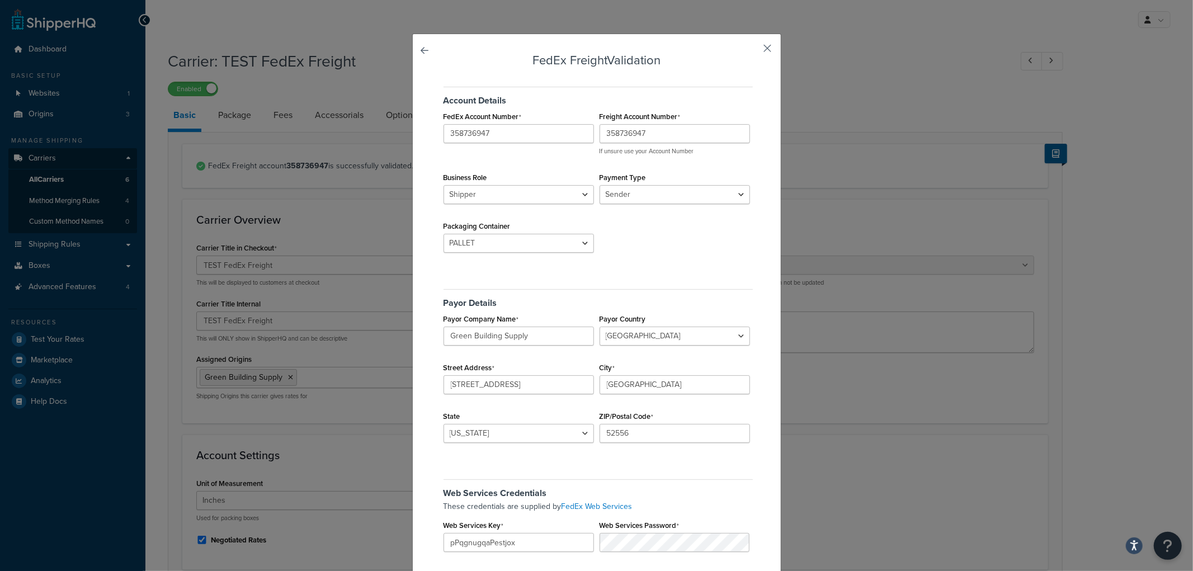
click at [753, 51] on button "button" at bounding box center [751, 52] width 3 height 3
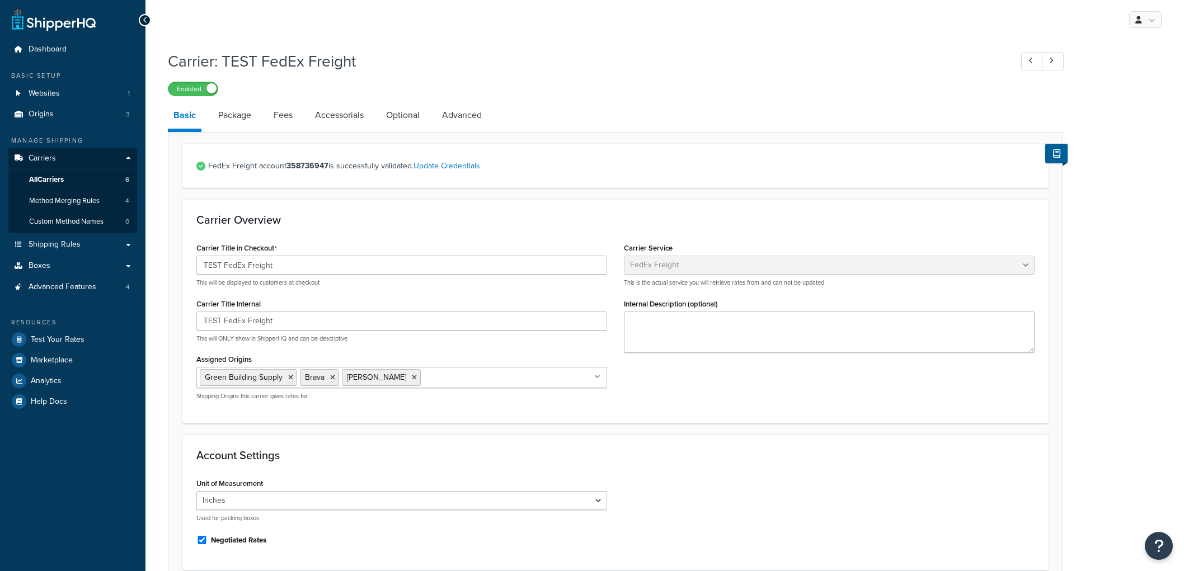
select select "fedExFreight"
click at [95, 338] on link "Test Your Rates" at bounding box center [72, 339] width 129 height 20
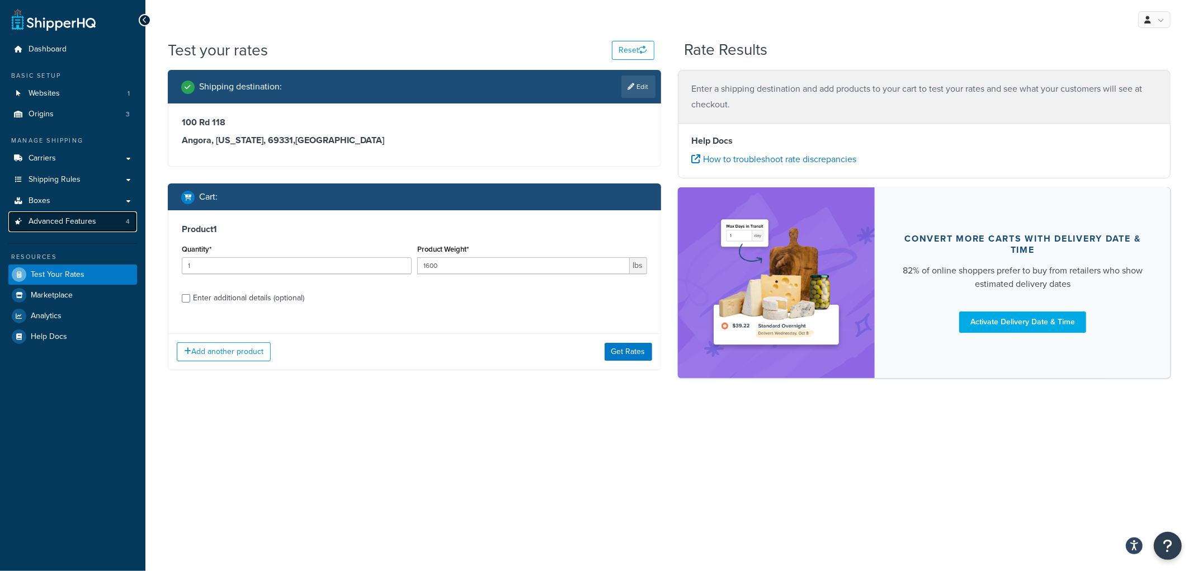
click at [60, 220] on span "Advanced Features" at bounding box center [63, 222] width 68 height 10
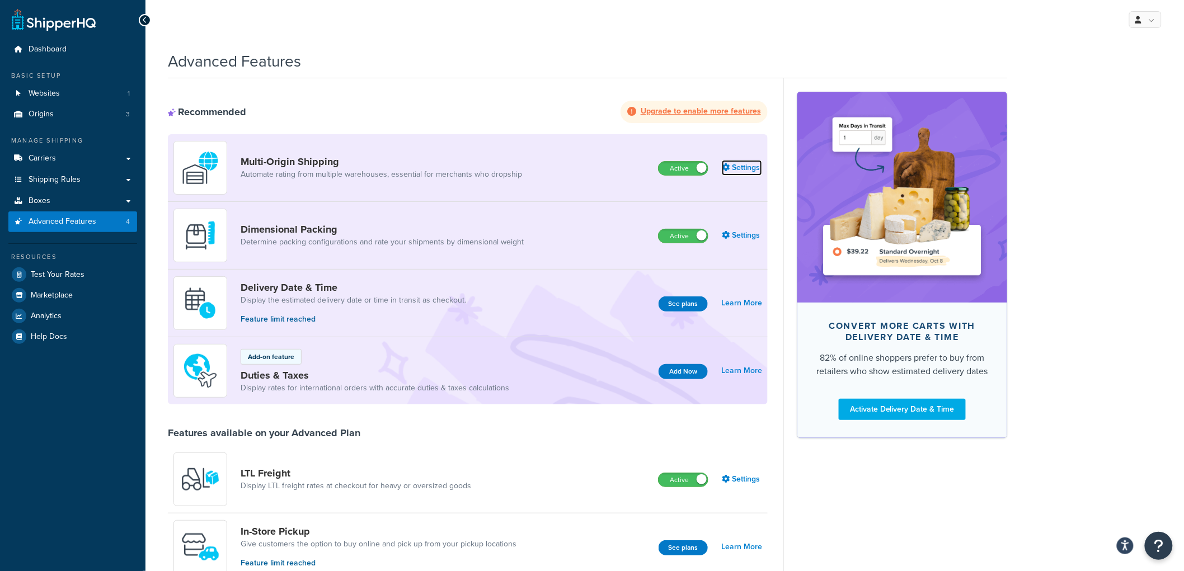
click at [737, 171] on link "Settings" at bounding box center [742, 168] width 40 height 16
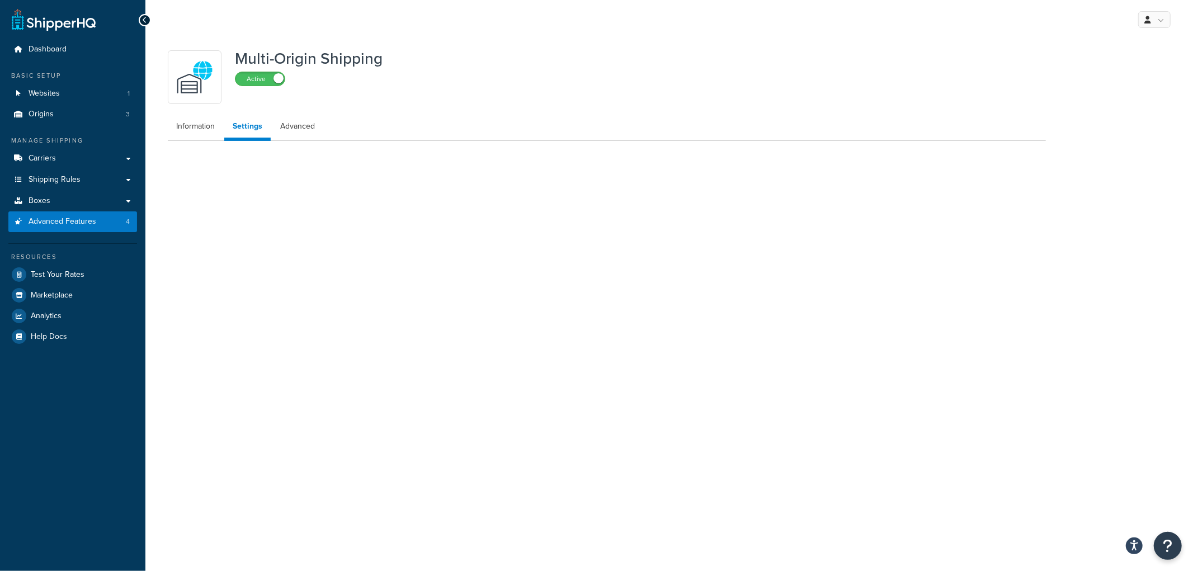
select select "false"
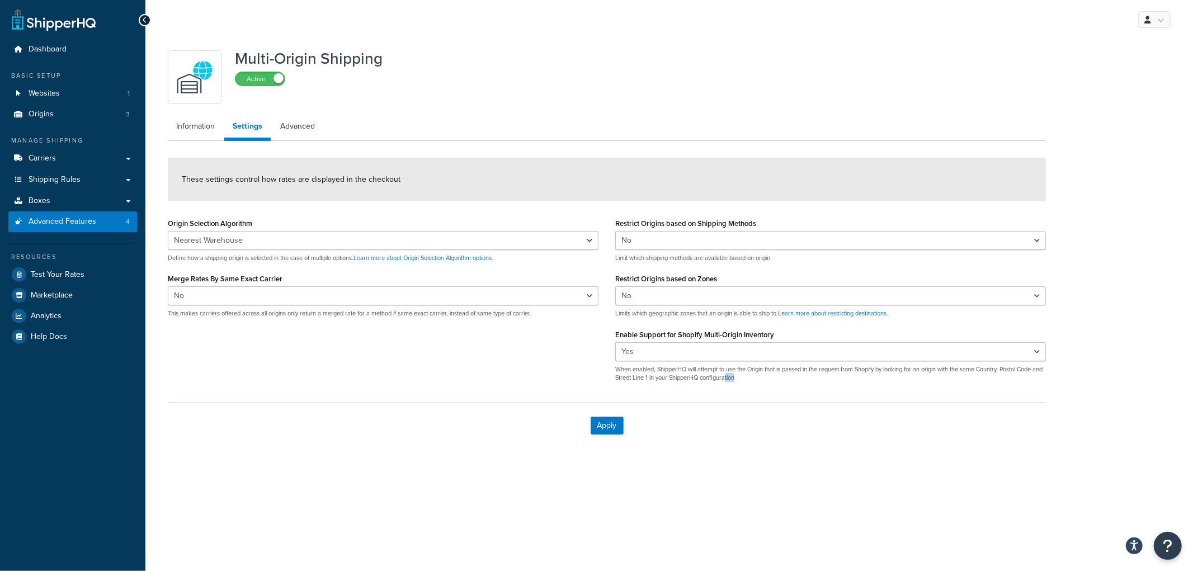
drag, startPoint x: 758, startPoint y: 379, endPoint x: 737, endPoint y: 375, distance: 21.6
click at [737, 375] on p "When enabled, ShipperHQ will attempt to use the Origin that is passed in the re…" at bounding box center [830, 373] width 431 height 17
click at [672, 377] on p "When enabled, ShipperHQ will attempt to use the Origin that is passed in the re…" at bounding box center [830, 373] width 431 height 17
drag, startPoint x: 755, startPoint y: 378, endPoint x: 734, endPoint y: 368, distance: 23.0
click at [734, 368] on p "When enabled, ShipperHQ will attempt to use the Origin that is passed in the re…" at bounding box center [830, 373] width 431 height 17
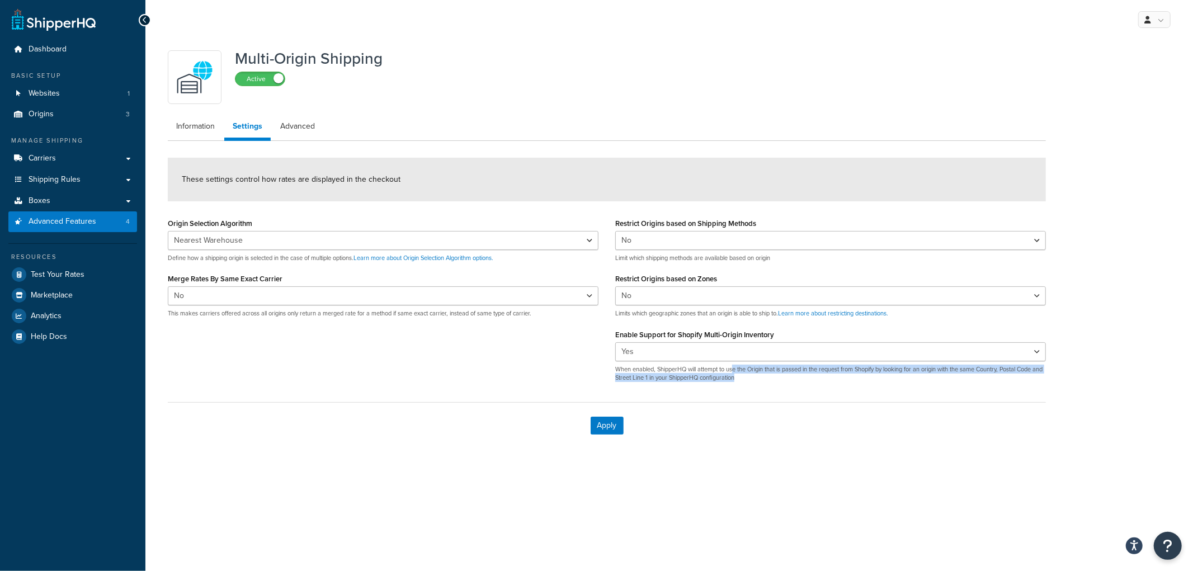
click at [735, 371] on p "When enabled, ShipperHQ will attempt to use the Origin that is passed in the re…" at bounding box center [830, 373] width 431 height 17
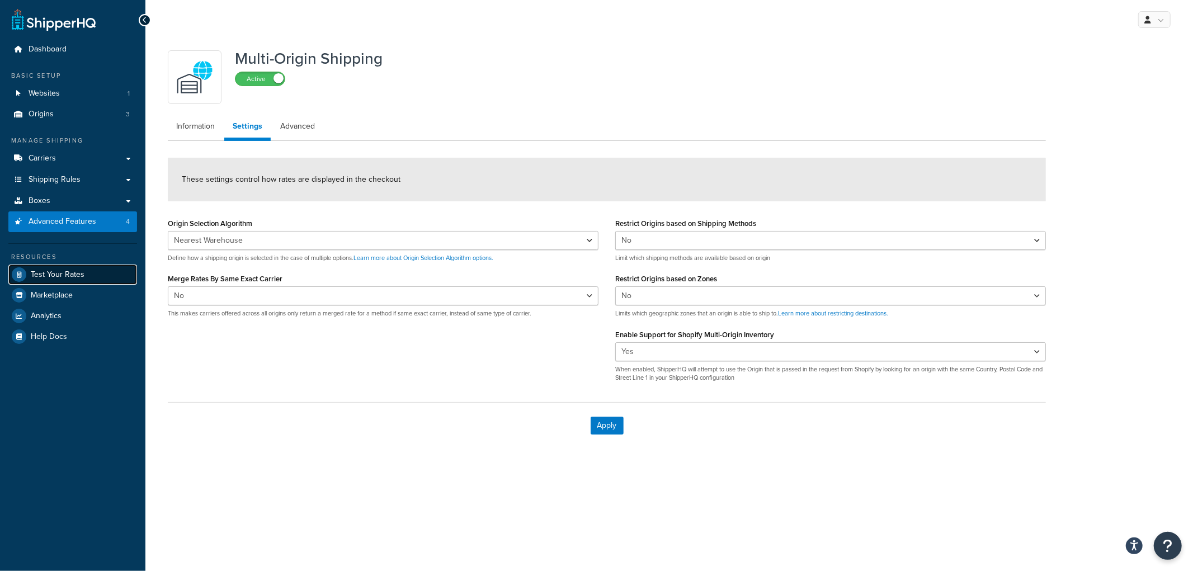
click at [48, 276] on span "Test Your Rates" at bounding box center [58, 275] width 54 height 10
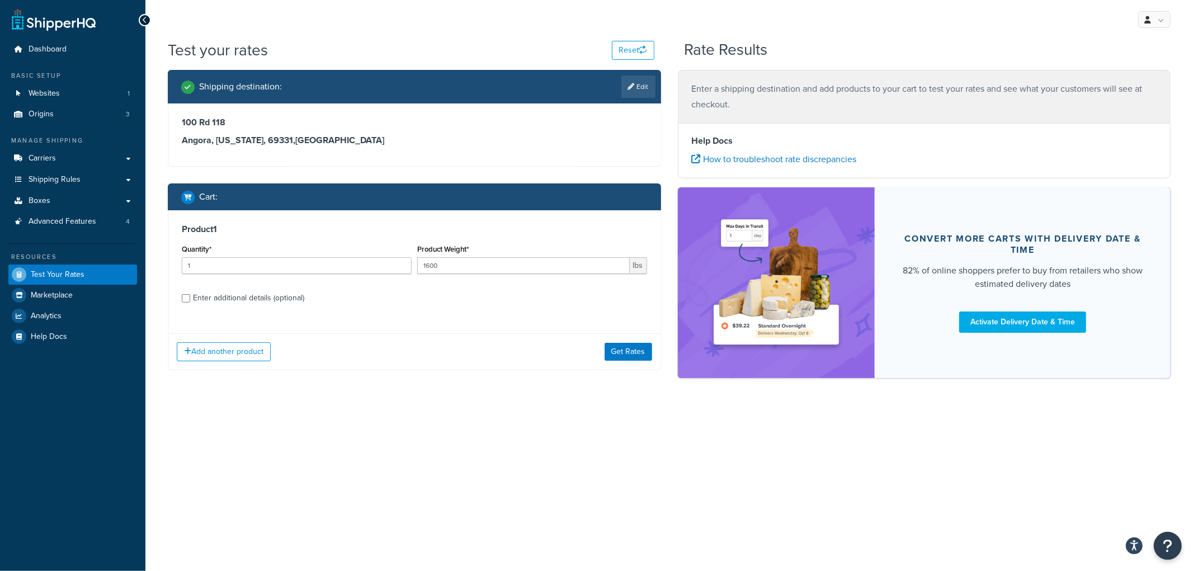
click at [238, 294] on div "Enter additional details (optional)" at bounding box center [248, 298] width 111 height 16
click at [190, 294] on input "Enter additional details (optional)" at bounding box center [186, 298] width 8 height 8
checkbox input "true"
select select "55"
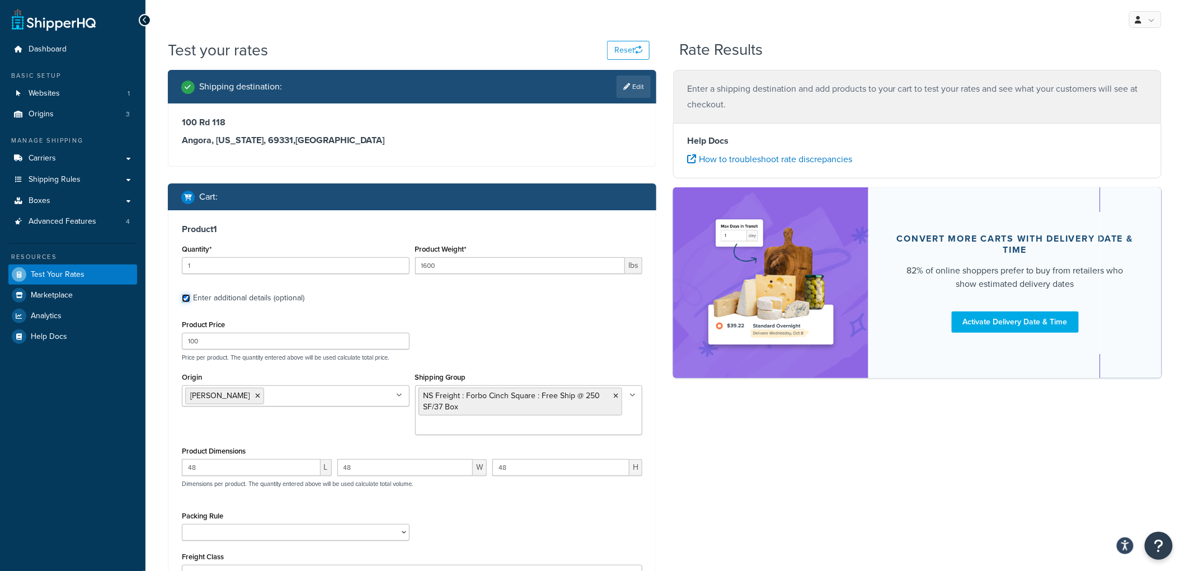
scroll to position [62, 0]
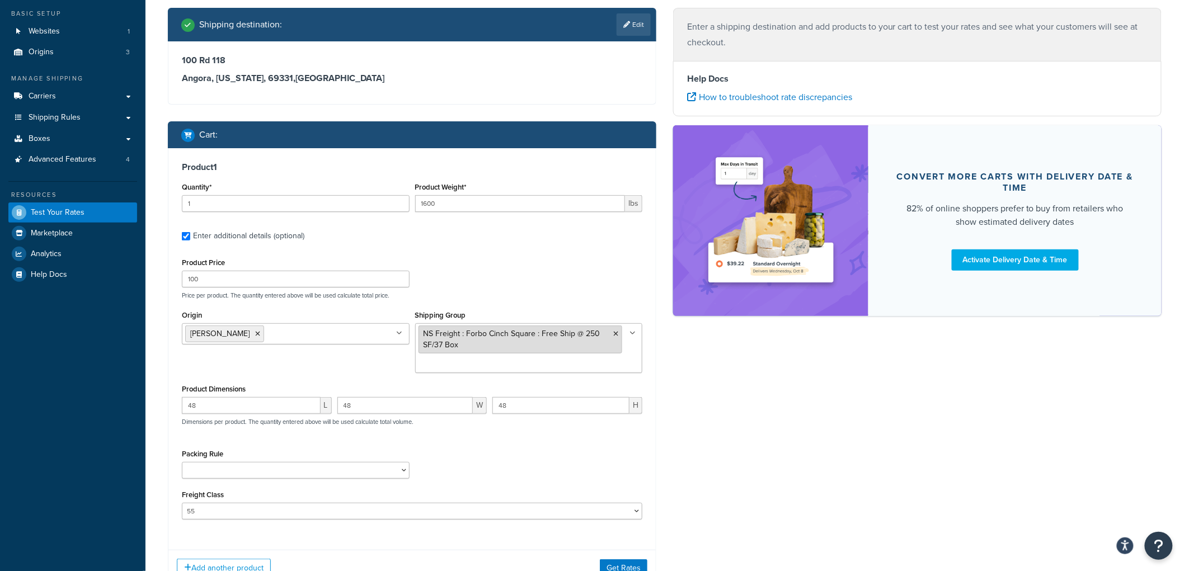
click at [614, 334] on icon at bounding box center [615, 334] width 5 height 7
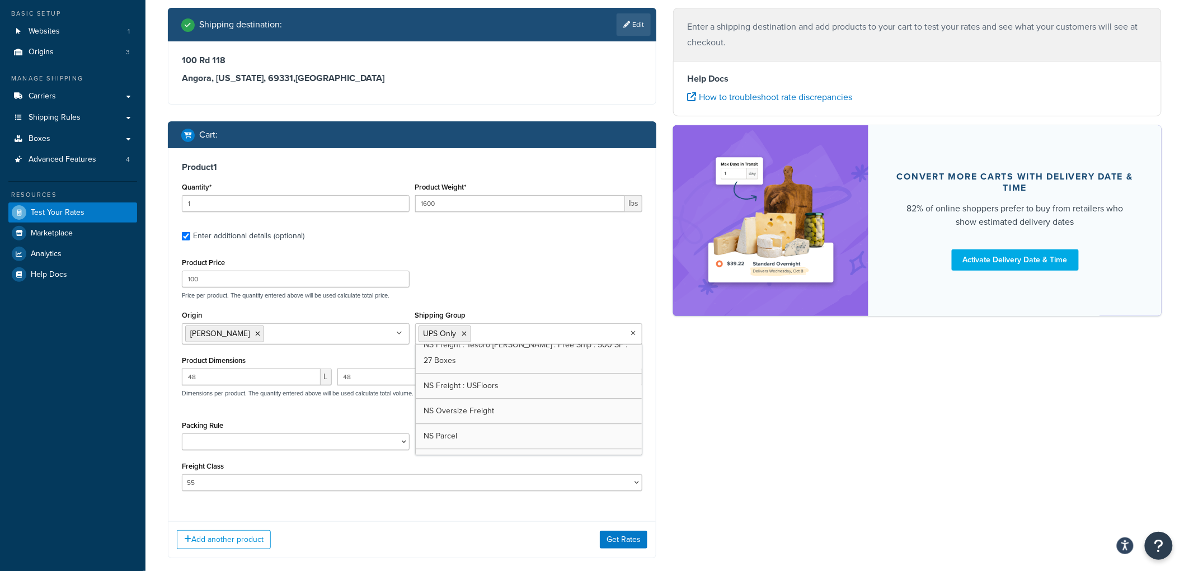
scroll to position [1309, 0]
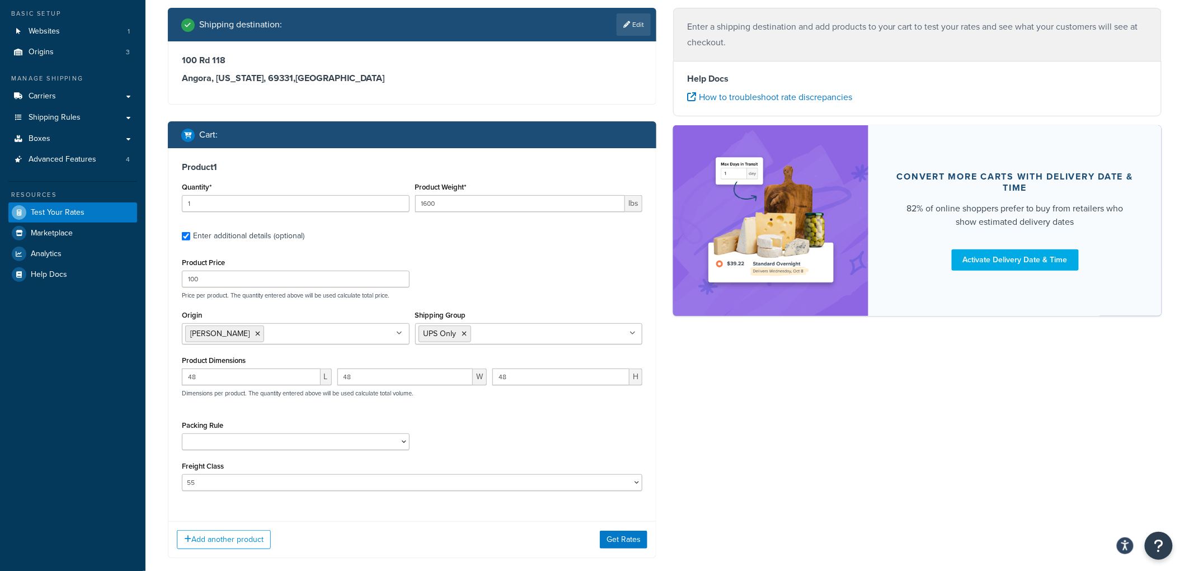
click at [524, 256] on div "Product Price 100 Price per product. The quantity entered above will be used ca…" at bounding box center [412, 277] width 466 height 44
click at [249, 200] on input "1" at bounding box center [296, 203] width 228 height 17
click at [440, 207] on input "1600" at bounding box center [520, 203] width 210 height 17
drag, startPoint x: 440, startPoint y: 206, endPoint x: 357, endPoint y: 183, distance: 85.8
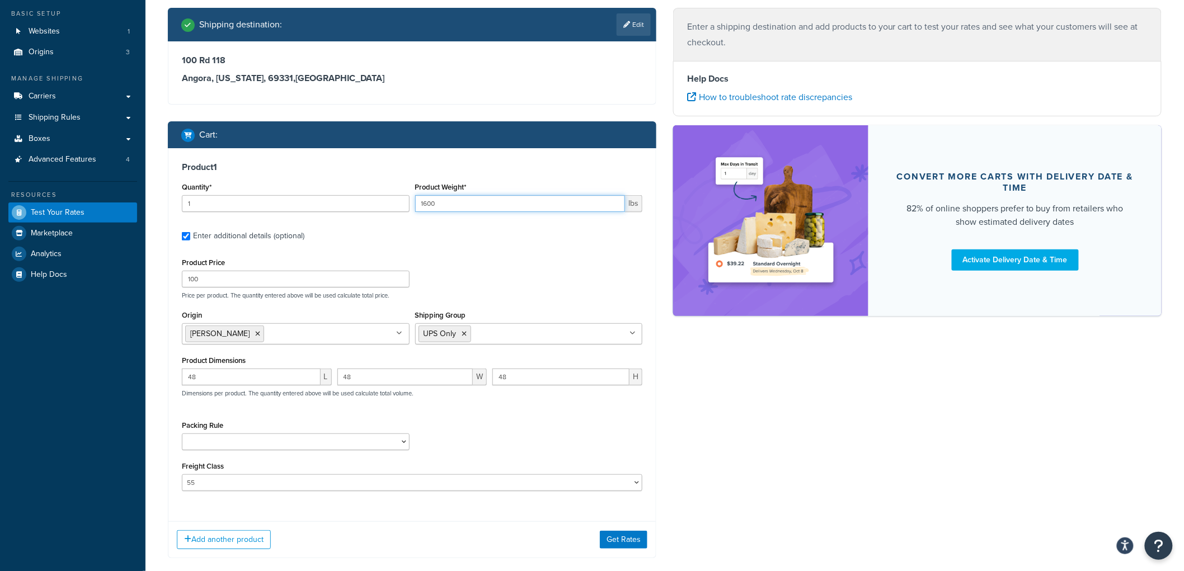
click at [357, 183] on div "Quantity* 1 Product Weight* 1600 lbs" at bounding box center [412, 200] width 466 height 41
type input "10"
click at [464, 172] on h3 "Product 1" at bounding box center [412, 167] width 460 height 11
drag, startPoint x: 230, startPoint y: 382, endPoint x: 130, endPoint y: 362, distance: 102.7
click at [130, 362] on div "Dashboard Basic Setup Websites 1 Origins 3 Manage Shipping Carriers Carriers Al…" at bounding box center [592, 284] width 1184 height 693
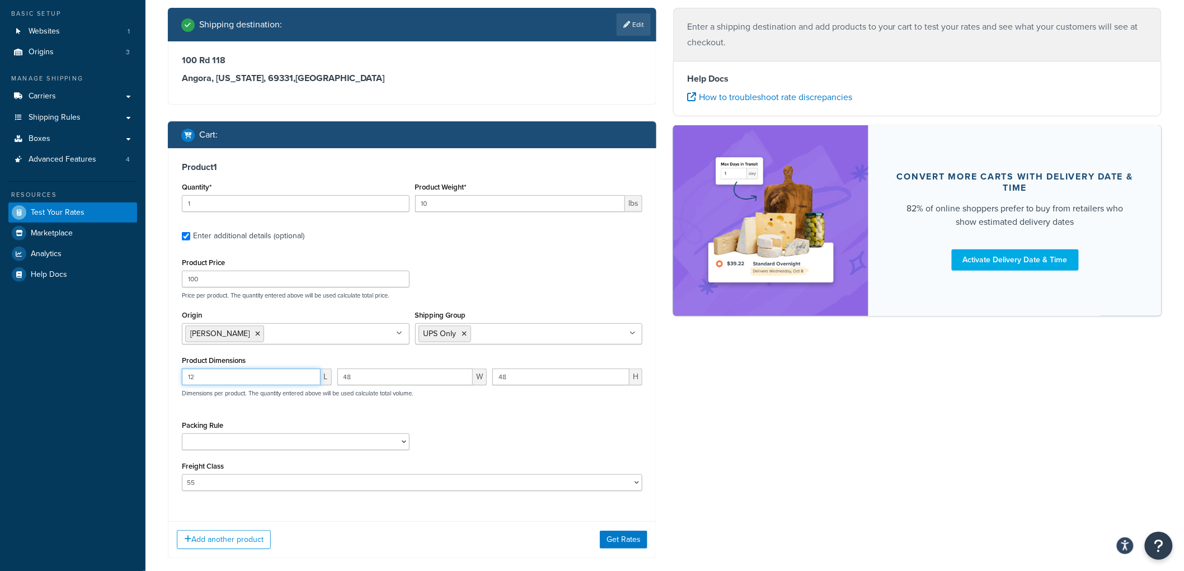
type input "12"
drag, startPoint x: 390, startPoint y: 381, endPoint x: 300, endPoint y: 384, distance: 89.6
click at [275, 370] on div "12 L 48 W 48 H Dimensions per product. The quantity entered above will be used …" at bounding box center [412, 389] width 466 height 41
type input "12"
drag, startPoint x: 524, startPoint y: 373, endPoint x: 451, endPoint y: 365, distance: 73.1
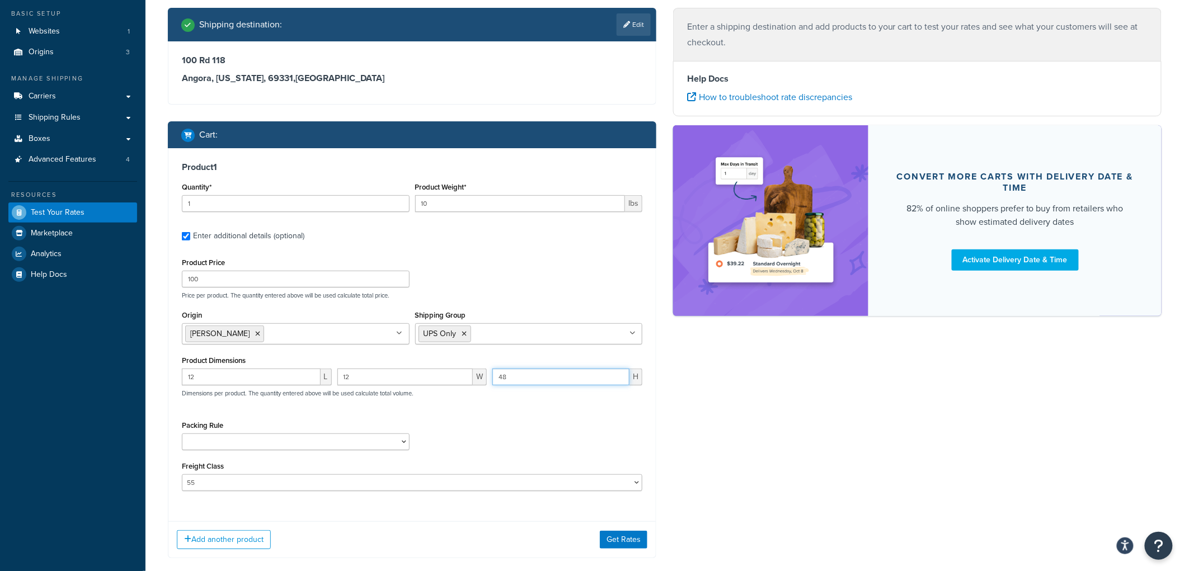
click at [451, 365] on div "Product Dimensions 12 L 12 W 48 H Dimensions per product. The quantity entered …" at bounding box center [412, 381] width 460 height 56
type input "12"
click at [498, 435] on div "Packing Rule Carpet Roll GBS Boxed Flooring Quietwalk Some packing rule" at bounding box center [412, 438] width 466 height 41
click at [442, 479] on select "50 55 60 65 70 77.5 85 92.5 100 110 125 150 175 200 250 300 400 500" at bounding box center [412, 482] width 460 height 17
select select
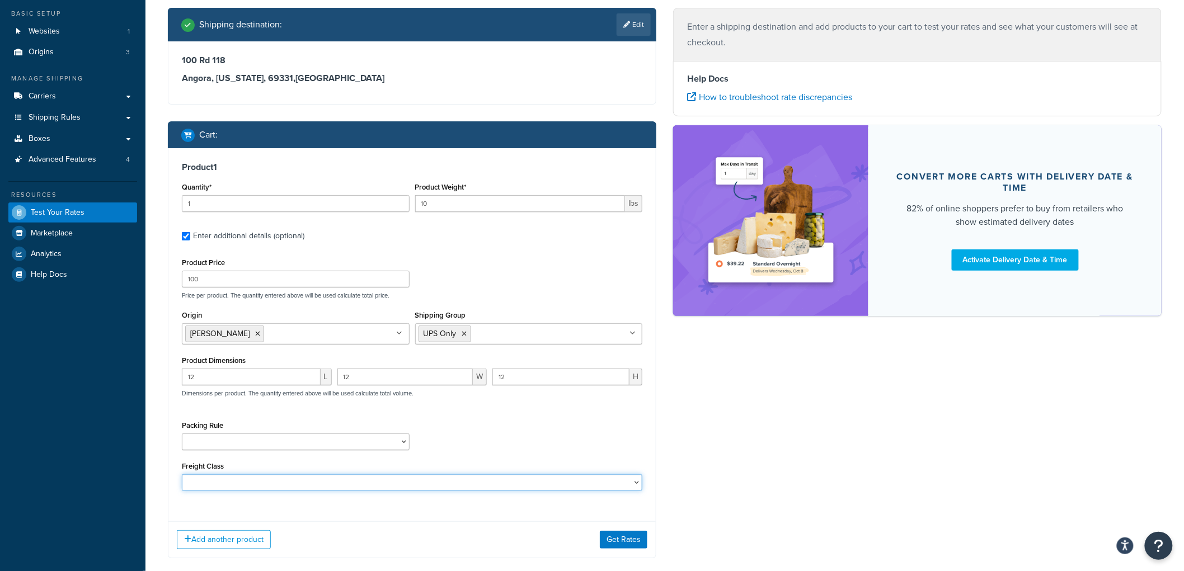
click at [182, 475] on select "50 55 60 65 70 77.5 85 92.5 100 110 125 150 175 200 250 300 400 500" at bounding box center [412, 482] width 460 height 17
click at [633, 535] on button "Get Rates" at bounding box center [624, 540] width 48 height 18
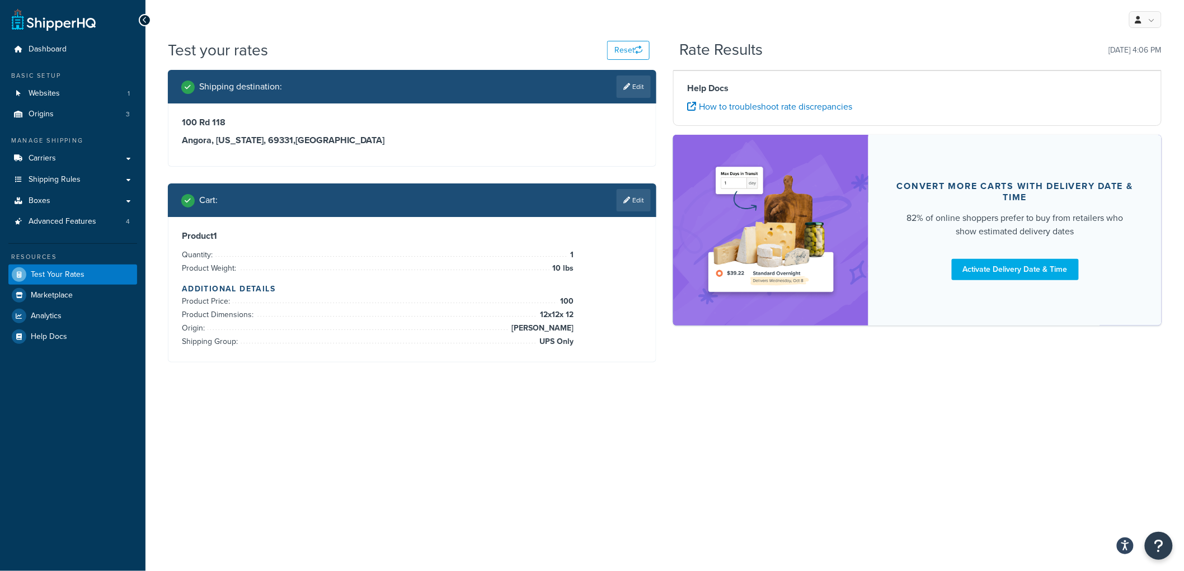
scroll to position [0, 0]
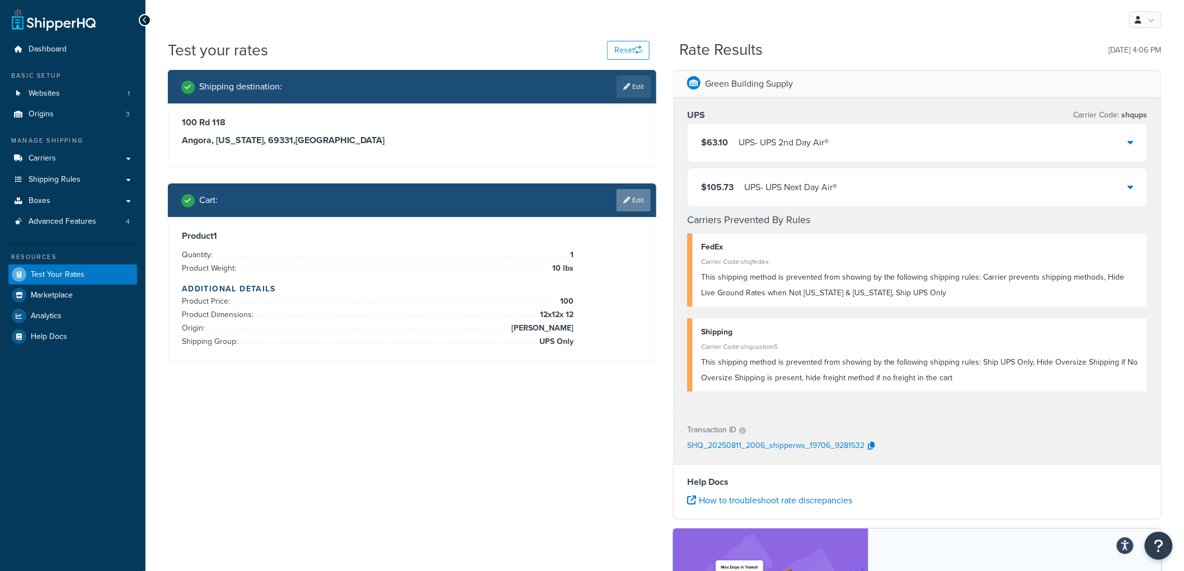
click at [637, 202] on link "Edit" at bounding box center [633, 200] width 34 height 22
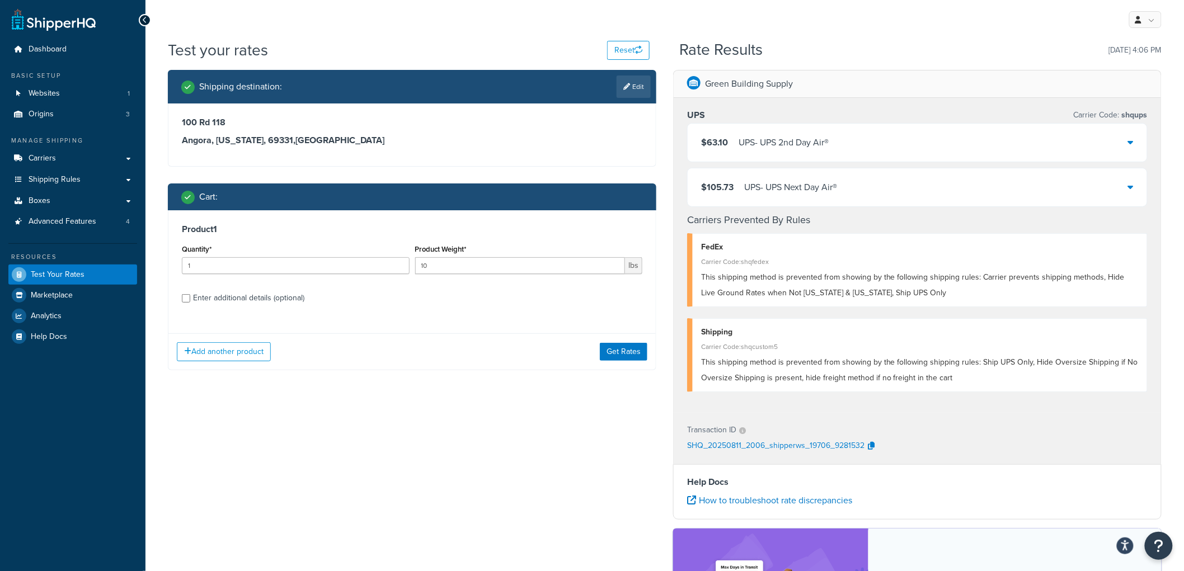
click at [259, 296] on div "Enter additional details (optional)" at bounding box center [248, 298] width 111 height 16
click at [190, 296] on input "Enter additional details (optional)" at bounding box center [186, 298] width 8 height 8
checkbox input "true"
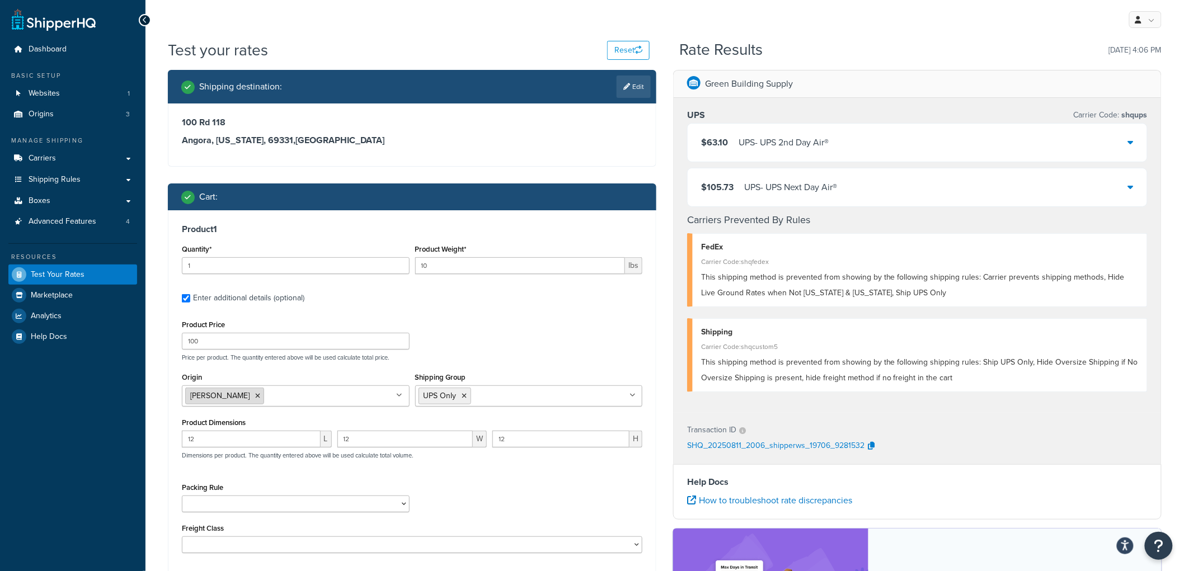
click at [255, 398] on icon at bounding box center [257, 396] width 5 height 7
click at [239, 393] on input "Origin" at bounding box center [234, 395] width 99 height 12
click at [537, 349] on div "Product Price 100 Price per product. The quantity entered above will be used ca…" at bounding box center [412, 339] width 466 height 44
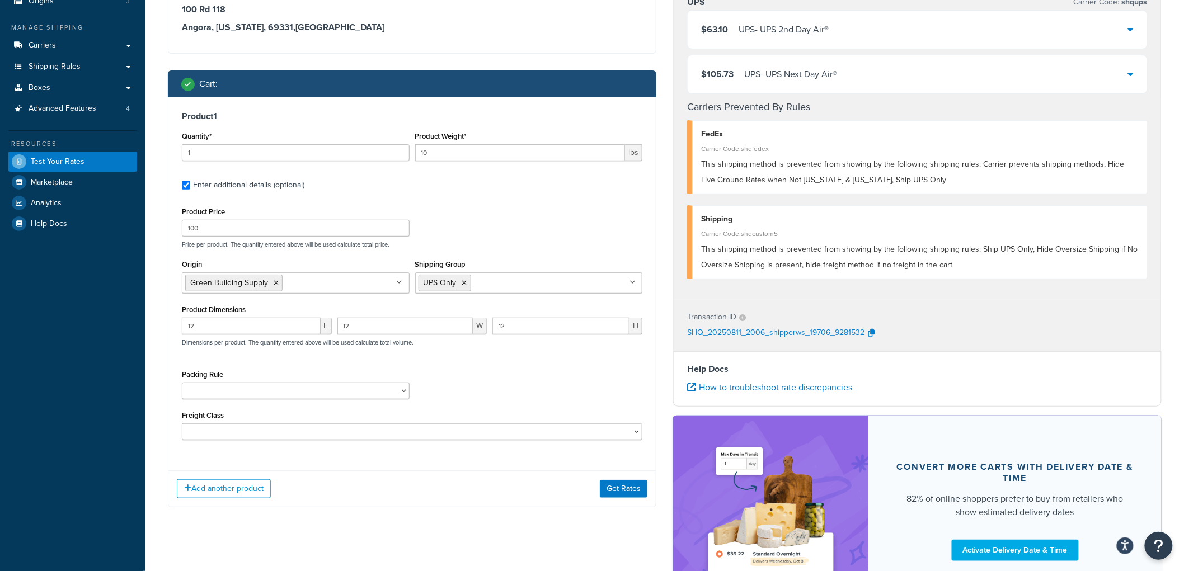
scroll to position [124, 0]
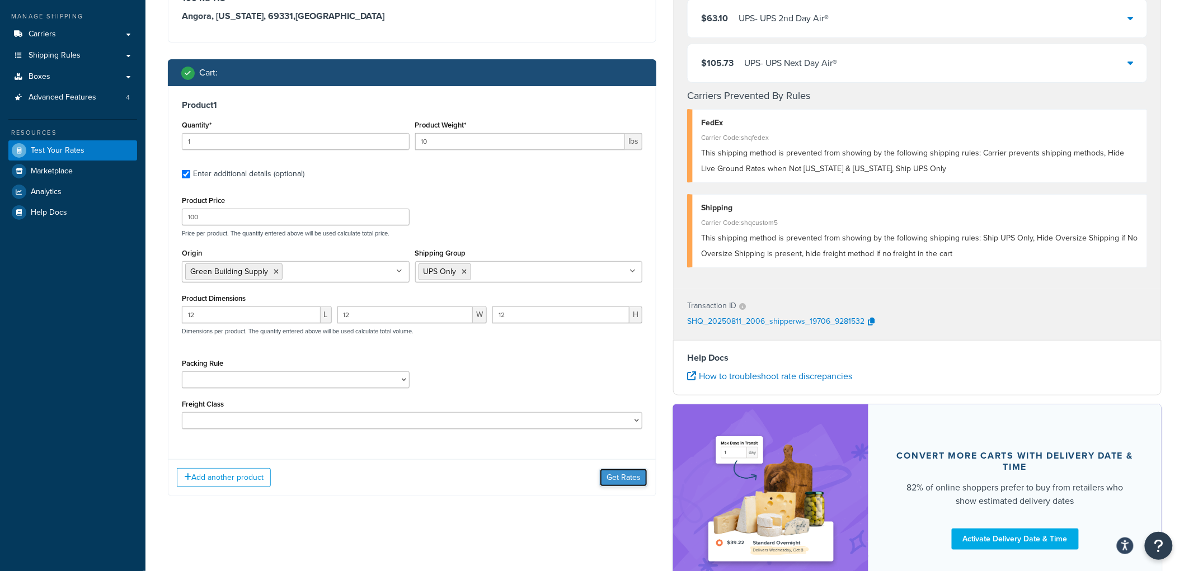
click at [610, 478] on button "Get Rates" at bounding box center [624, 478] width 48 height 18
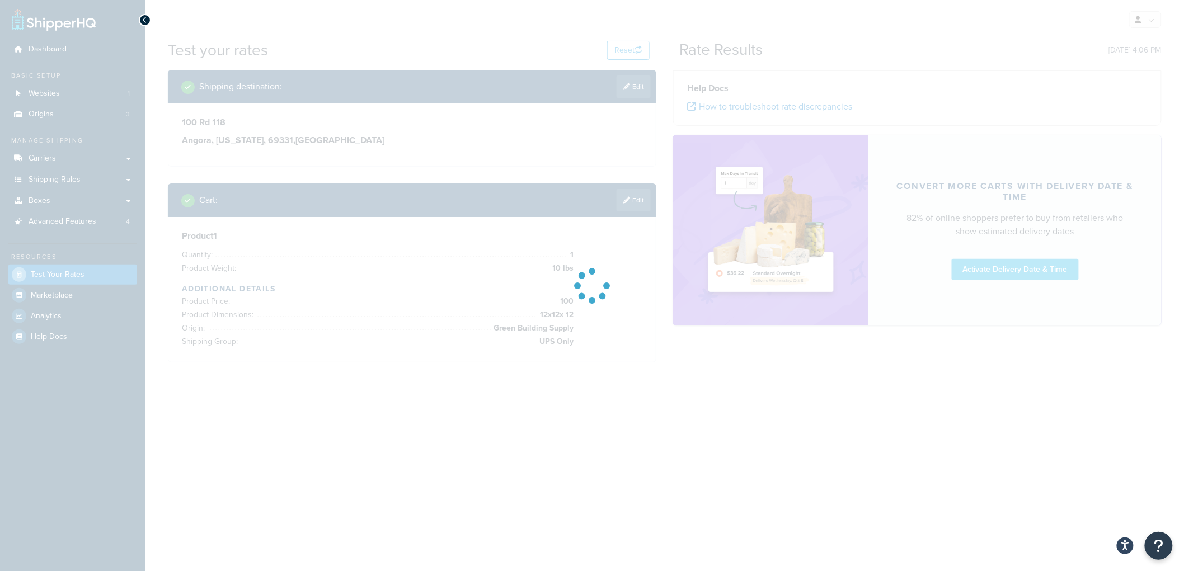
scroll to position [0, 0]
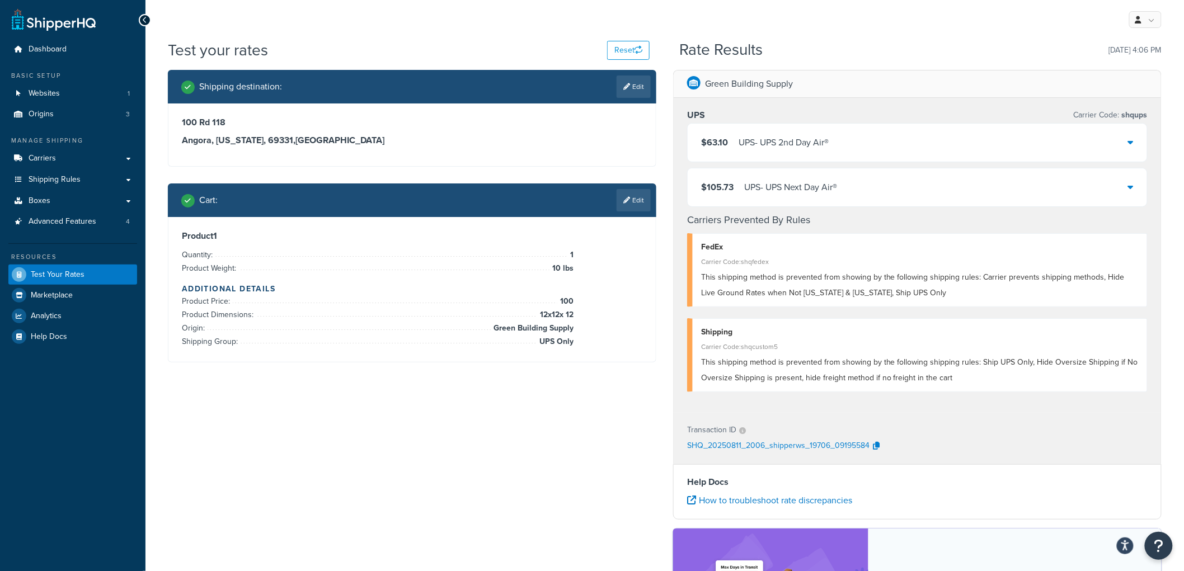
click at [706, 148] on span "$63.10" at bounding box center [714, 142] width 27 height 13
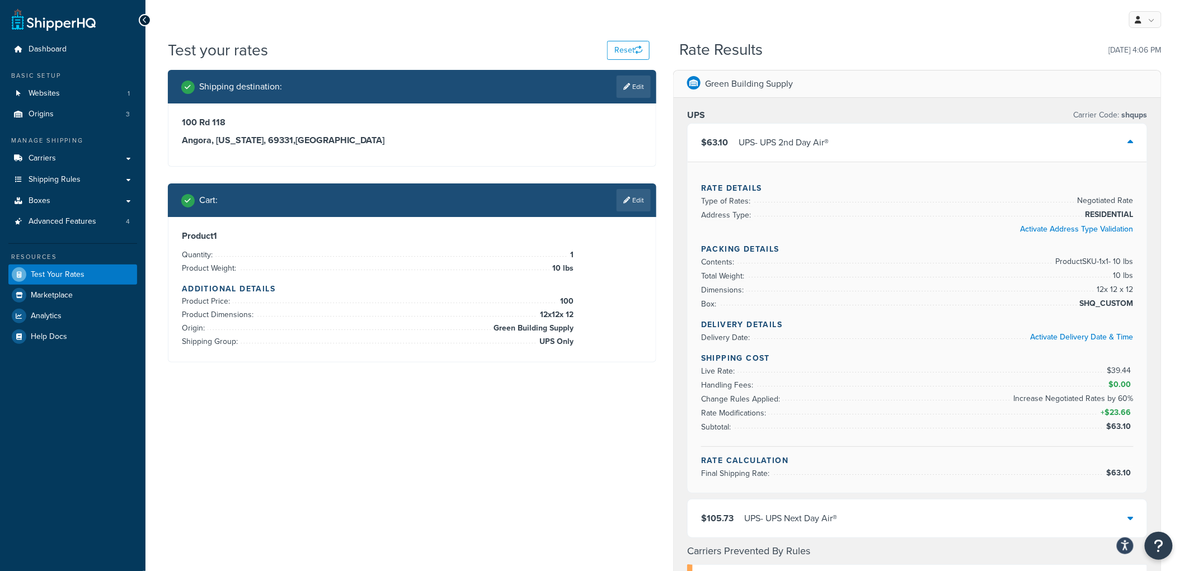
click at [706, 148] on span "$63.10" at bounding box center [714, 142] width 27 height 13
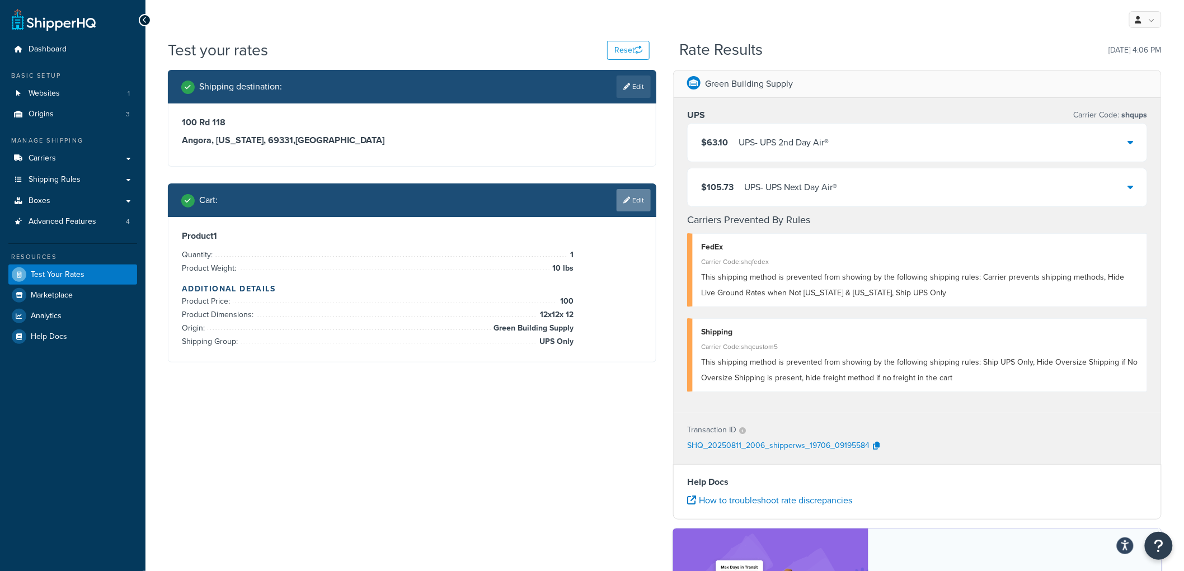
click at [630, 199] on link "Edit" at bounding box center [633, 200] width 34 height 22
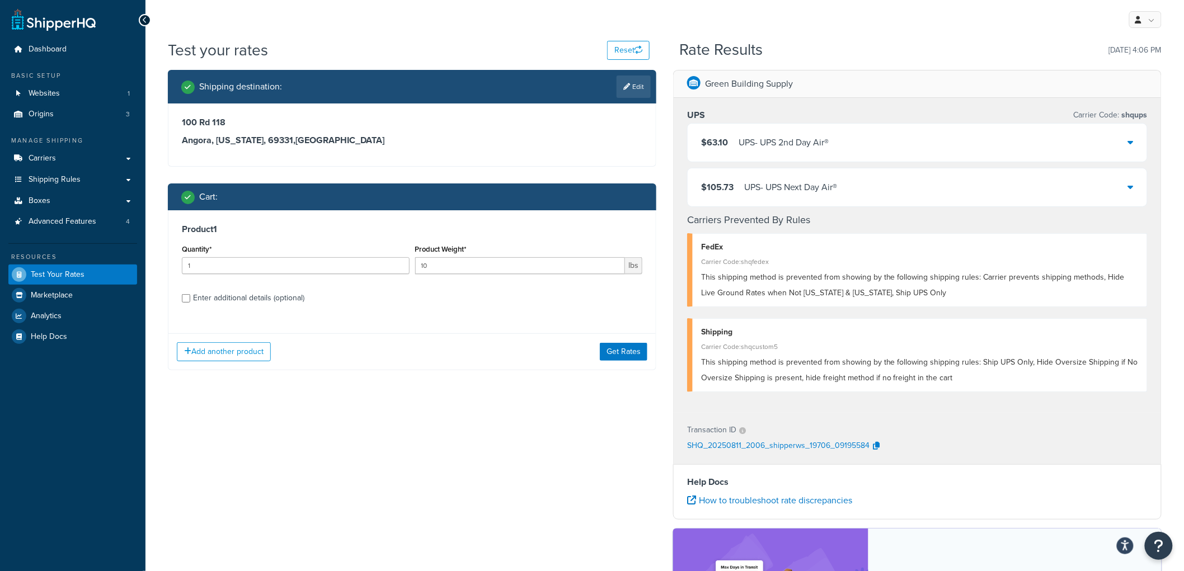
click at [204, 298] on div "Enter additional details (optional)" at bounding box center [248, 298] width 111 height 16
click at [190, 298] on input "Enter additional details (optional)" at bounding box center [186, 298] width 8 height 8
checkbox input "true"
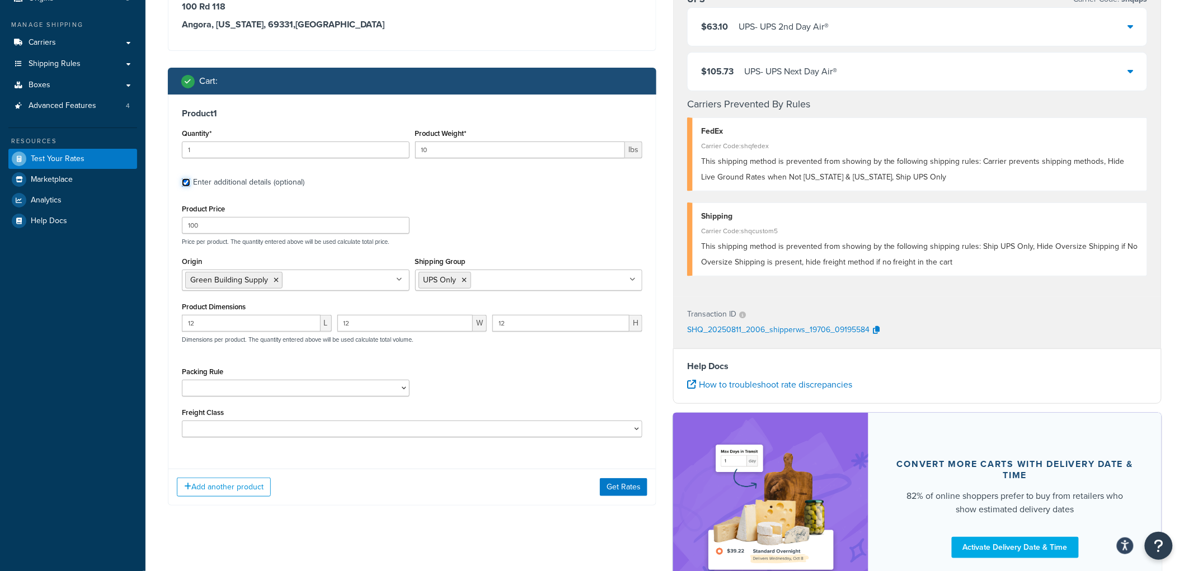
scroll to position [124, 0]
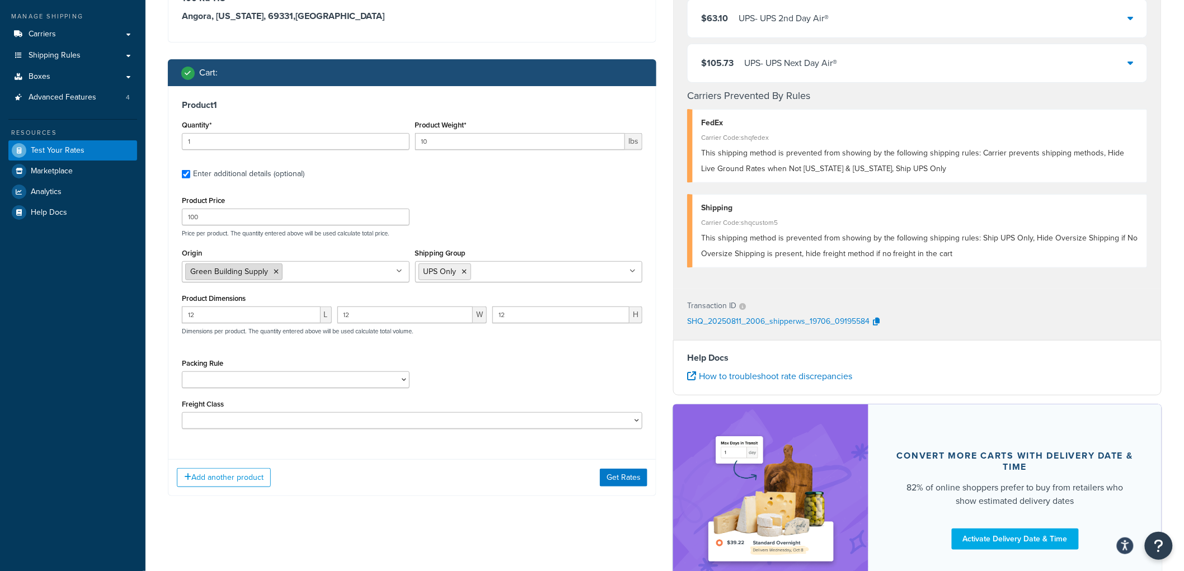
click at [274, 271] on icon at bounding box center [276, 271] width 5 height 7
click at [274, 271] on ul at bounding box center [296, 270] width 228 height 18
click at [612, 478] on button "Get Rates" at bounding box center [624, 478] width 48 height 18
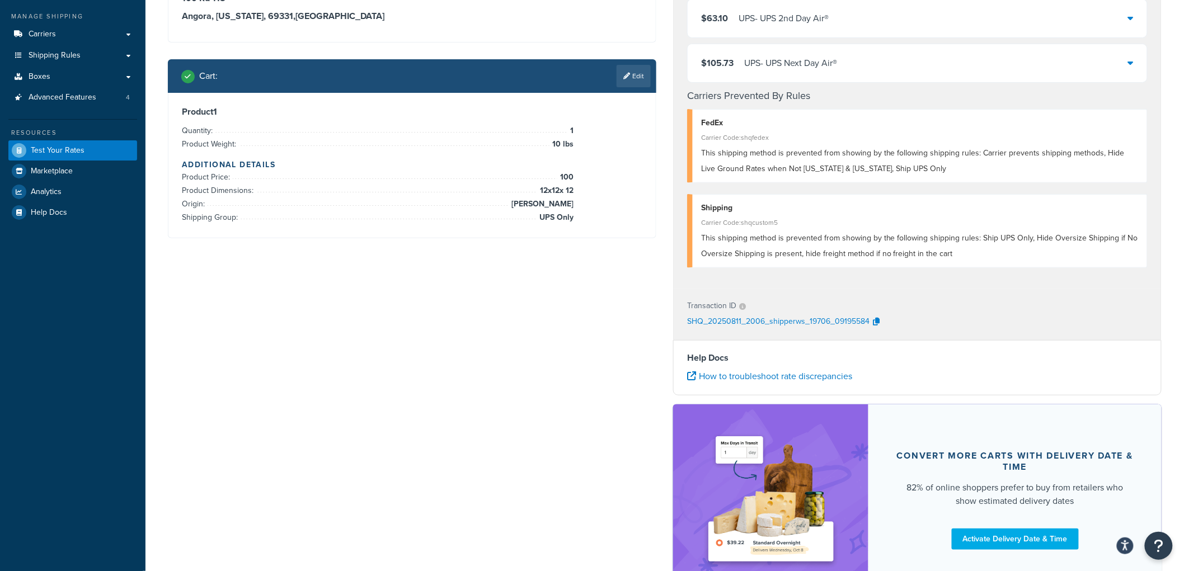
scroll to position [0, 0]
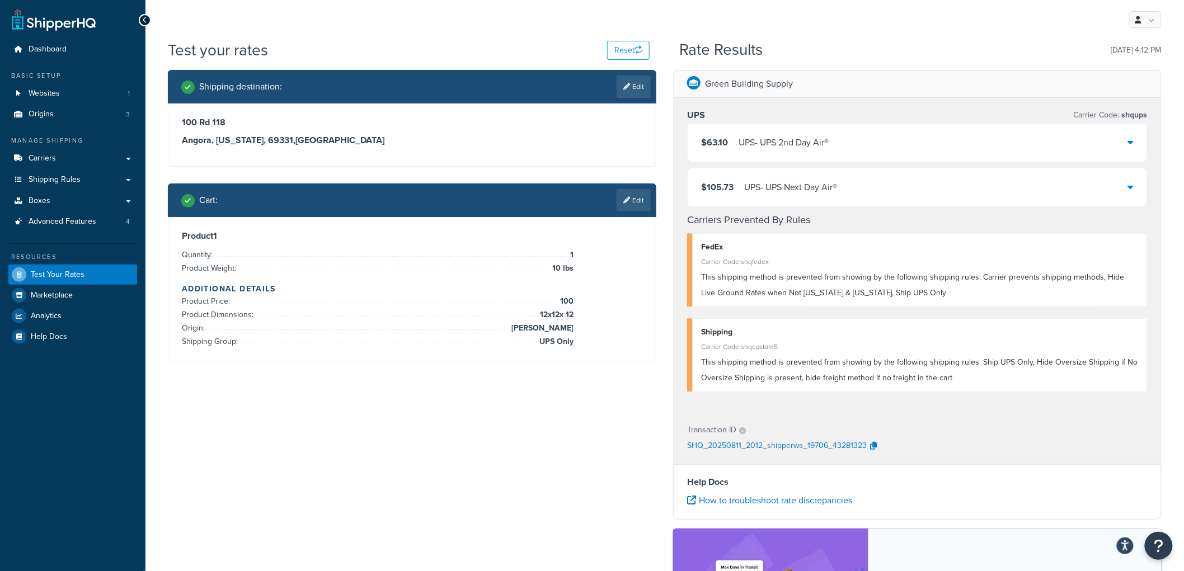
click at [671, 165] on div "Green Building Supply UPS Carrier Code: shqups $63.10 UPS - UPS 2nd Day Air® $1…" at bounding box center [916, 400] width 505 height 661
